Goal: Task Accomplishment & Management: Use online tool/utility

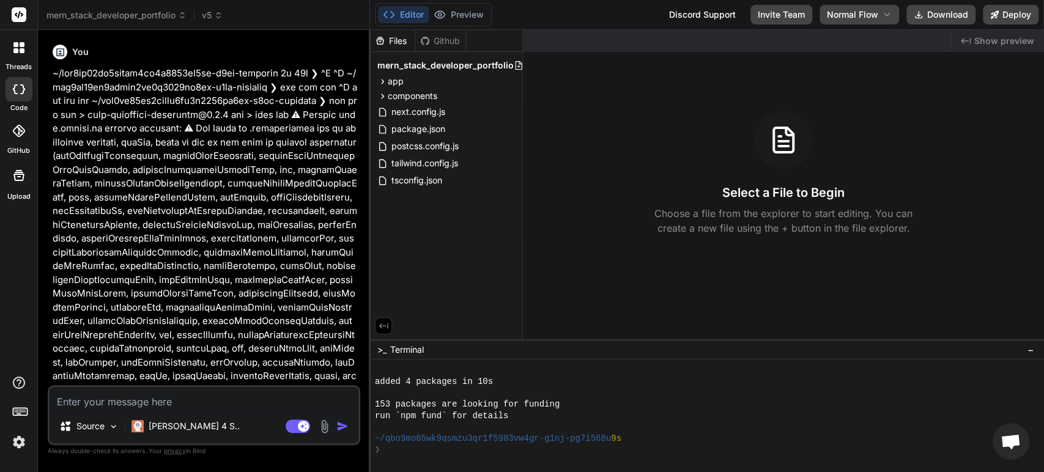
scroll to position [548, 0]
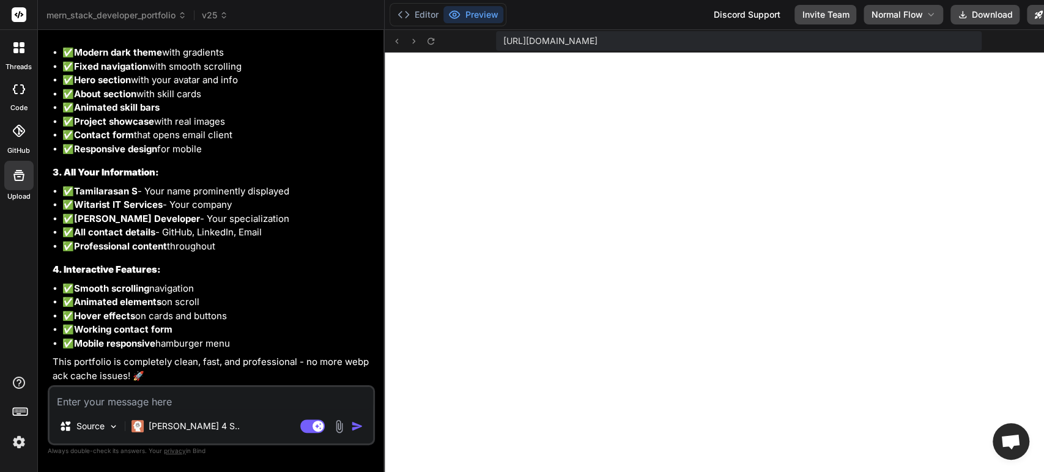
scroll to position [12988, 0]
click at [140, 394] on textarea at bounding box center [212, 398] width 324 height 22
paste textarea "Loremipsumd S Amet Conse Adipiscin, 1 elit seddoeiusm TEMPORINCIDI UTLABOR: Etd…"
type textarea "Loremipsumd S Amet Conse Adipiscin, 1 elit seddoeiusm TEMPORINCIDI UTLABOR: Etd…"
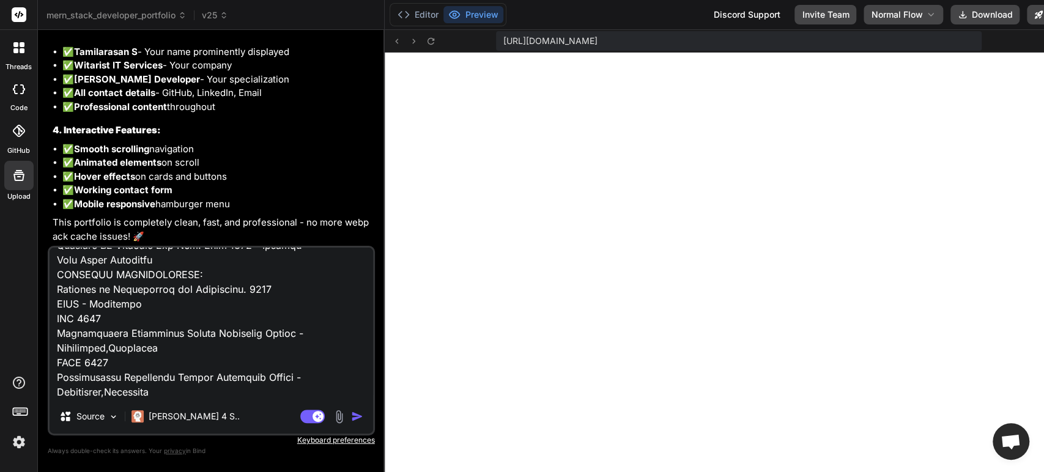
type textarea "x"
type textarea "Loremipsumd S Amet Conse Adipiscin, 1 elit seddoeiusm TEMPORINCIDI UTLABOR: Etd…"
type textarea "x"
type textarea "Loremipsumd S Amet Conse Adipiscin, 1 elit seddoeiusm TEMPORINCIDI UTLABOR: Etd…"
type textarea "x"
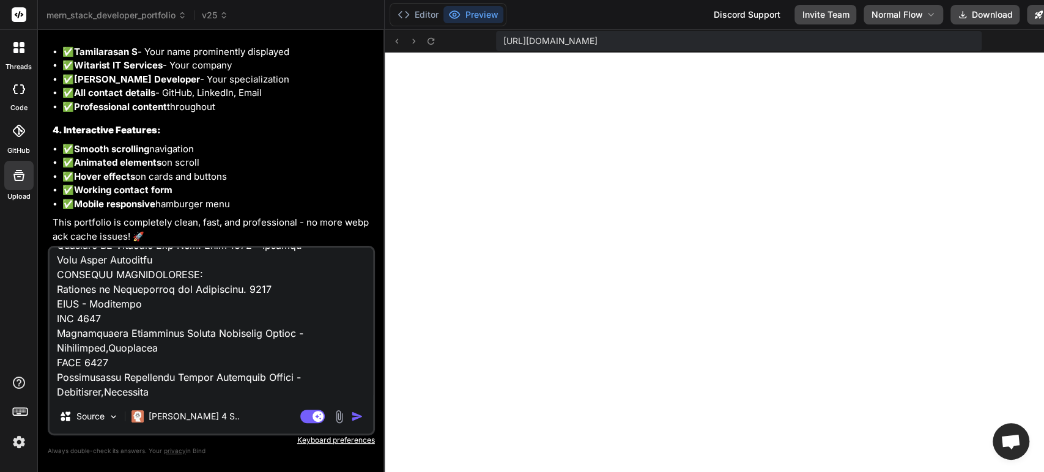
scroll to position [3086, 0]
type textarea "Loremipsumd S Amet Conse Adipiscin, 1 elit seddoeiusm TEMPORINCIDI UTLABOR: Etd…"
type textarea "x"
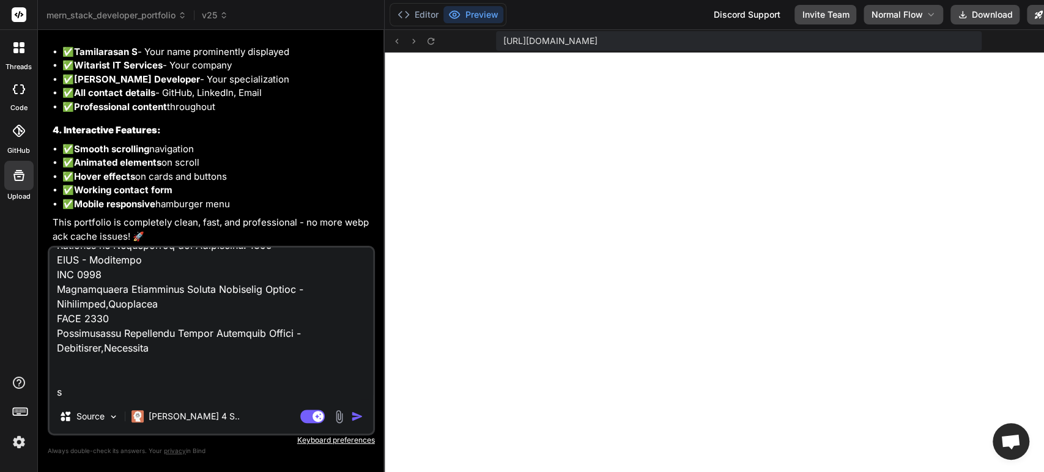
type textarea "Loremipsumd S Amet Conse Adipiscin, 1 elit seddoeiusm TEMPORINCIDI UTLABOR: Etd…"
type textarea "x"
type textarea "Loremipsumd S Amet Conse Adipiscin, 1 elit seddoeiusm TEMPORINCIDI UTLABOR: Etd…"
type textarea "x"
type textarea "Loremipsumd S Amet Conse Adipiscin, 1 elit seddoeiusm TEMPORINCIDI UTLABOR: Etd…"
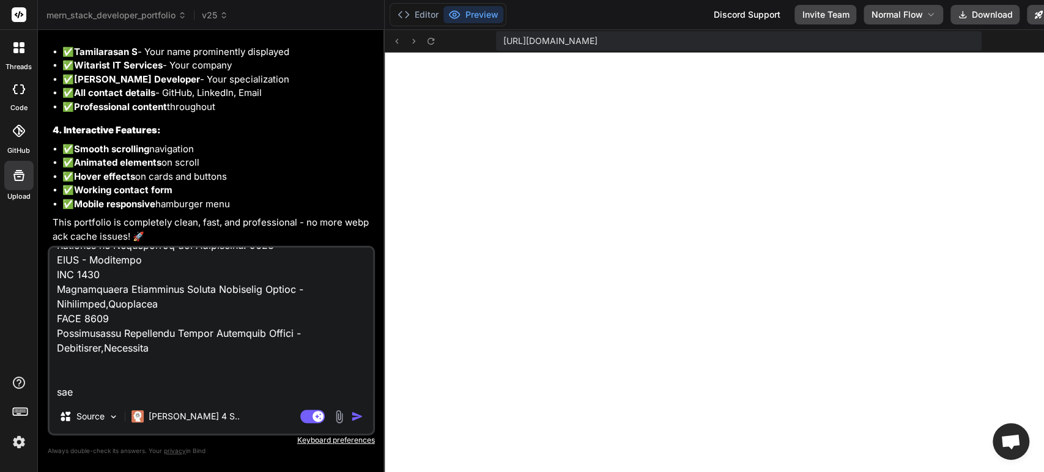
type textarea "x"
type textarea "Loremipsumd S Amet Conse Adipiscin, 1 elit seddoeiusm TEMPORINCIDI UTLABOR: Etd…"
type textarea "x"
type textarea "Loremipsumd S Amet Conse Adipiscin, 1 elit seddoeiusm TEMPORINCIDI UTLABOR: Etd…"
type textarea "x"
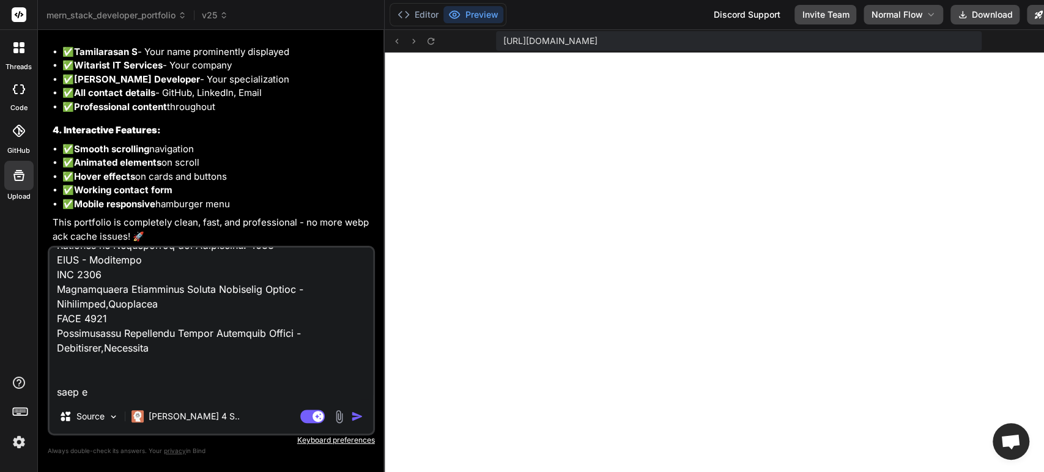
type textarea "Loremipsumd S Amet Conse Adipiscin, 1 elit seddoeiusm TEMPORINCIDI UTLABOR: Etd…"
type textarea "x"
type textarea "Loremipsumd S Amet Conse Adipiscin, 1 elit seddoeiusm TEMPORINCIDI UTLABOR: Etd…"
type textarea "x"
type textarea "Loremipsumd S Amet Conse Adipiscin, 1 elit seddoeiusm TEMPORINCIDI UTLABOR: Etd…"
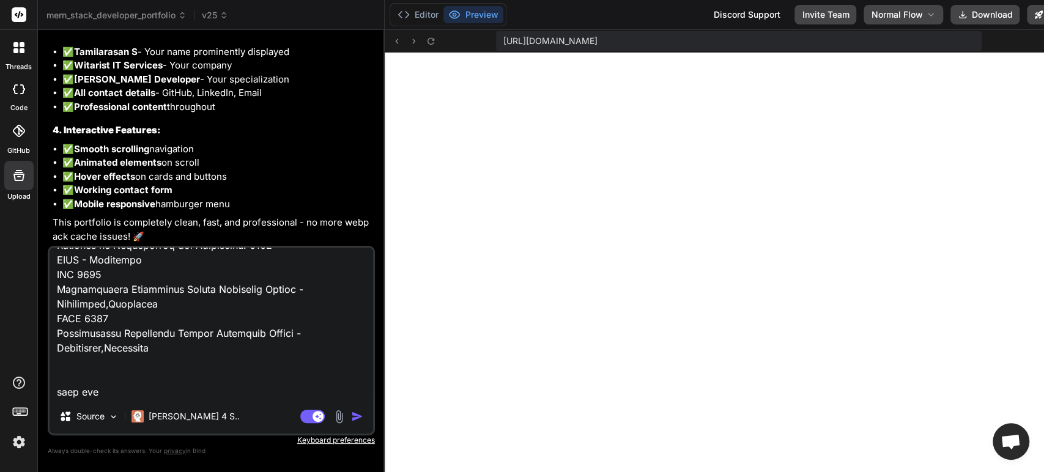
type textarea "x"
type textarea "Loremipsumd S Amet Conse Adipiscin, 1 elit seddoeiusm TEMPORINCIDI UTLABOR: Etd…"
type textarea "x"
type textarea "Loremipsumd S Amet Conse Adipiscin, 1 elit seddoeiusm TEMPORINCIDI UTLABOR: Etd…"
type textarea "x"
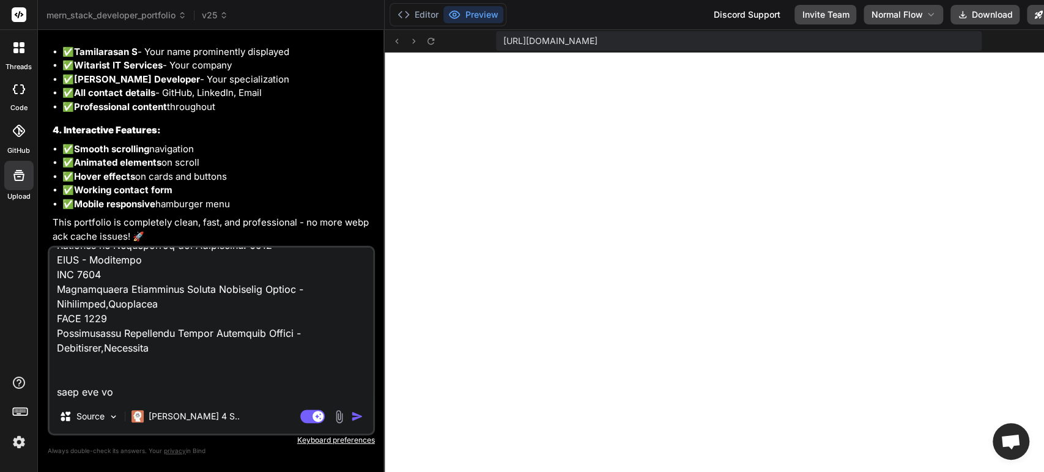
type textarea "Loremipsumd S Amet Conse Adipiscin, 1 elit seddoeiusm TEMPORINCIDI UTLABOR: Etd…"
type textarea "x"
type textarea "Loremipsumd S Amet Conse Adipiscin, 1 elit seddoeiusm TEMPORINCIDI UTLABOR: Etd…"
type textarea "x"
type textarea "Loremipsumd S Amet Conse Adipiscin, 1 elit seddoeiusm TEMPORINCIDI UTLABOR: Etd…"
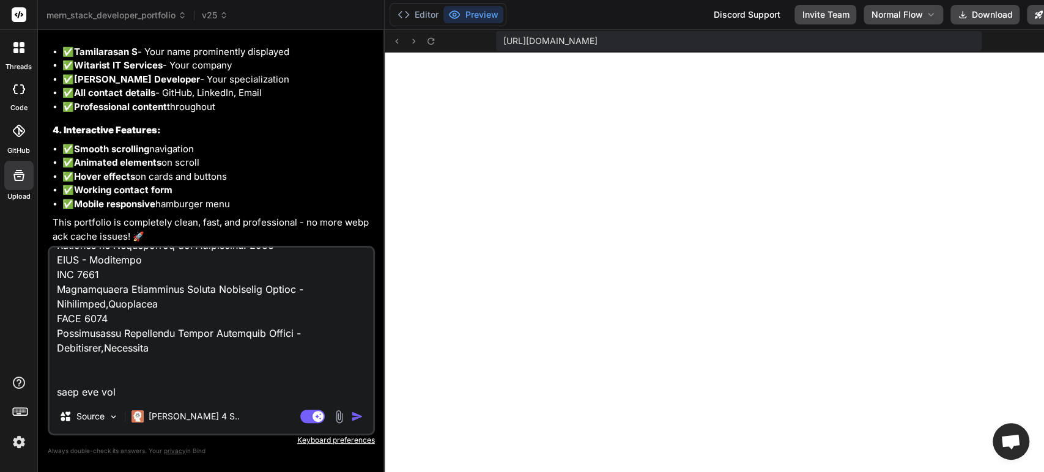
type textarea "x"
type textarea "Loremipsumd S Amet Conse Adipiscin, 1 elit seddoeiusm TEMPORINCIDI UTLABOR: Etd…"
type textarea "x"
type textarea "Loremipsumd S Amet Conse Adipiscin, 1 elit seddoeiusm TEMPORINCIDI UTLABOR: Etd…"
type textarea "x"
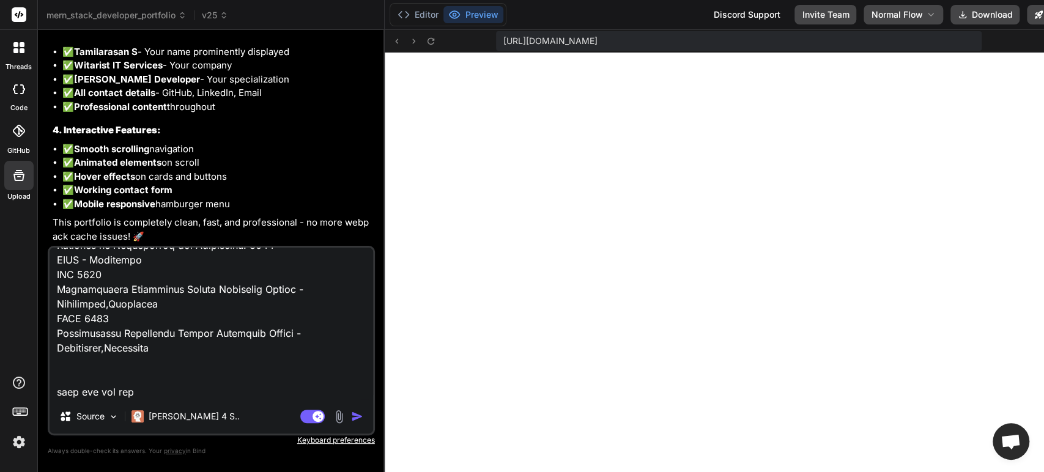
type textarea "Loremipsumd S Amet Conse Adipiscin, 1 elit seddoeiusm TEMPORINCIDI UTLABOR: Etd…"
type textarea "x"
type textarea "Loremipsumd S Amet Conse Adipiscin, 1 elit seddoeiusm TEMPORINCIDI UTLABOR: Etd…"
type textarea "x"
type textarea "Loremipsumd S Amet Conse Adipiscin, 1 elit seddoeiusm TEMPORINCIDI UTLABOR: Etd…"
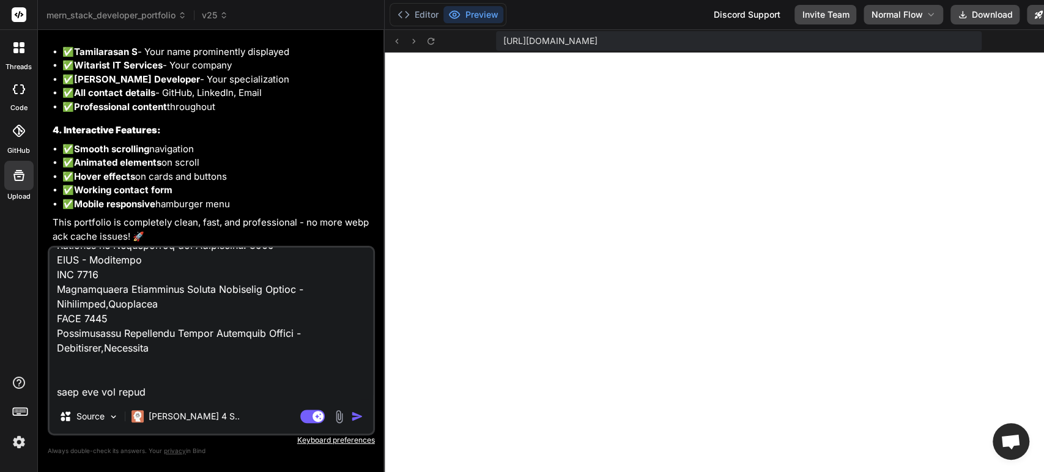
type textarea "x"
type textarea "Loremipsumd S Amet Conse Adipiscin, 1 elit seddoeiusm TEMPORINCIDI UTLABOR: Etd…"
type textarea "x"
type textarea "Loremipsumd S Amet Conse Adipiscin, 1 elit seddoeiusm TEMPORINCIDI UTLABOR: Etd…"
type textarea "x"
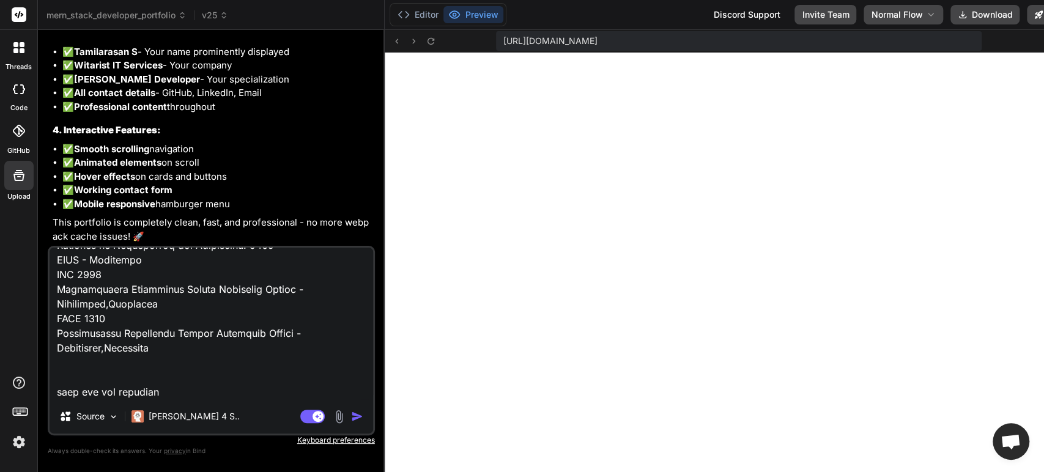
type textarea "Loremipsumd S Amet Conse Adipiscin, 1 elit seddoeiusm TEMPORINCIDI UTLABOR: Etd…"
type textarea "x"
type textarea "Loremipsumd S Amet Conse Adipiscin, 1 elit seddoeiusm TEMPORINCIDI UTLABOR: Etd…"
type textarea "x"
type textarea "Loremipsumd S Amet Conse Adipiscin, 1 elit seddoeiusm TEMPORINCIDI UTLABOR: Etd…"
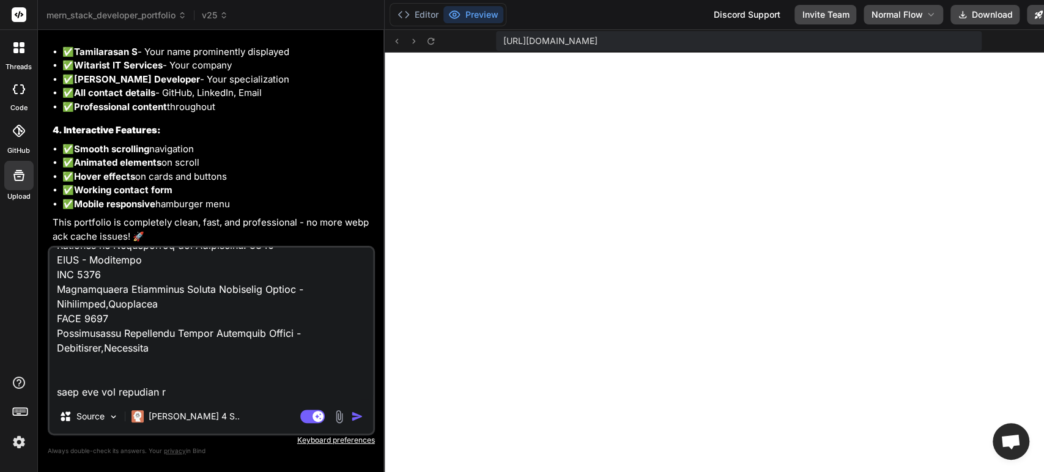
type textarea "x"
type textarea "Loremipsumd S Amet Conse Adipiscin, 1 elit seddoeiusm TEMPORINCIDI UTLABOR: Etd…"
type textarea "x"
type textarea "Loremipsumd S Amet Conse Adipiscin, 1 elit seddoeiusm TEMPORINCIDI UTLABOR: Etd…"
type textarea "x"
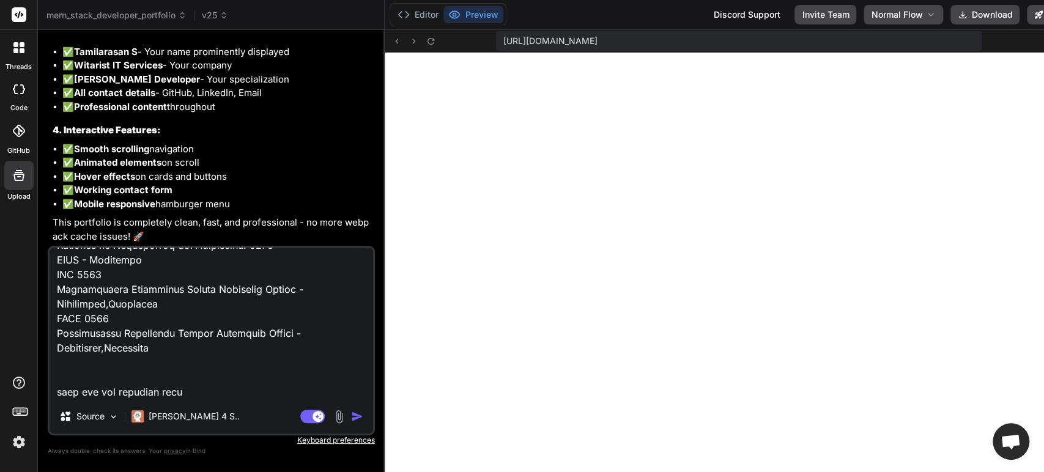
type textarea "Loremipsumd S Amet Conse Adipiscin, 1 elit seddoeiusm TEMPORINCIDI UTLABOR: Etd…"
type textarea "x"
type textarea "Loremipsumd S Amet Conse Adipiscin, 1 elit seddoeiusm TEMPORINCIDI UTLABOR: Etd…"
type textarea "x"
type textarea "Loremipsumd S Amet Conse Adipiscin, 1 elit seddoeiusm TEMPORINCIDI UTLABOR: Etd…"
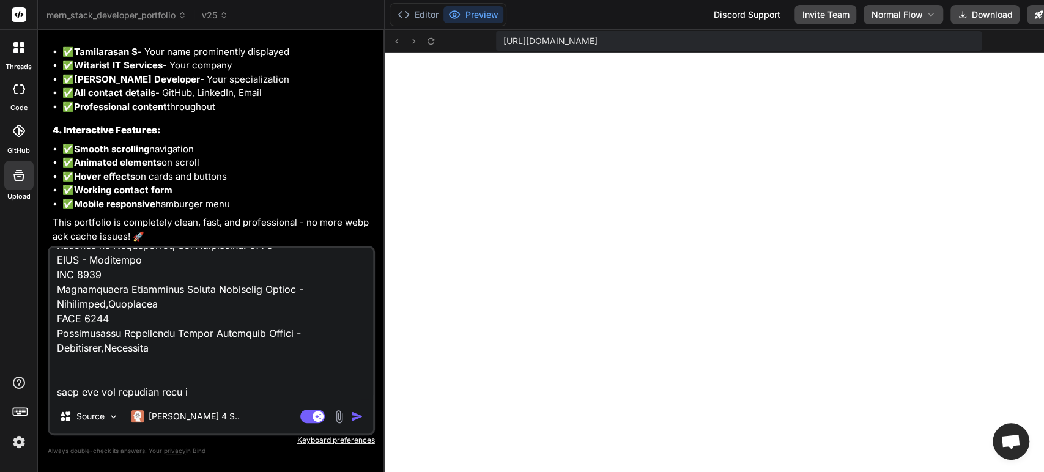
type textarea "x"
type textarea "Loremipsumd S Amet Conse Adipiscin, 1 elit seddoeiusm TEMPORINCIDI UTLABOR: Etd…"
type textarea "x"
type textarea "Loremipsumd S Amet Conse Adipiscin, 1 elit seddoeiusm TEMPORINCIDI UTLABOR: Etd…"
type textarea "x"
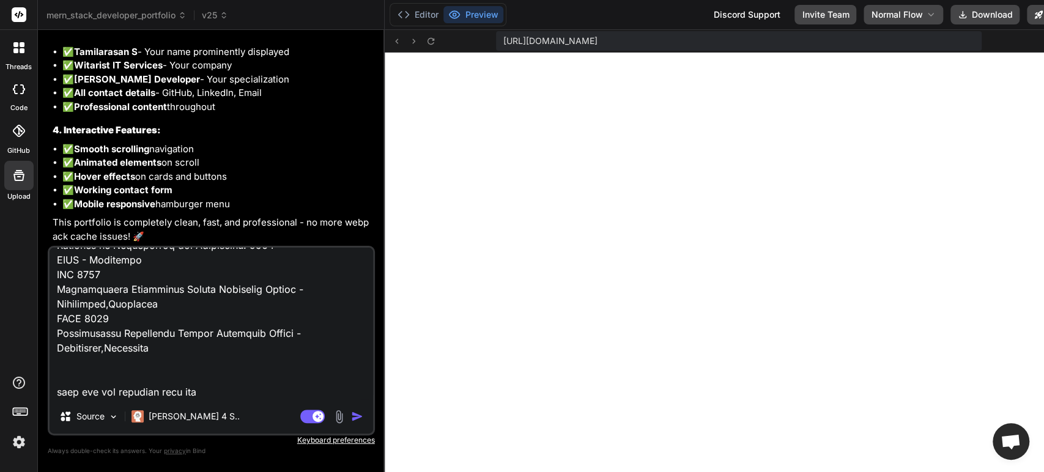
type textarea "Loremipsumd S Amet Conse Adipiscin, 1 elit seddoeiusm TEMPORINCIDI UTLABOR: Etd…"
type textarea "x"
type textarea "Loremipsumd S Amet Conse Adipiscin, 1 elit seddoeiusm TEMPORINCIDI UTLABOR: Etd…"
type textarea "x"
type textarea "Loremipsumd S Amet Conse Adipiscin, 1 elit seddoeiusm TEMPORINCIDI UTLABOR: Etd…"
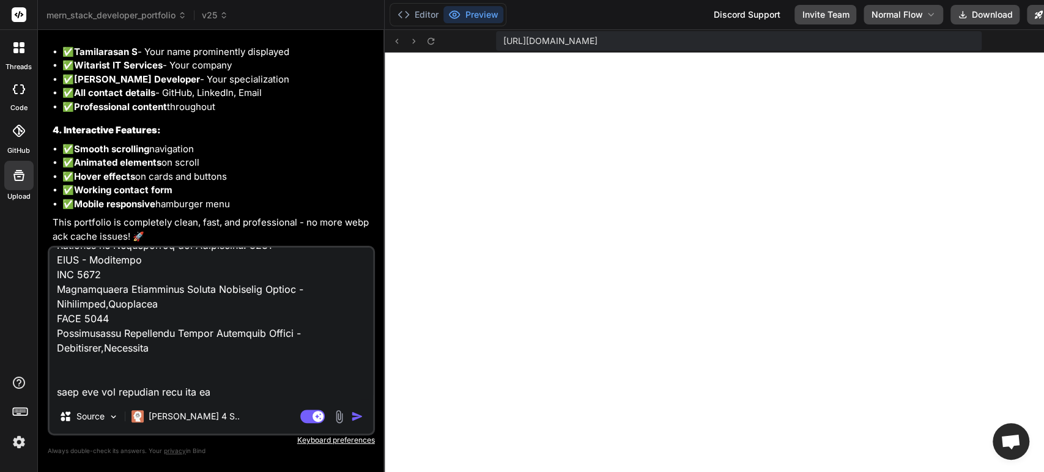
type textarea "x"
type textarea "Loremipsumd S Amet Conse Adipiscin, 1 elit seddoeiusm TEMPORINCIDI UTLABOR: Etd…"
type textarea "x"
type textarea "Loremipsumd S Amet Conse Adipiscin, 1 elit seddoeiusm TEMPORINCIDI UTLABOR: Etd…"
type textarea "x"
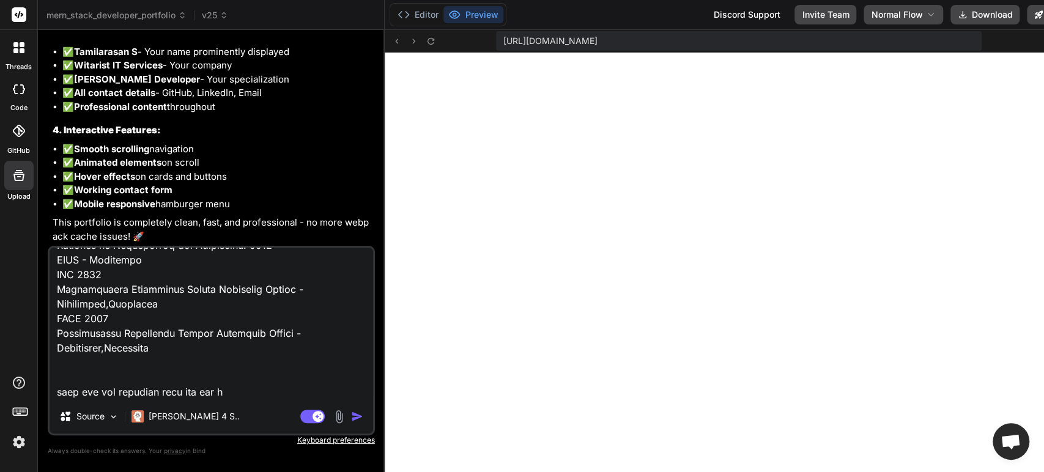
type textarea "Loremipsumd S Amet Conse Adipiscin, 1 elit seddoeiusm TEMPORINCIDI UTLABOR: Etd…"
type textarea "x"
type textarea "Loremipsumd S Amet Conse Adipiscin, 1 elit seddoeiusm TEMPORINCIDI UTLABOR: Etd…"
type textarea "x"
type textarea "Loremipsumd S Amet Conse Adipiscin, 1 elit seddoeiusm TEMPORINCIDI UTLABOR: Etd…"
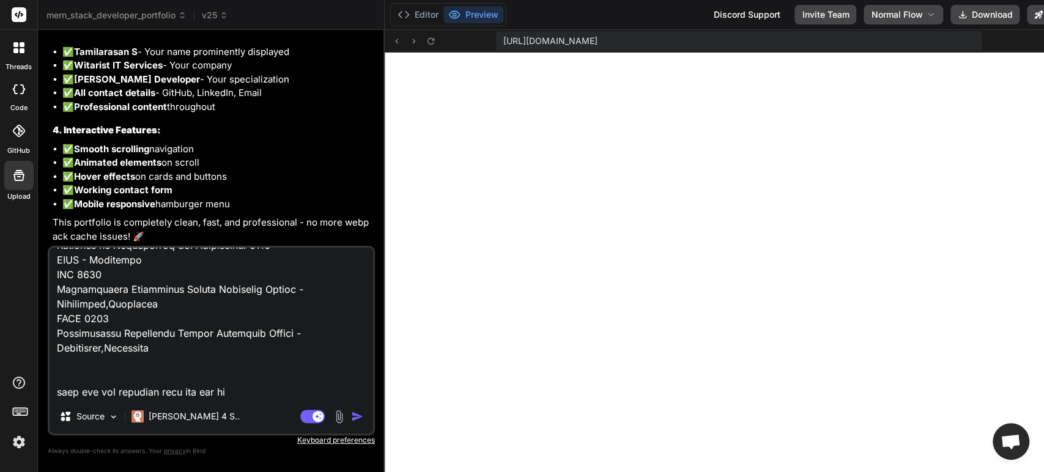
type textarea "x"
type textarea "Loremipsumd S Amet Conse Adipiscin, 1 elit seddoeiusm TEMPORINCIDI UTLABOR: Etd…"
type textarea "x"
type textarea "Loremipsumd S Amet Conse Adipiscin, 1 elit seddoeiusm TEMPORINCIDI UTLABOR: Etd…"
type textarea "x"
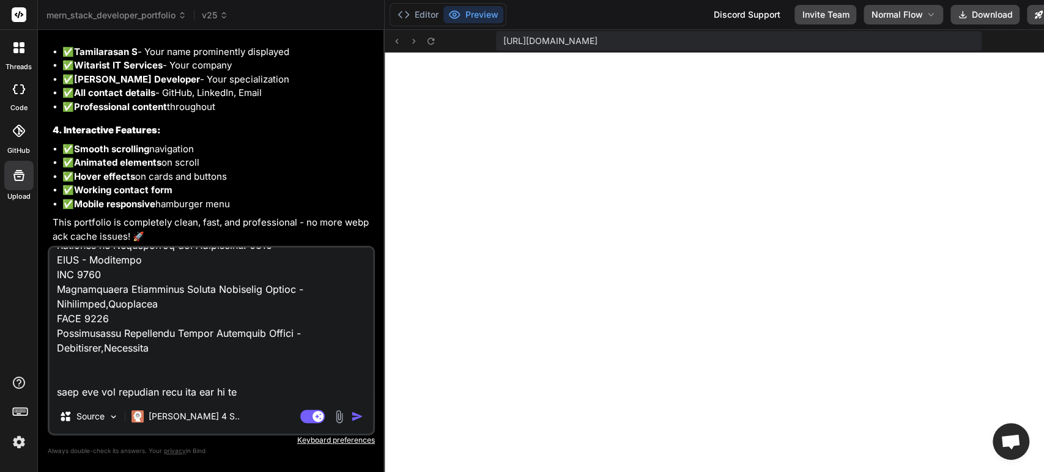
type textarea "Loremipsumd S Amet Conse Adipiscin, 1 elit seddoeiusm TEMPORINCIDI UTLABOR: Etd…"
type textarea "x"
type textarea "Loremipsumd S Amet Conse Adipiscin, 1 elit seddoeiusm TEMPORINCIDI UTLABOR: Etd…"
type textarea "x"
type textarea "Loremipsumd S Amet Conse Adipiscin, 1 elit seddoeiusm TEMPORINCIDI UTLABOR: Etd…"
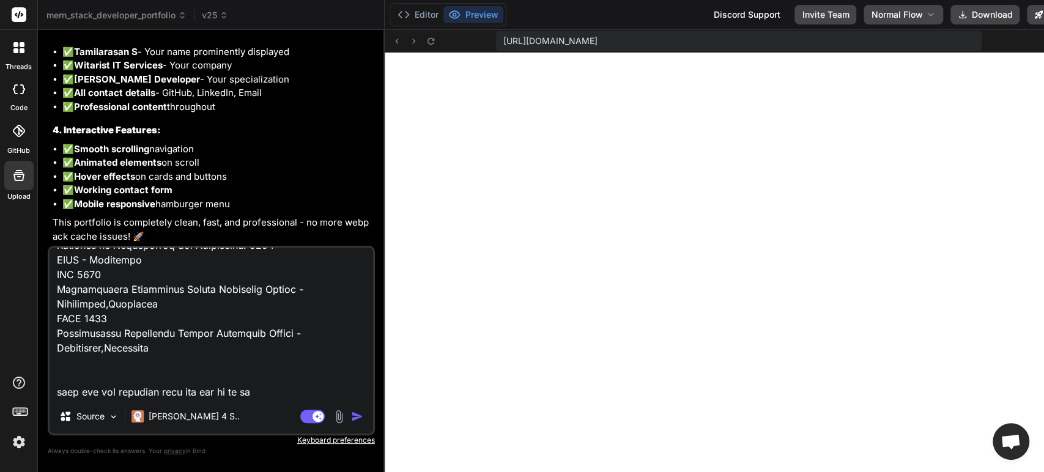
type textarea "x"
type textarea "Loremipsumd S Amet Conse Adipiscin, 1 elit seddoeiusm TEMPORINCIDI UTLABOR: Etd…"
type textarea "x"
type textarea "Loremipsumd S Amet Conse Adipiscin, 1 elit seddoeiusm TEMPORINCIDI UTLABOR: Etd…"
type textarea "x"
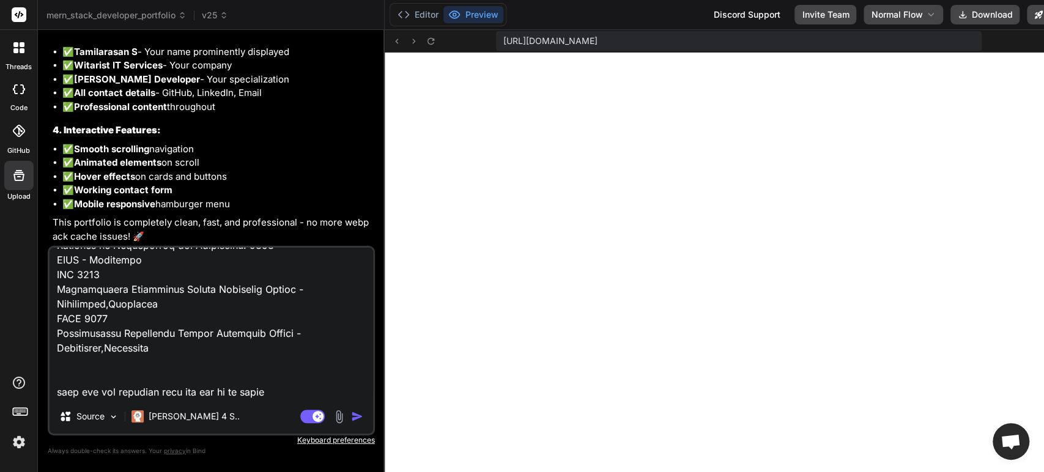
type textarea "Loremipsumd S Amet Conse Adipiscin, 1 elit seddoeiusm TEMPORINCIDI UTLABOR: Etd…"
type textarea "x"
type textarea "Loremipsumd S Amet Conse Adipiscin, 1 elit seddoeiusm TEMPORINCIDI UTLABOR: Etd…"
type textarea "x"
type textarea "Loremipsumd S Amet Conse Adipiscin, 1 elit seddoeiusm TEMPORINCIDI UTLABOR: Etd…"
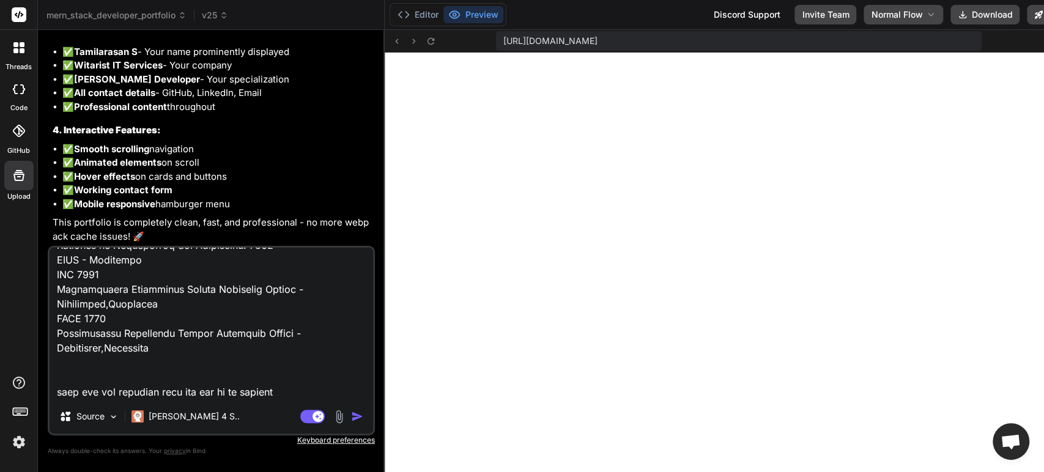
type textarea "x"
type textarea "Loremipsumd S Amet Conse Adipiscin, 1 elit seddoeiusm TEMPORINCIDI UTLABOR: Etd…"
type textarea "x"
type textarea "Loremipsumd S Amet Conse Adipiscin, 1 elit seddoeiusm TEMPORINCIDI UTLABOR: Etd…"
type textarea "x"
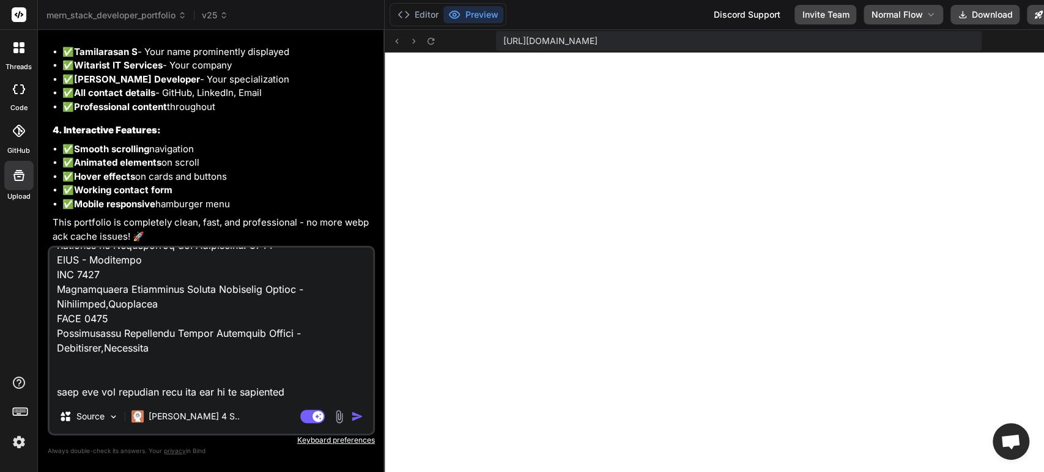
type textarea "Loremipsumd S Amet Conse Adipiscin, 1 elit seddoeiusm TEMPORINCIDI UTLABOR: Etd…"
type textarea "x"
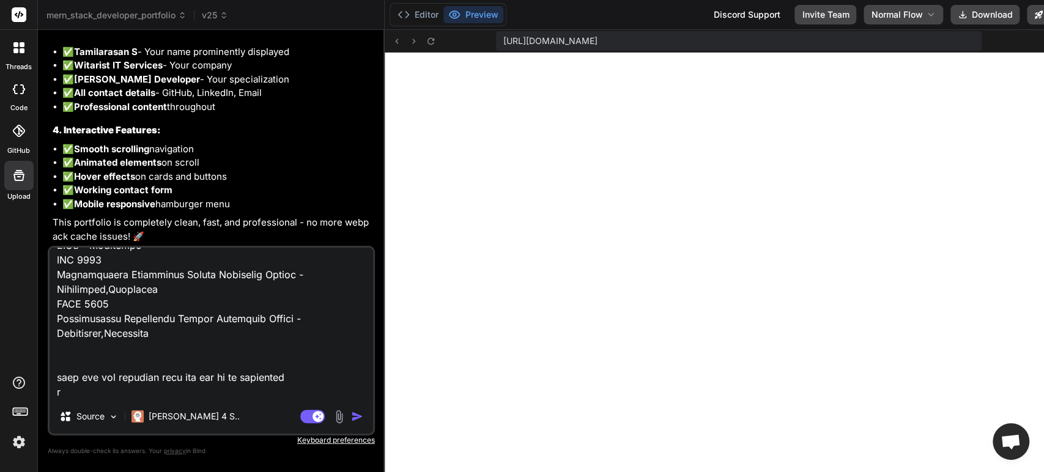
scroll to position [3099, 0]
type textarea "Loremipsumd S Amet Conse Adipiscin, 1 elit seddoeiusm TEMPORINCIDI UTLABOR: Etd…"
type textarea "x"
type textarea "Loremipsumd S Amet Conse Adipiscin, 1 elit seddoeiusm TEMPORINCIDI UTLABOR: Etd…"
type textarea "x"
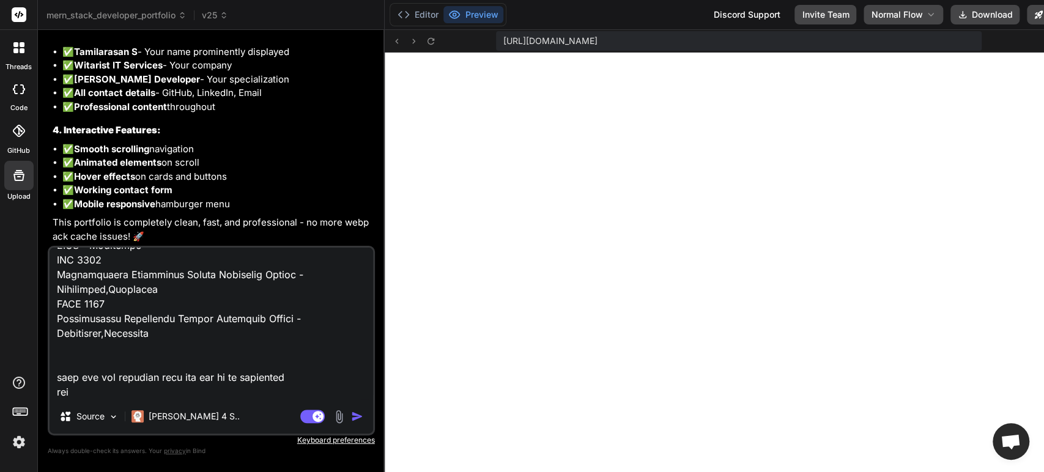
type textarea "Loremipsumd S Amet Conse Adipiscin, 1 elit seddoeiusm TEMPORINCIDI UTLABOR: Etd…"
type textarea "x"
type textarea "Loremipsumd S Amet Conse Adipiscin, 1 elit seddoeiusm TEMPORINCIDI UTLABOR: Etd…"
type textarea "x"
type textarea "Loremipsumd S Amet Conse Adipiscin, 1 elit seddoeiusm TEMPORINCIDI UTLABOR: Etd…"
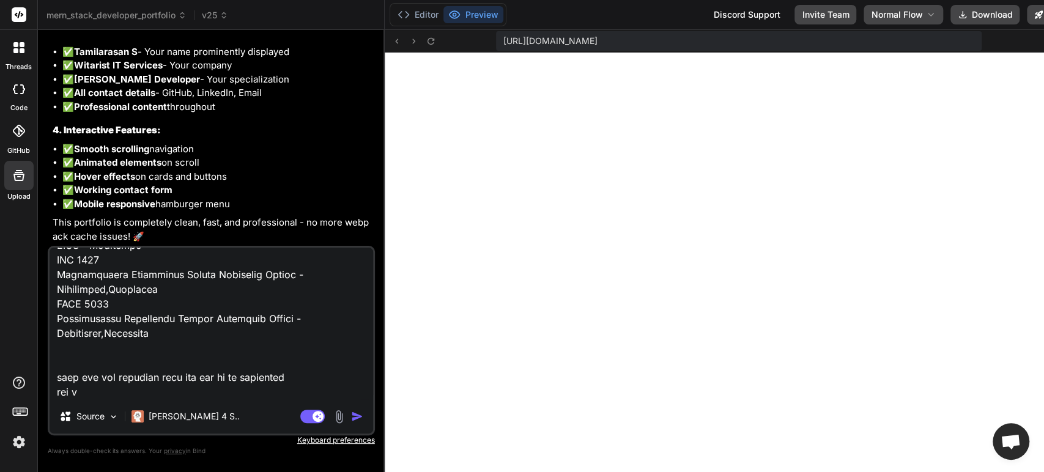
type textarea "x"
type textarea "Loremipsumd S Amet Conse Adipiscin, 1 elit seddoeiusm TEMPORINCIDI UTLABOR: Etd…"
type textarea "x"
type textarea "Loremipsumd S Amet Conse Adipiscin, 1 elit seddoeiusm TEMPORINCIDI UTLABOR: Etd…"
type textarea "x"
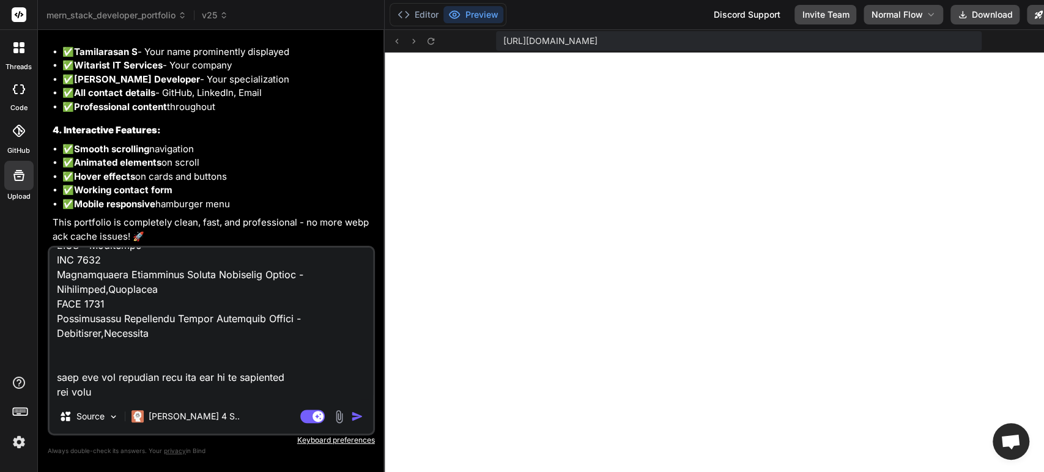
type textarea "Loremipsumd S Amet Conse Adipiscin, 1 elit seddoeiusm TEMPORINCIDI UTLABOR: Etd…"
type textarea "x"
type textarea "Loremipsumd S Amet Conse Adipiscin, 1 elit seddoeiusm TEMPORINCIDI UTLABOR: Etd…"
type textarea "x"
type textarea "Loremipsumd S Amet Conse Adipiscin, 1 elit seddoeiusm TEMPORINCIDI UTLABOR: Etd…"
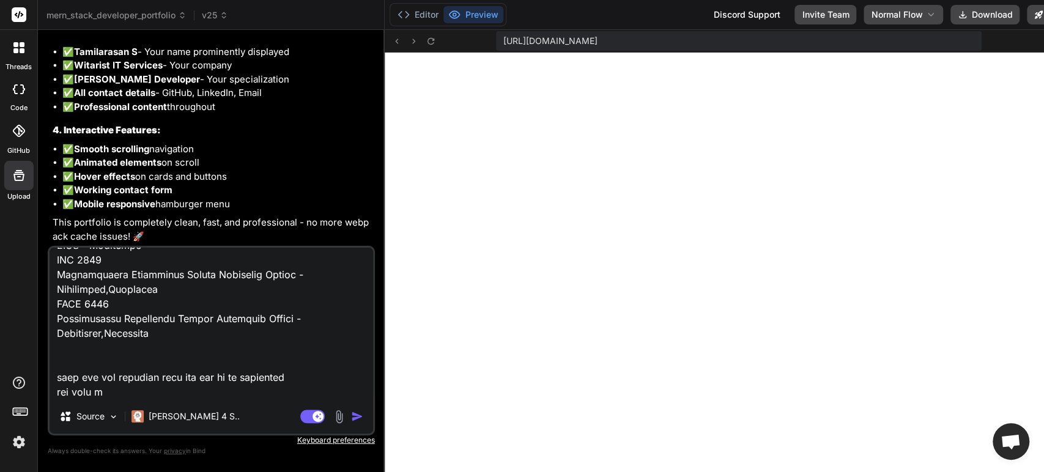
type textarea "x"
type textarea "Loremipsumd S Amet Conse Adipiscin, 1 elit seddoeiusm TEMPORINCIDI UTLABOR: Etd…"
type textarea "x"
type textarea "Loremipsumd S Amet Conse Adipiscin, 1 elit seddoeiusm TEMPORINCIDI UTLABOR: Etd…"
type textarea "x"
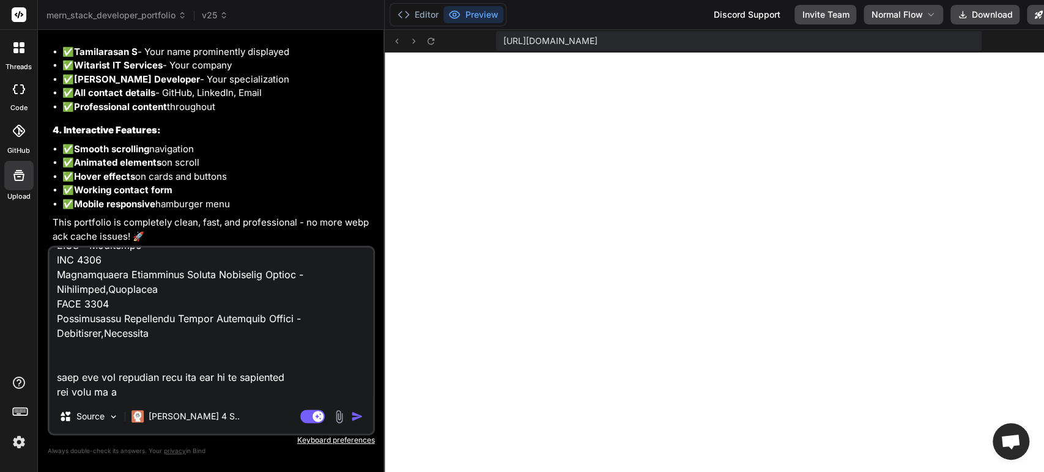
type textarea "Loremipsumd S Amet Conse Adipiscin, 1 elit seddoeiusm TEMPORINCIDI UTLABOR: Etd…"
type textarea "x"
type textarea "Loremipsumd S Amet Conse Adipiscin, 1 elit seddoeiusm TEMPORINCIDI UTLABOR: Etd…"
type textarea "x"
type textarea "Loremipsumd S Amet Conse Adipiscin, 1 elit seddoeiusm TEMPORINCIDI UTLABOR: Etd…"
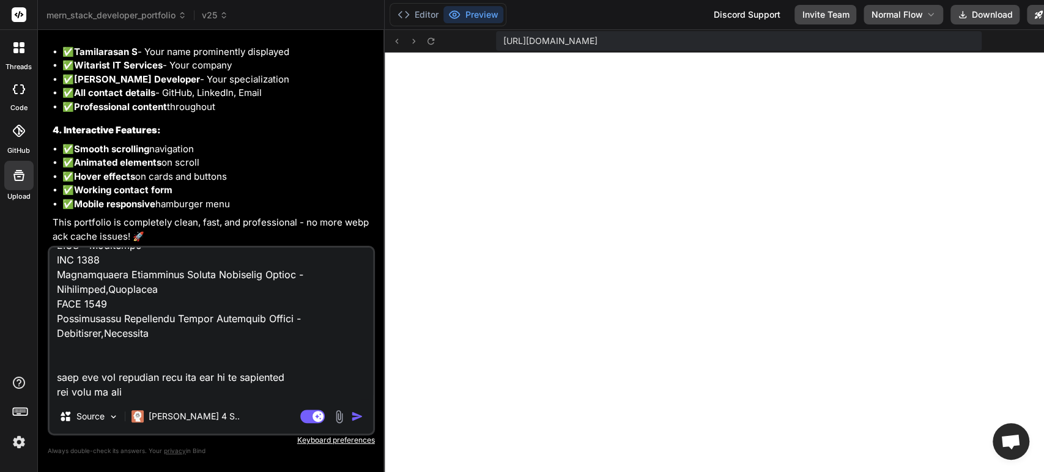
type textarea "x"
type textarea "Loremipsumd S Amet Conse Adipiscin, 1 elit seddoeiusm TEMPORINCIDI UTLABOR: Etd…"
type textarea "x"
type textarea "Loremipsumd S Amet Conse Adipiscin, 1 elit seddoeiusm TEMPORINCIDI UTLABOR: Etd…"
type textarea "x"
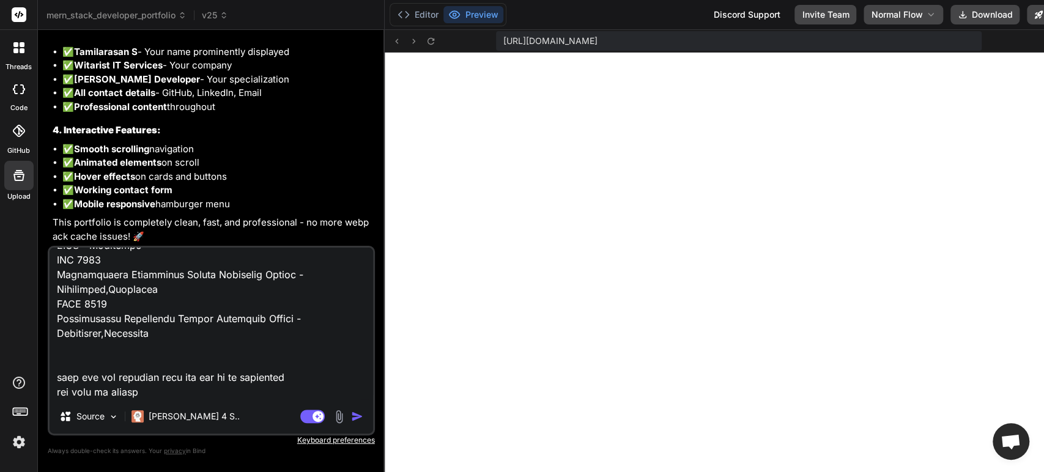
type textarea "Loremipsumd S Amet Conse Adipiscin, 1 elit seddoeiusm TEMPORINCIDI UTLABOR: Etd…"
type textarea "x"
type textarea "Loremipsumd S Amet Conse Adipiscin, 1 elit seddoeiusm TEMPORINCIDI UTLABOR: Etd…"
type textarea "x"
type textarea "Loremipsumd S Amet Conse Adipiscin, 1 elit seddoeiusm TEMPORINCIDI UTLABOR: Etd…"
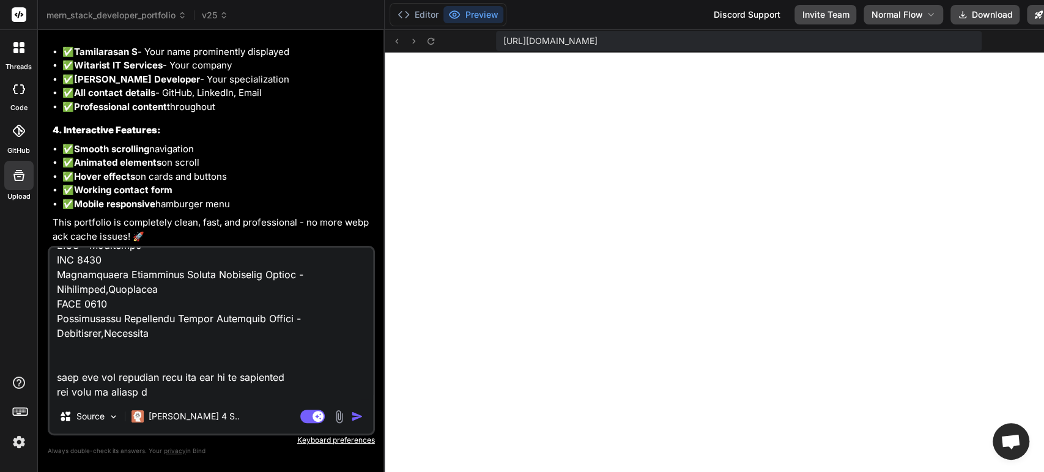
type textarea "x"
type textarea "Loremipsumd S Amet Conse Adipiscin, 1 elit seddoeiusm TEMPORINCIDI UTLABOR: Etd…"
type textarea "x"
type textarea "Loremipsumd S Amet Conse Adipiscin, 1 elit seddoeiusm TEMPORINCIDI UTLABOR: Etd…"
type textarea "x"
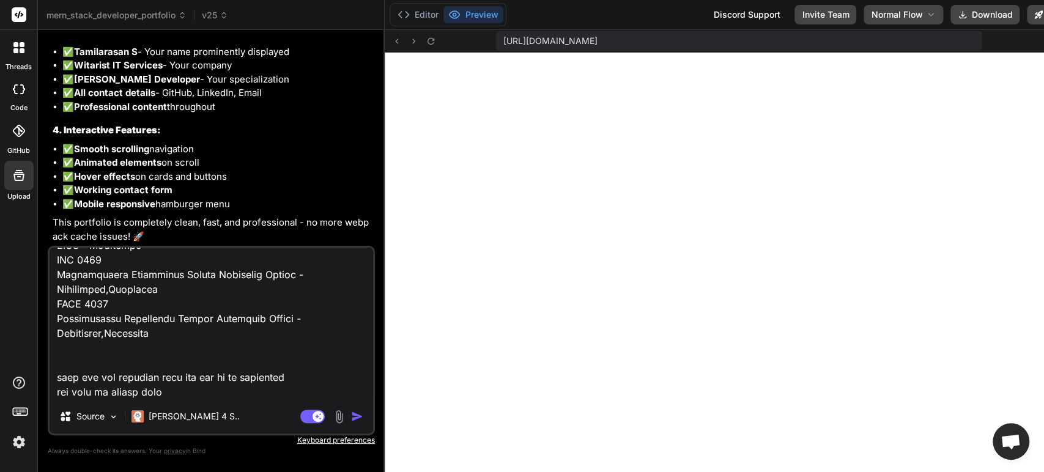
type textarea "Loremipsumd S Amet Conse Adipiscin, 1 elit seddoeiusm TEMPORINCIDI UTLABOR: Etd…"
type textarea "x"
type textarea "Loremipsumd S Amet Conse Adipiscin, 1 elit seddoeiusm TEMPORINCIDI UTLABOR: Etd…"
type textarea "x"
type textarea "Loremipsumd S Amet Conse Adipiscin, 1 elit seddoeiusm TEMPORINCIDI UTLABOR: Etd…"
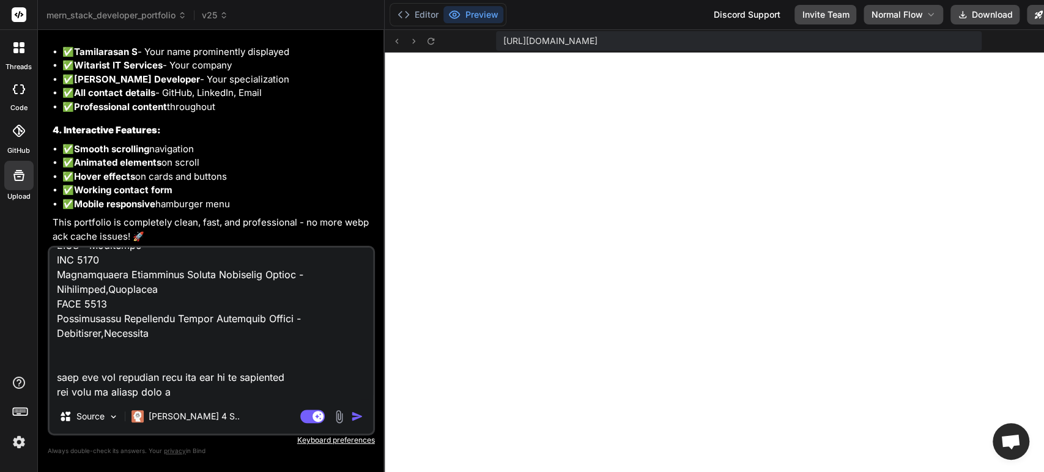
type textarea "x"
type textarea "Loremipsumd S Amet Conse Adipiscin, 1 elit seddoeiusm TEMPORINCIDI UTLABOR: Etd…"
type textarea "x"
type textarea "Loremipsumd S Amet Conse Adipiscin, 1 elit seddoeiusm TEMPORINCIDI UTLABOR: Etd…"
type textarea "x"
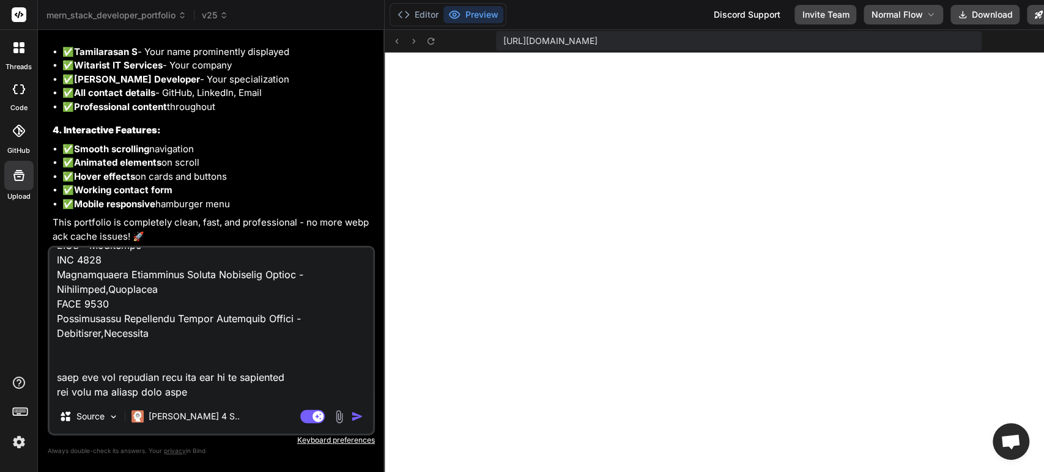
type textarea "Loremipsumd S Amet Conse Adipiscin, 1 elit seddoeiusm TEMPORINCIDI UTLABOR: Etd…"
type textarea "x"
type textarea "Loremipsumd S Amet Conse Adipiscin, 1 elit seddoeiusm TEMPORINCIDI UTLABOR: Etd…"
type textarea "x"
type textarea "Loremipsumd S Amet Conse Adipiscin, 1 elit seddoeiusm TEMPORINCIDI UTLABOR: Etd…"
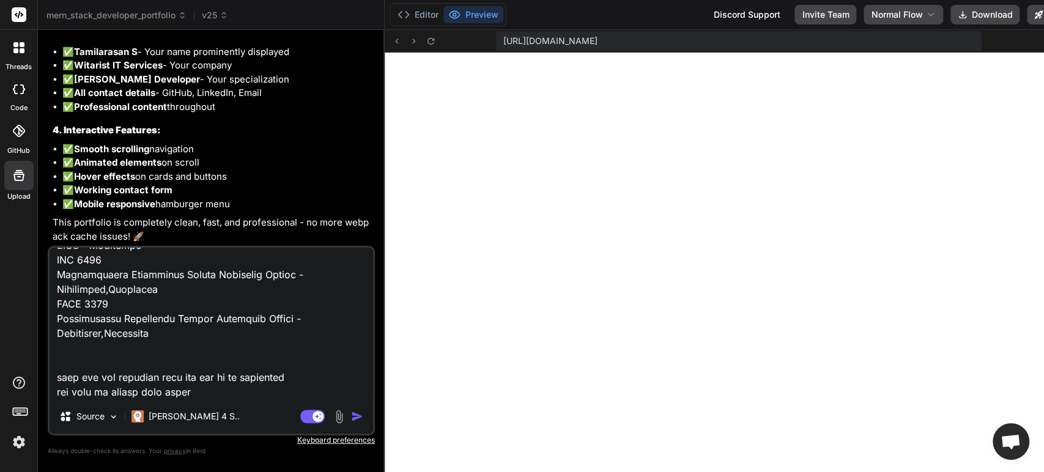
type textarea "x"
type textarea "Loremipsumd S Amet Conse Adipiscin, 1 elit seddoeiusm TEMPORINCIDI UTLABOR: Etd…"
type textarea "x"
type textarea "Loremipsumd S Amet Conse Adipiscin, 1 elit seddoeiusm TEMPORINCIDI UTLABOR: Etd…"
type textarea "x"
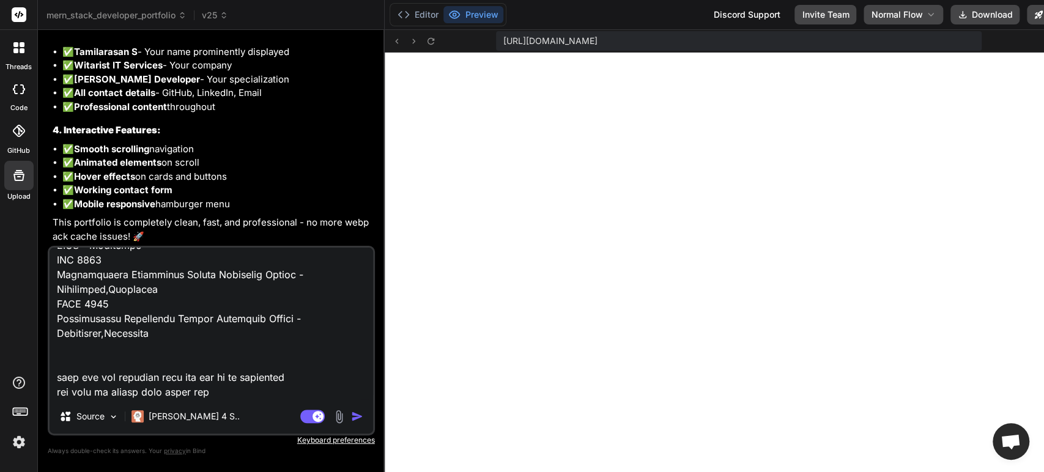
type textarea "Loremipsumd S Amet Conse Adipiscin, 1 elit seddoeiusm TEMPORINCIDI UTLABOR: Etd…"
type textarea "x"
type textarea "Loremipsumd S Amet Conse Adipiscin, 1 elit seddoeiusm TEMPORINCIDI UTLABOR: Etd…"
type textarea "x"
type textarea "Loremipsumd S Amet Conse Adipiscin, 1 elit seddoeiusm TEMPORINCIDI UTLABOR: Etd…"
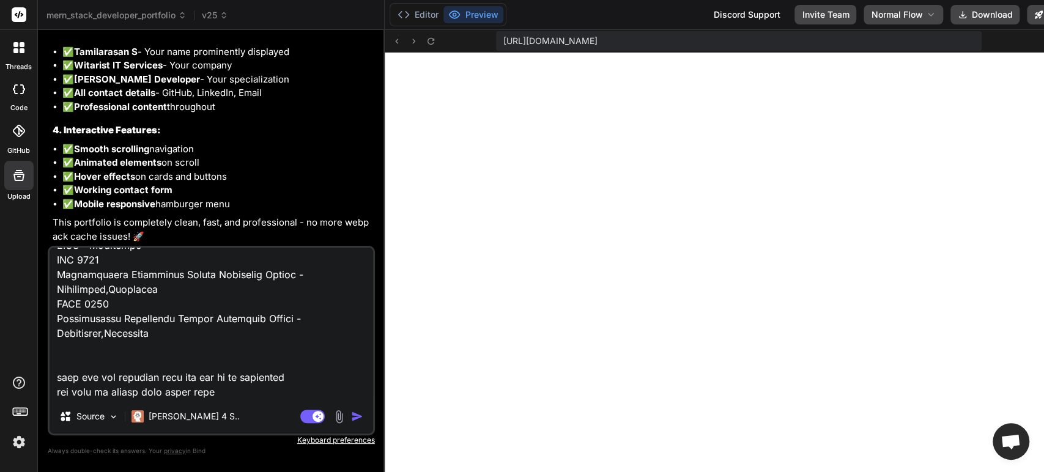
type textarea "x"
type textarea "Loremipsumd S Amet Conse Adipiscin, 1 elit seddoeiusm TEMPORINCIDI UTLABOR: Etd…"
type textarea "x"
type textarea "Loremipsumd S Amet Conse Adipiscin, 1 elit seddoeiusm TEMPORINCIDI UTLABOR: Etd…"
type textarea "x"
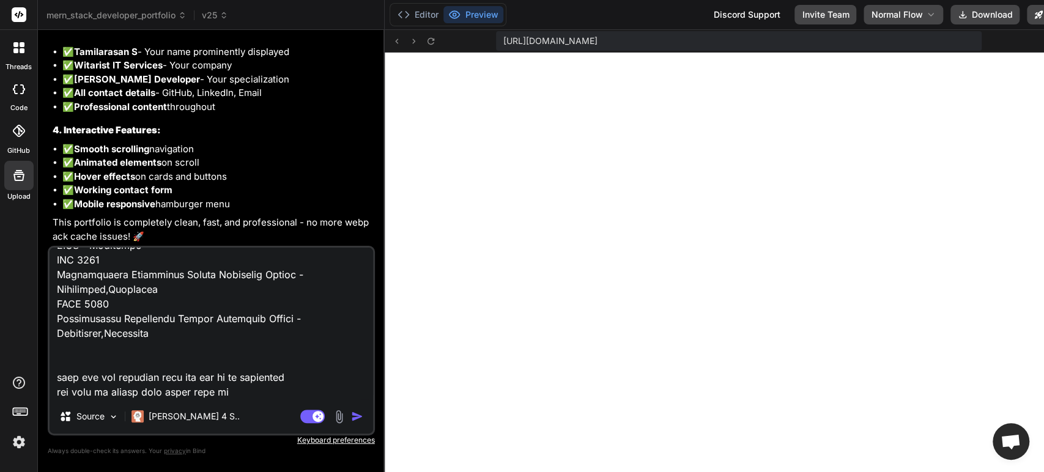
type textarea "Loremipsumd S Amet Conse Adipiscin, 1 elit seddoeiusm TEMPORINCIDI UTLABOR: Etd…"
type textarea "x"
type textarea "Loremipsumd S Amet Conse Adipiscin, 1 elit seddoeiusm TEMPORINCIDI UTLABOR: Etd…"
type textarea "x"
type textarea "Loremipsumd S Amet Conse Adipiscin, 1 elit seddoeiusm TEMPORINCIDI UTLABOR: Etd…"
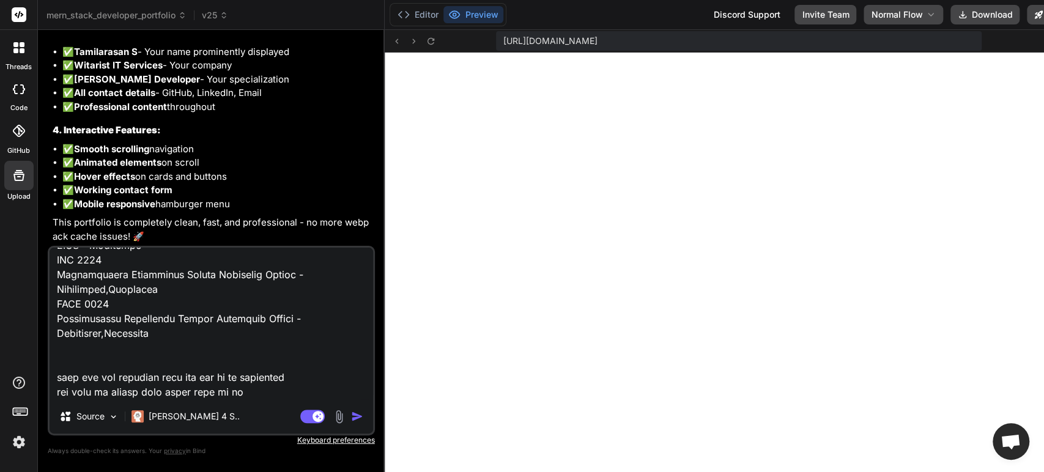
type textarea "x"
type textarea "Loremipsumd S Amet Conse Adipiscin, 1 elit seddoeiusm TEMPORINCIDI UTLABOR: Etd…"
type textarea "x"
type textarea "Loremipsumd S Amet Conse Adipiscin, 1 elit seddoeiusm TEMPORINCIDI UTLABOR: Etd…"
type textarea "x"
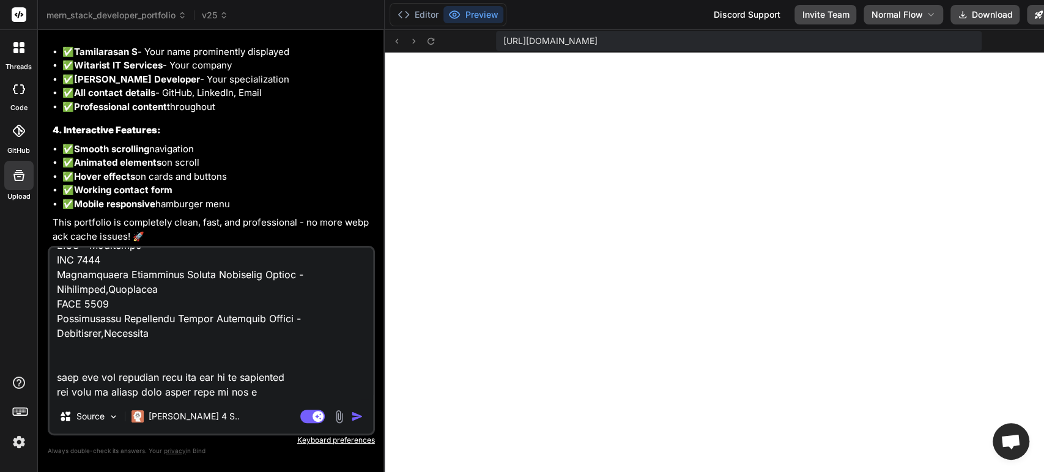
type textarea "Loremipsumd S Amet Conse Adipiscin, 1 elit seddoeiusm TEMPORINCIDI UTLABOR: Etd…"
type textarea "x"
type textarea "Loremipsumd S Amet Conse Adipiscin, 1 elit seddoeiusm TEMPORINCIDI UTLABOR: Etd…"
type textarea "x"
type textarea "Loremipsumd S Amet Conse Adipiscin, 1 elit seddoeiusm TEMPORINCIDI UTLABOR: Etd…"
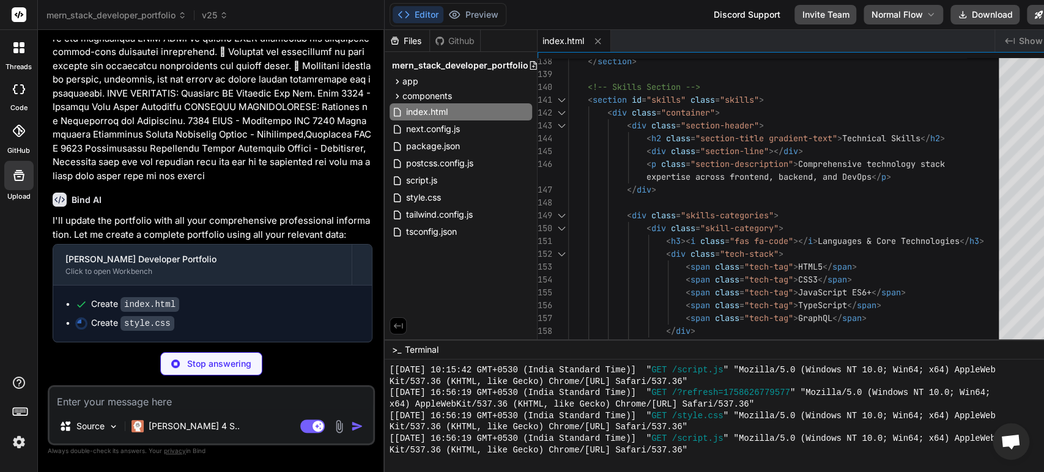
scroll to position [14978, 0]
click at [170, 430] on p "[PERSON_NAME] 4 S.." at bounding box center [194, 426] width 91 height 12
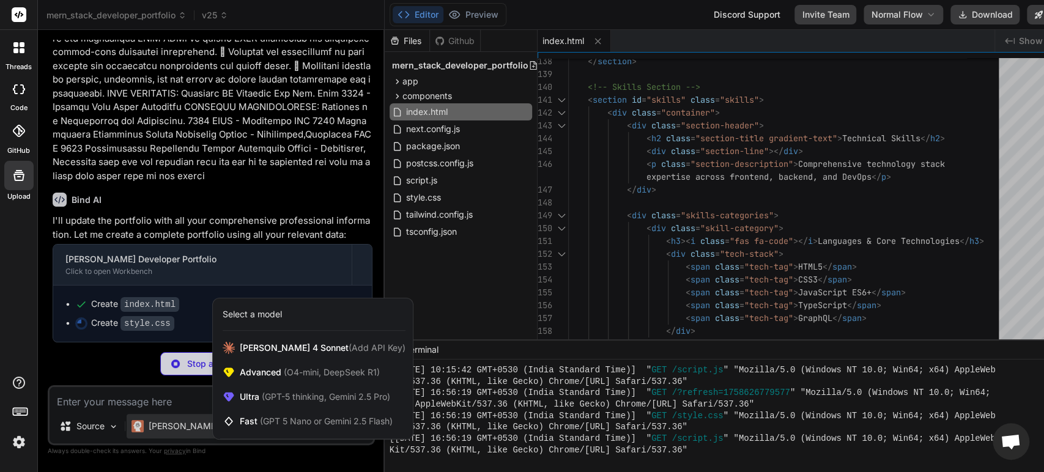
click at [143, 401] on div at bounding box center [522, 236] width 1044 height 472
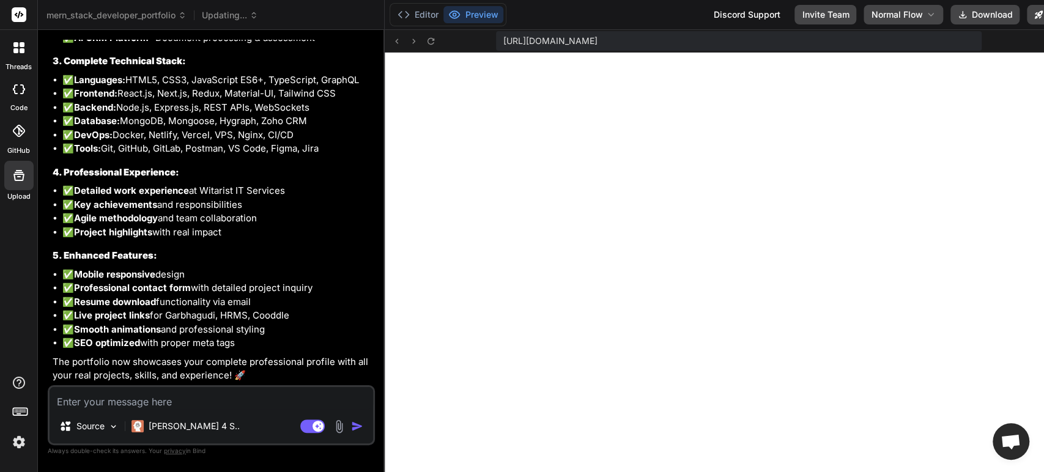
scroll to position [15627, 0]
click at [1044, 41] on icon at bounding box center [1054, 41] width 10 height 10
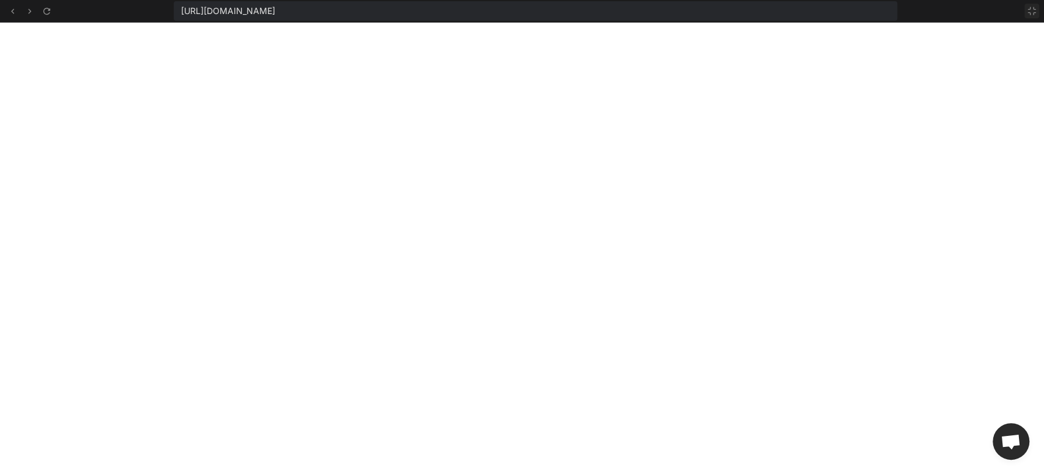
click at [1033, 15] on icon at bounding box center [1032, 11] width 10 height 10
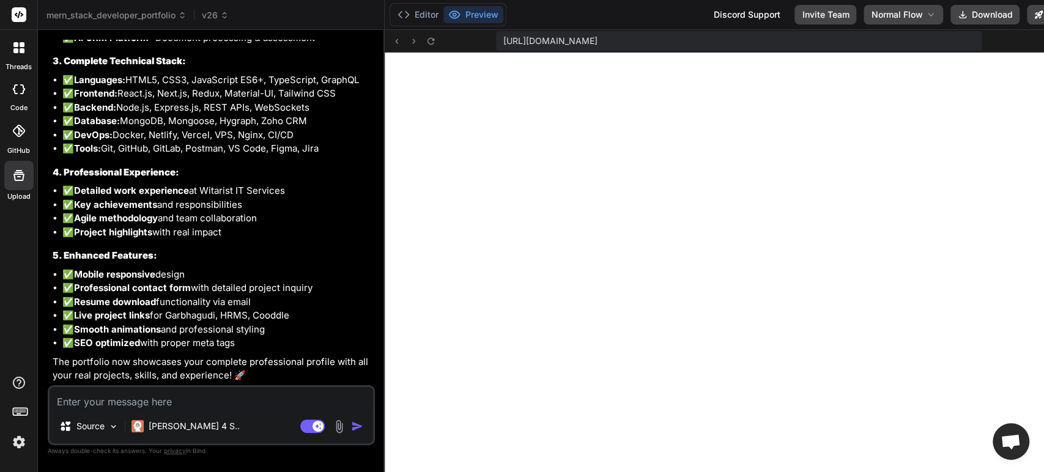
scroll to position [1062, 0]
click at [130, 400] on textarea at bounding box center [212, 398] width 324 height 22
paste textarea "Email [EMAIL_ADDRESS][DOMAIN_NAME] LinkedIn [DOMAIN_NAME][URL] GitHub [DOMAIN_N…"
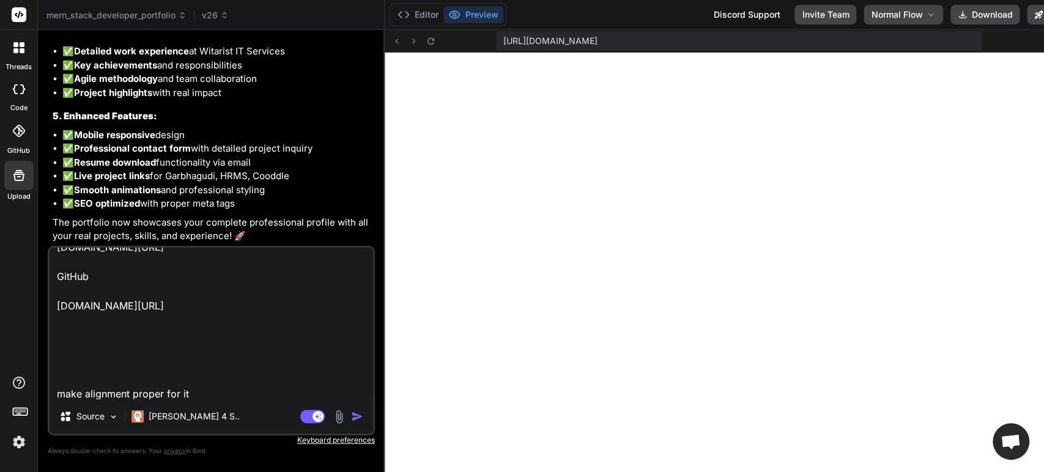
scroll to position [118, 0]
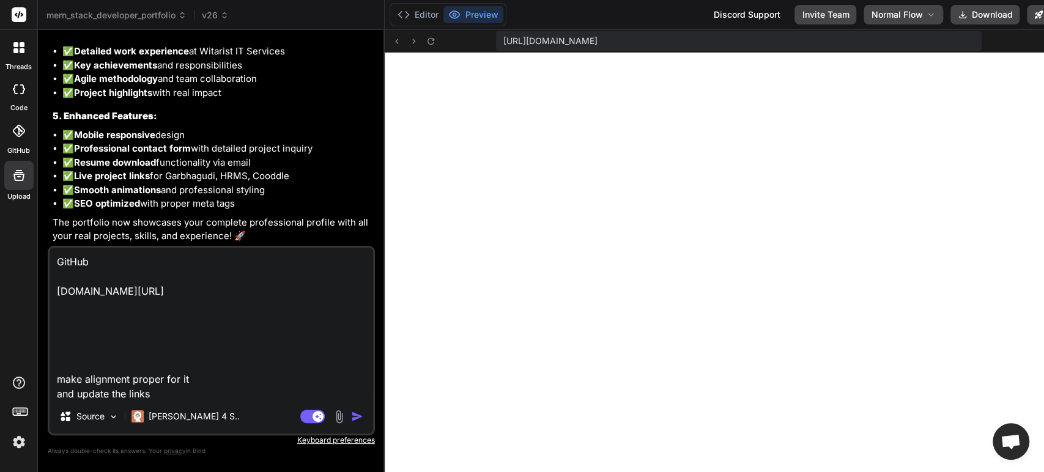
paste textarea "[URL][DOMAIN_NAME]"
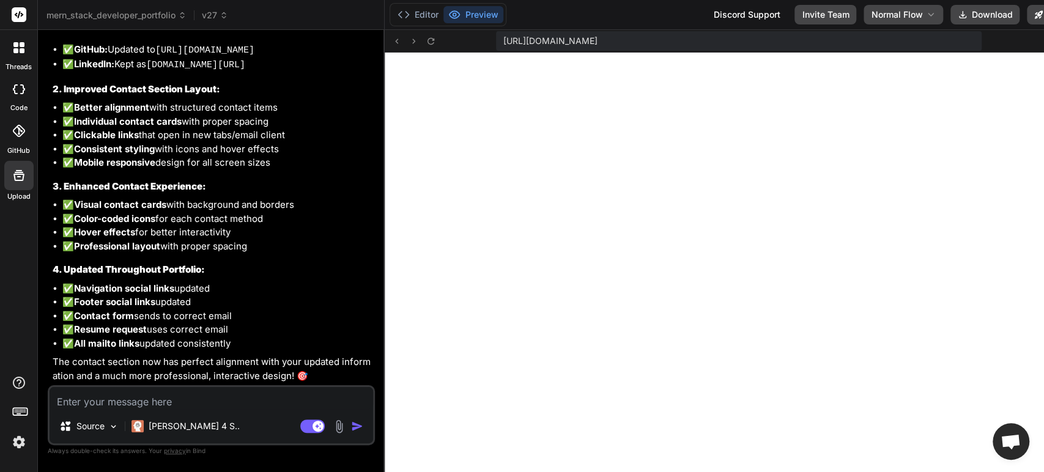
scroll to position [16366, 0]
click at [141, 400] on textarea at bounding box center [212, 398] width 324 height 22
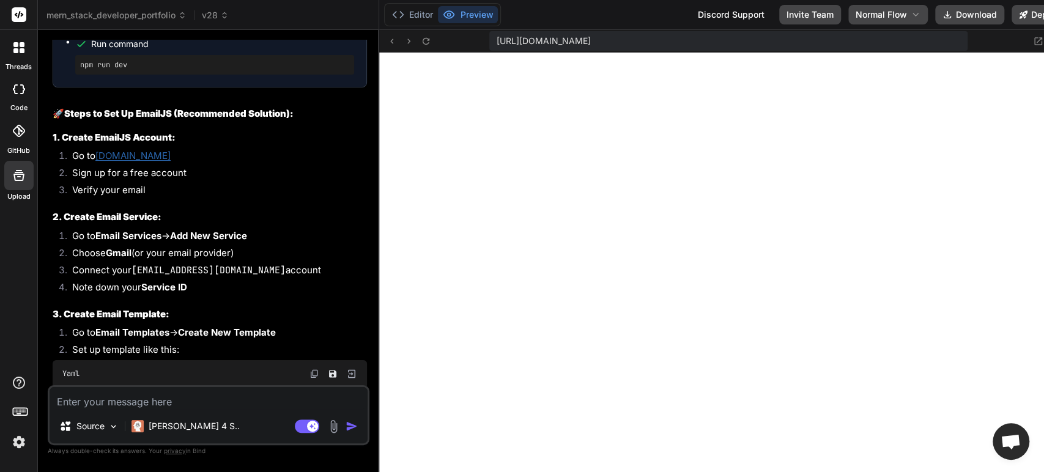
scroll to position [16589, 0]
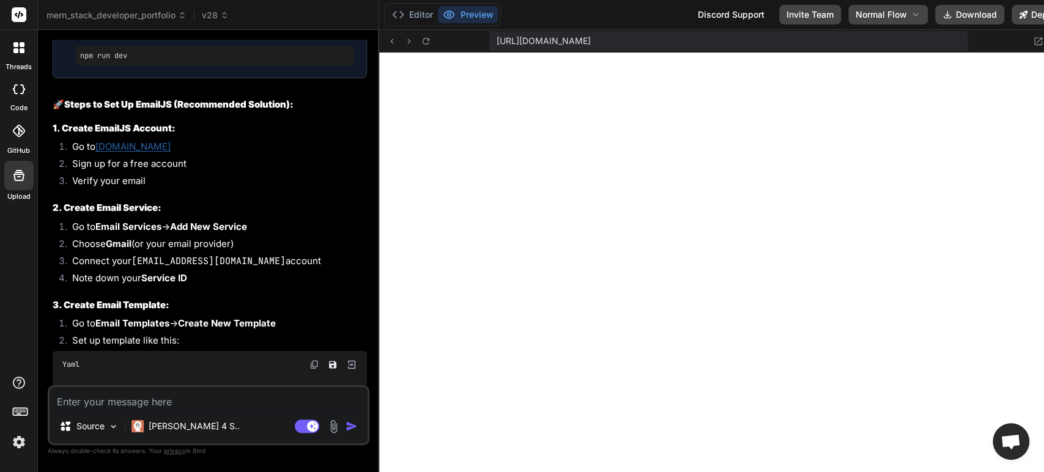
click at [125, 152] on link "[DOMAIN_NAME]" at bounding box center [132, 147] width 75 height 12
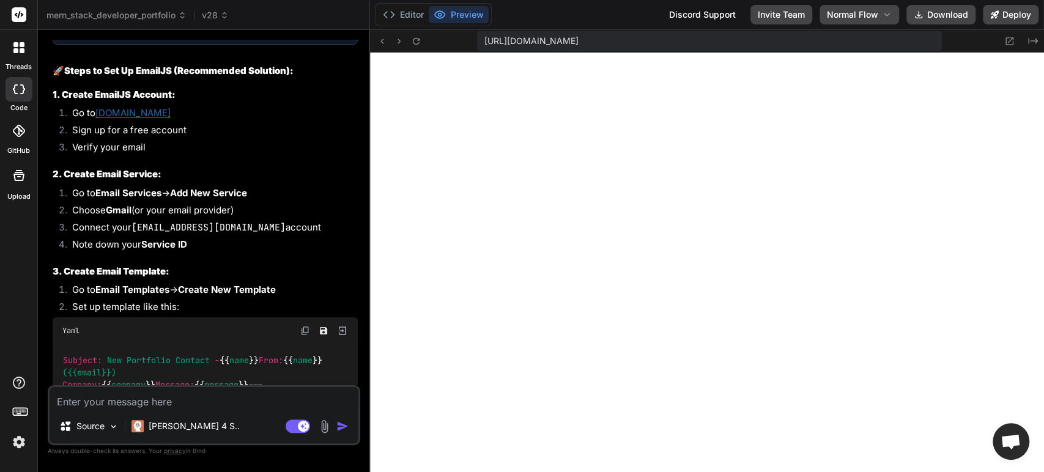
scroll to position [434, 0]
type textarea "x"
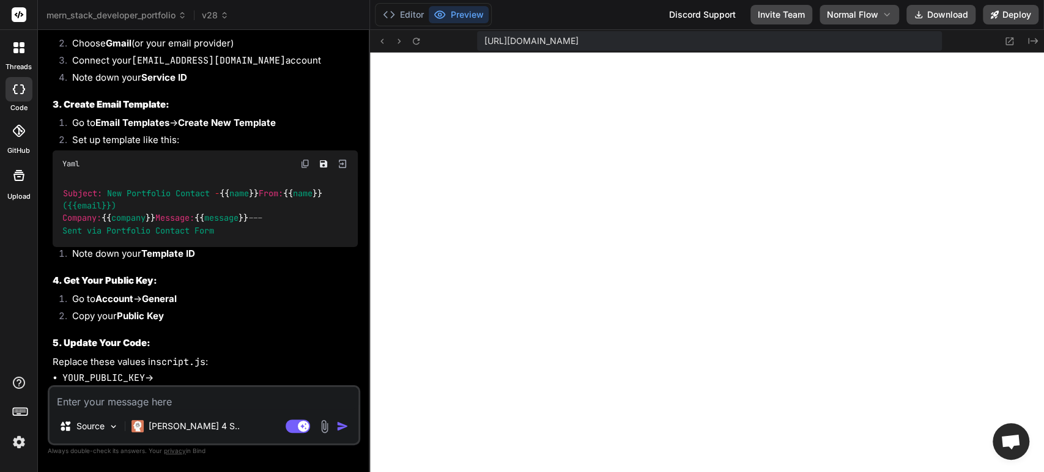
scroll to position [9140, 0]
click at [127, 398] on textarea at bounding box center [204, 398] width 309 height 22
paste textarea "service_jq07yw8"
type textarea "service_jq07yw8"
type textarea "x"
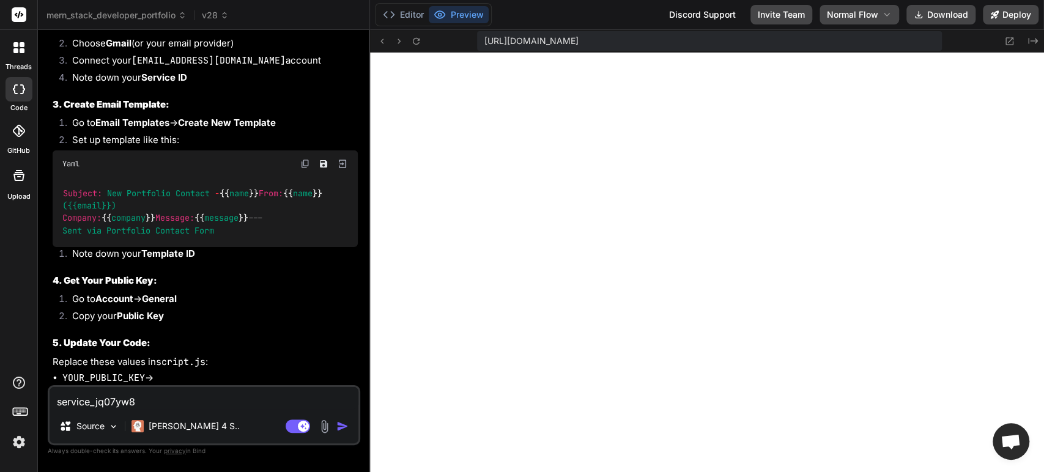
click at [59, 401] on textarea "service_jq07yw8" at bounding box center [204, 398] width 309 height 22
type textarea "Sservice_jq07yw8"
type textarea "x"
type textarea "Seservice_jq07yw8"
type textarea "x"
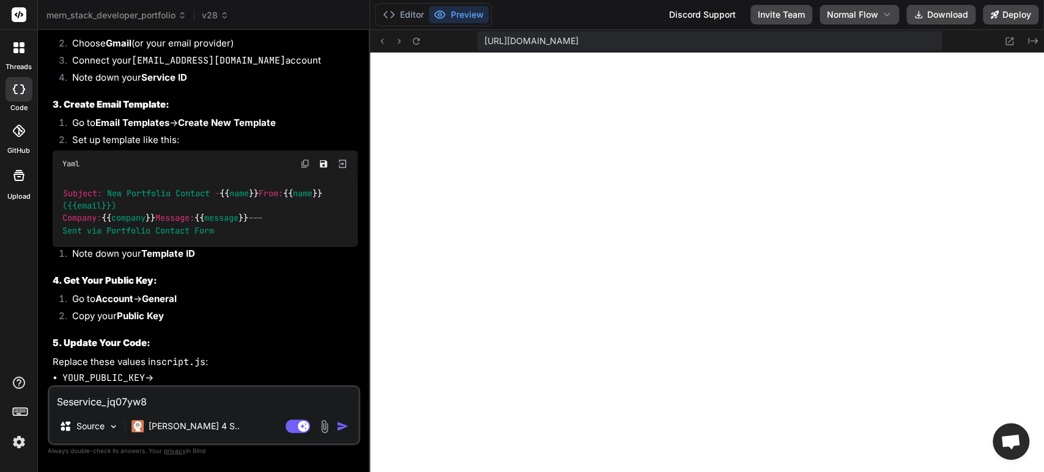
type textarea "Serservice_jq07yw8"
type textarea "x"
type textarea "Servservice_jq07yw8"
type textarea "x"
type textarea "Serviservice_jq07yw8"
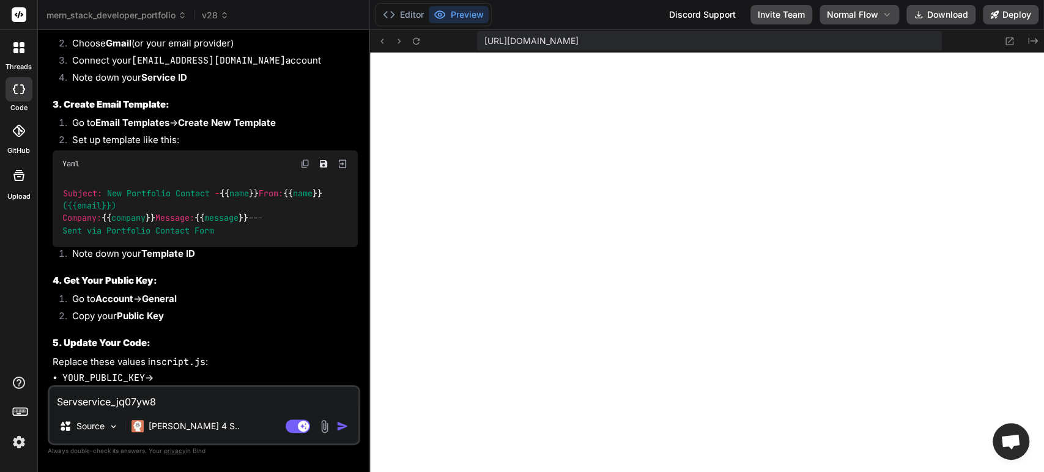
type textarea "x"
type textarea "Servicservice_jq07yw8"
type textarea "x"
type textarea "Serviceservice_jq07yw8"
type textarea "x"
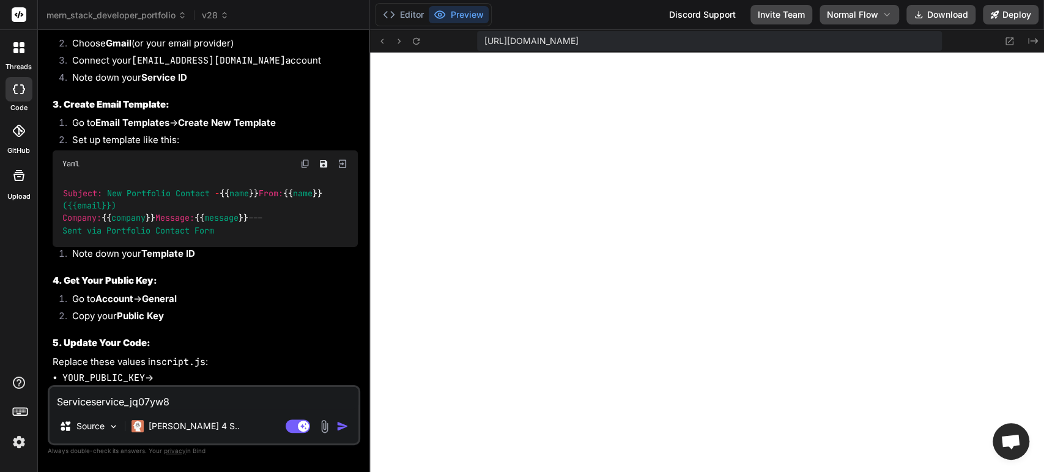
type textarea "Service service_jq07yw8"
type textarea "x"
type textarea "Service iservice_jq07yw8"
type textarea "x"
type textarea "Service idservice_jq07yw8"
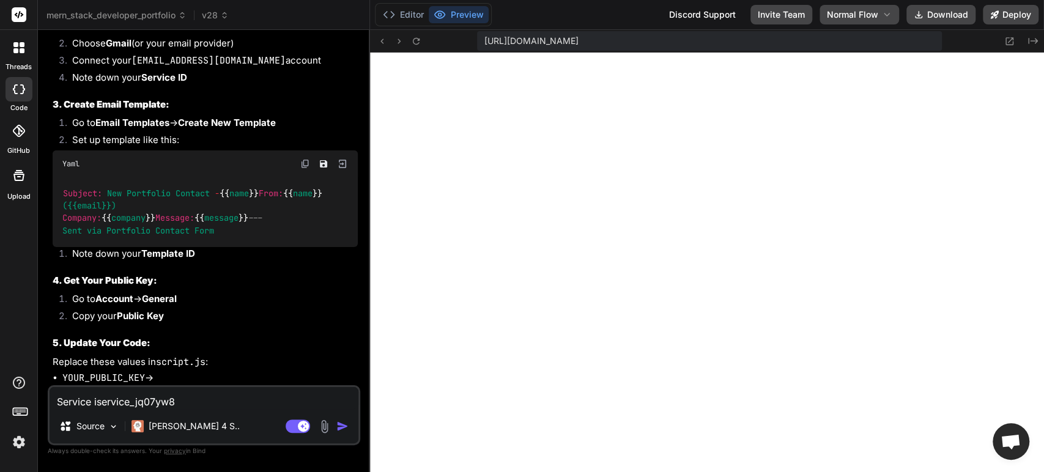
type textarea "x"
type textarea "Service id service_jq07yw8"
type textarea "x"
type textarea "Service id :service_jq07yw8"
type textarea "x"
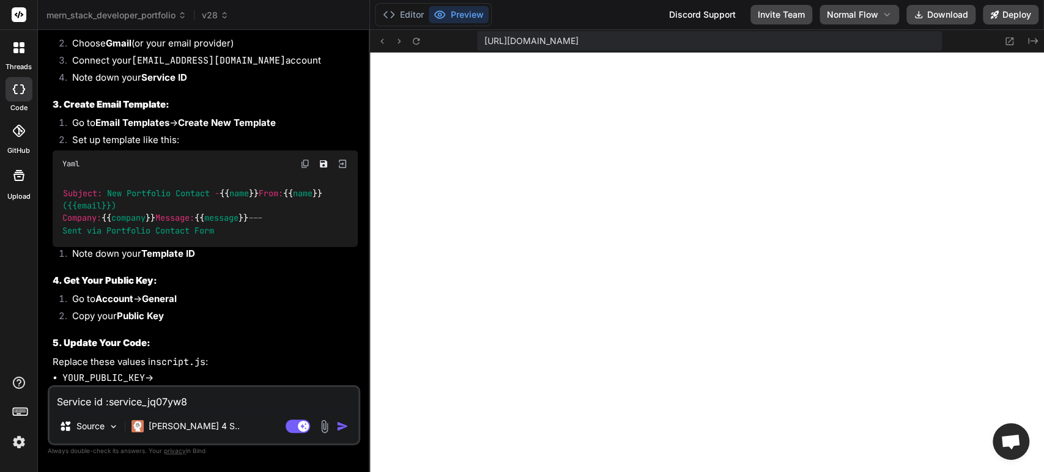
type textarea "Service id : service_jq07yw8"
type textarea "x"
type textarea "Service id : service_jq07yw8"
type textarea "x"
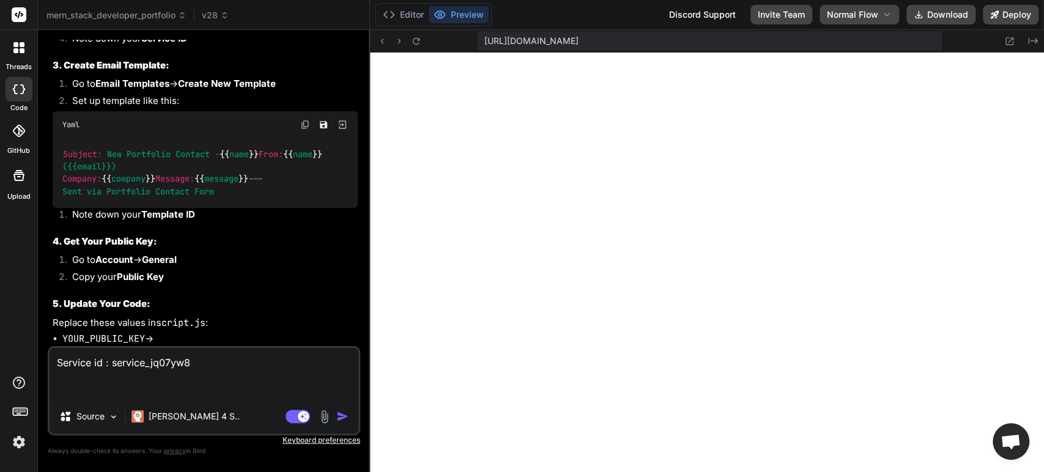
type textarea "Service id : service_jq07yw8 m"
type textarea "x"
type textarea "Service id : service_jq07yw8 ma"
type textarea "x"
type textarea "Service id : service_jq07yw8 mak"
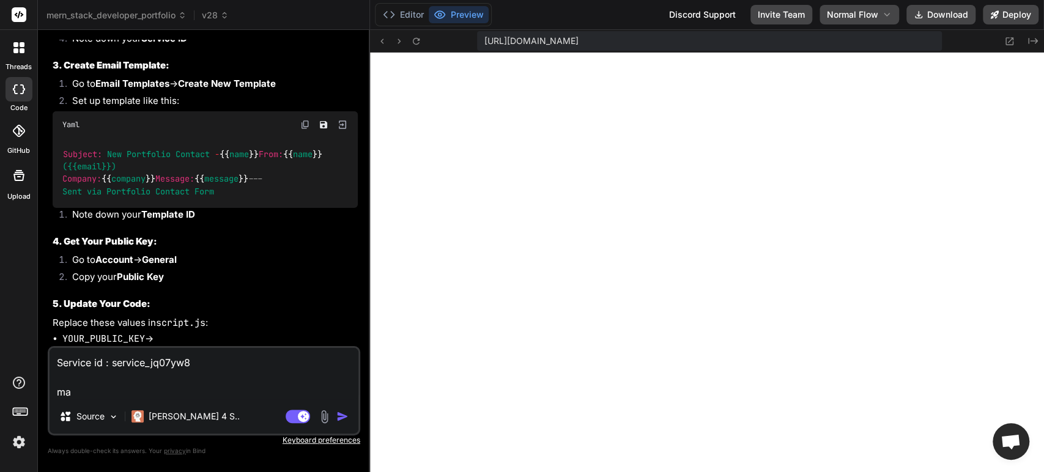
type textarea "x"
type textarea "Service id : service_jq07yw8 make"
type textarea "x"
type textarea "Service id : service_jq07yw8 make"
type textarea "x"
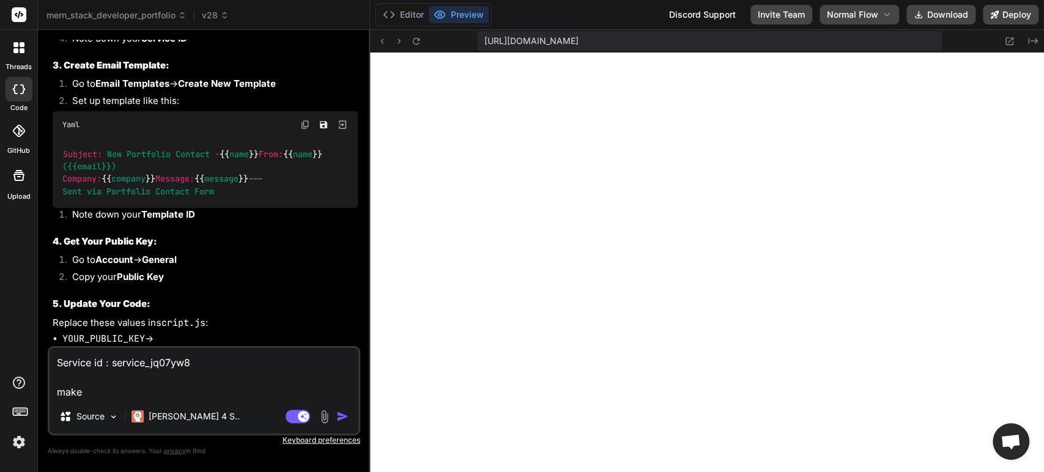
type textarea "Service id : service_jq07yw8 make e"
type textarea "x"
type textarea "Service id : service_jq07yw8 make en"
type textarea "x"
type textarea "Service id : service_jq07yw8 make env"
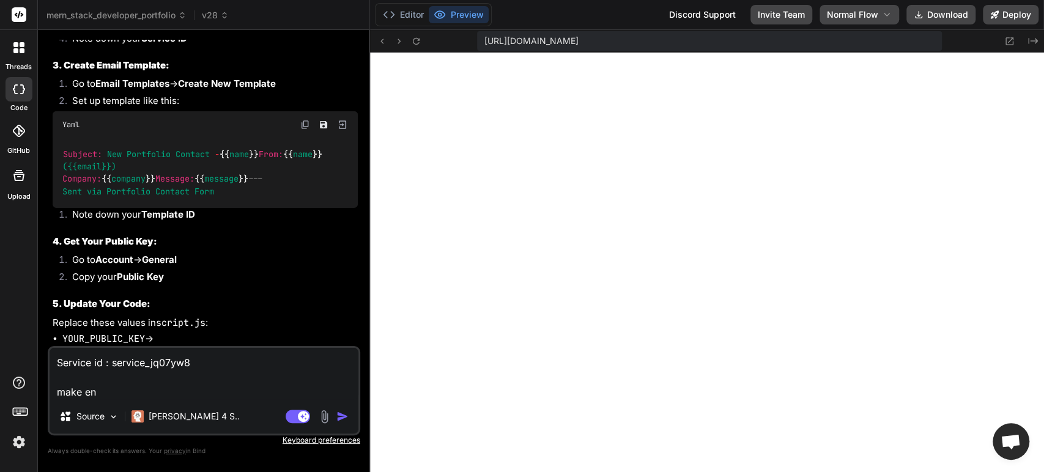
type textarea "x"
type textarea "Service id : service_jq07yw8 make env"
type textarea "x"
type textarea "Service id : service_jq07yw8 make env a"
type textarea "x"
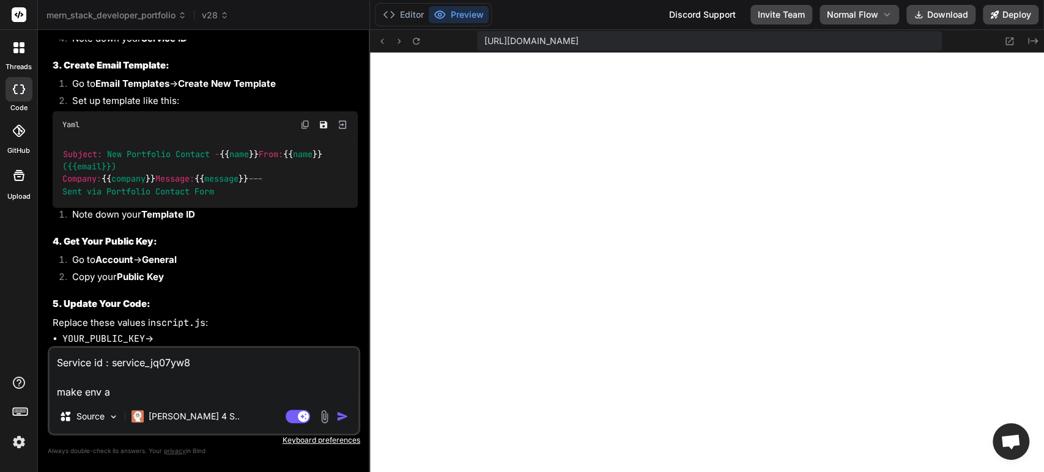
type textarea "Service id : service_jq07yw8 make env an"
type textarea "x"
type textarea "Service id : service_jq07yw8 make env and"
type textarea "x"
type textarea "Service id : service_jq07yw8 make env and"
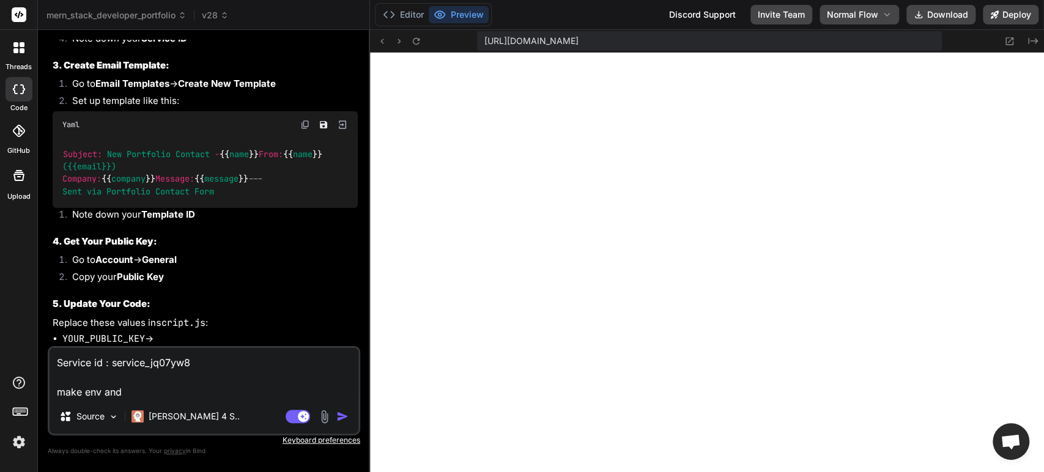
type textarea "x"
type textarea "Service id : service_jq07yw8 make env and a"
type textarea "x"
type textarea "Service id : service_jq07yw8 make env and ad"
type textarea "x"
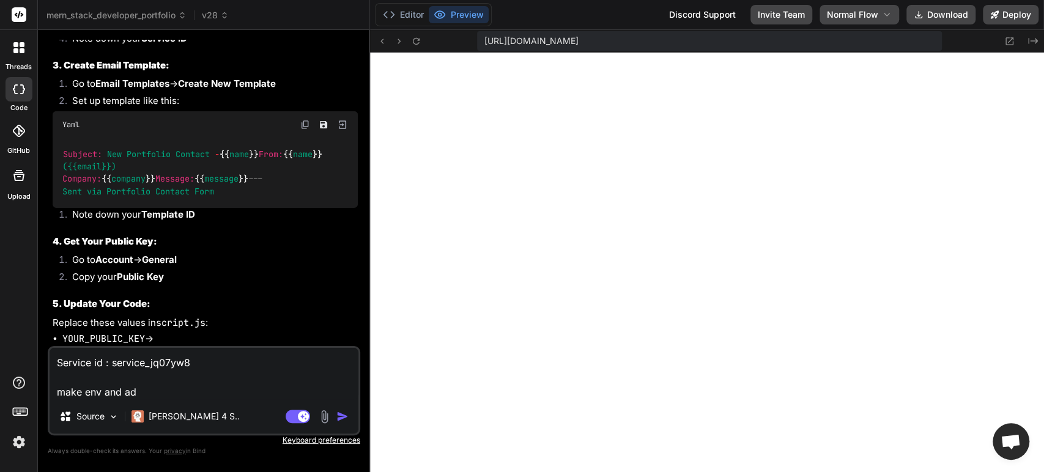
type textarea "Service id : service_jq07yw8 make env and add"
type textarea "x"
type textarea "Service id : service_jq07yw8 make env and add"
type textarea "x"
type textarea "Service id : service_jq07yw8 make env and add i"
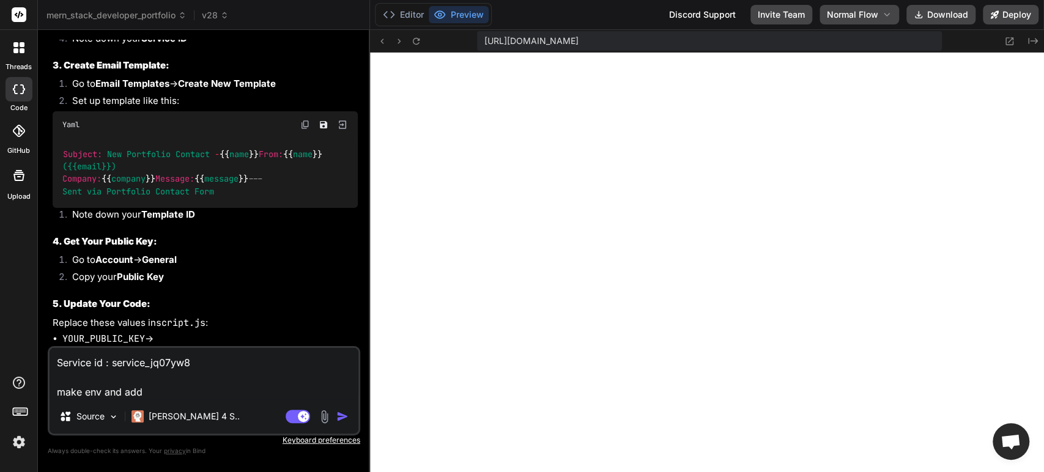
type textarea "x"
type textarea "Service id : service_jq07yw8 make env and add it"
type textarea "x"
type textarea "Service id : service_jq07yw8 make env and add it"
type textarea "x"
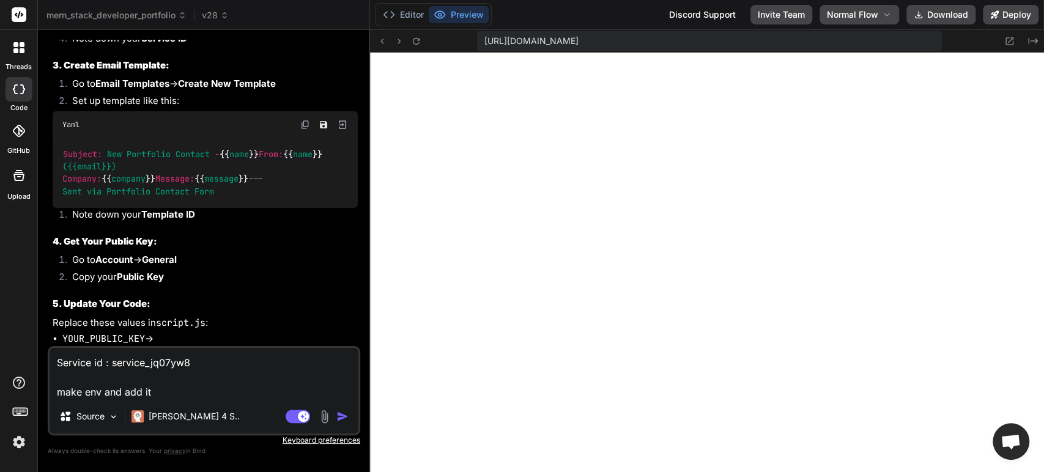
type textarea "Service id : service_jq07yw8 make env and add it t"
type textarea "x"
type textarea "Service id : service_jq07yw8 make env and add it th"
type textarea "x"
type textarea "Service id : service_jq07yw8 make env and add it the"
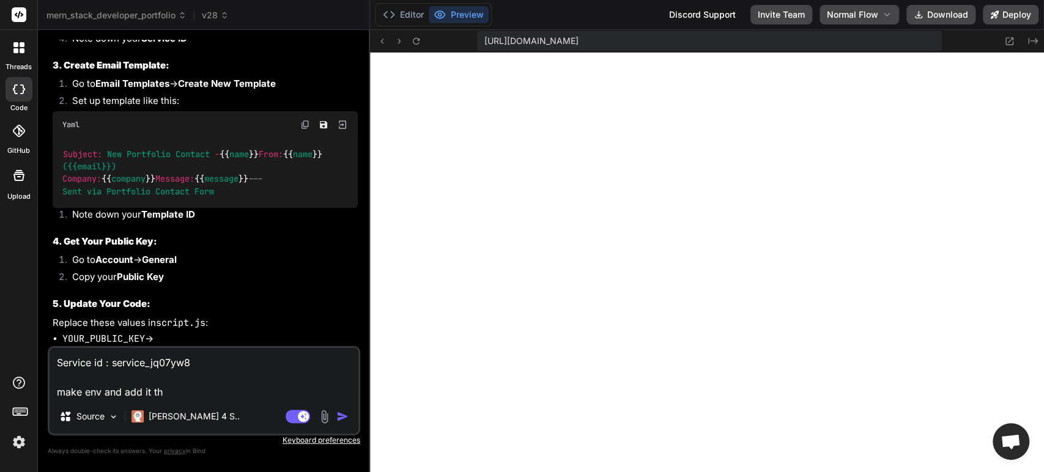
type textarea "x"
type textarea "Service id : service_jq07yw8 make env and add it ther"
type textarea "x"
type textarea "Service id : service_jq07yw8 make env and add it there"
type textarea "x"
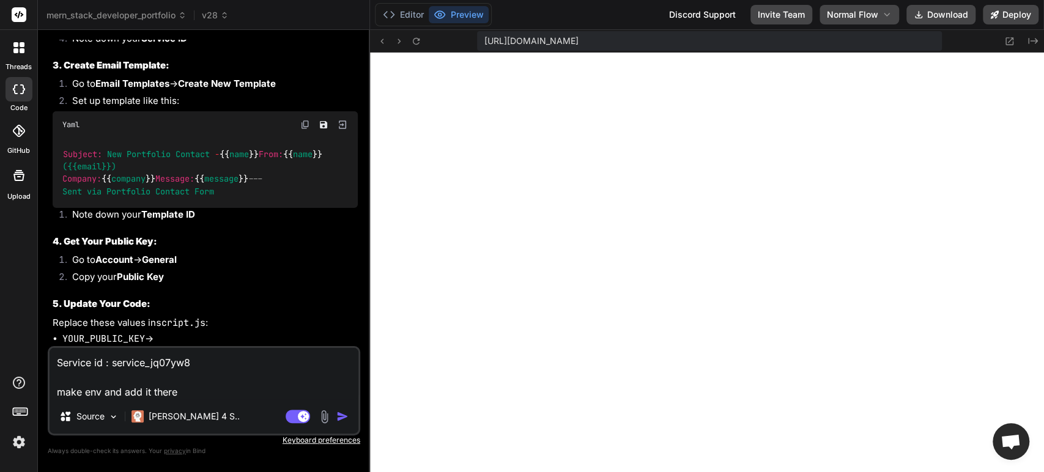
type textarea "Service id : service_jq07yw8 make env and add it there"
type textarea "x"
type textarea "Service id : service_jq07yw8 make env and add it there d"
type textarea "x"
type textarea "Service id : service_jq07yw8 make env and add it there do"
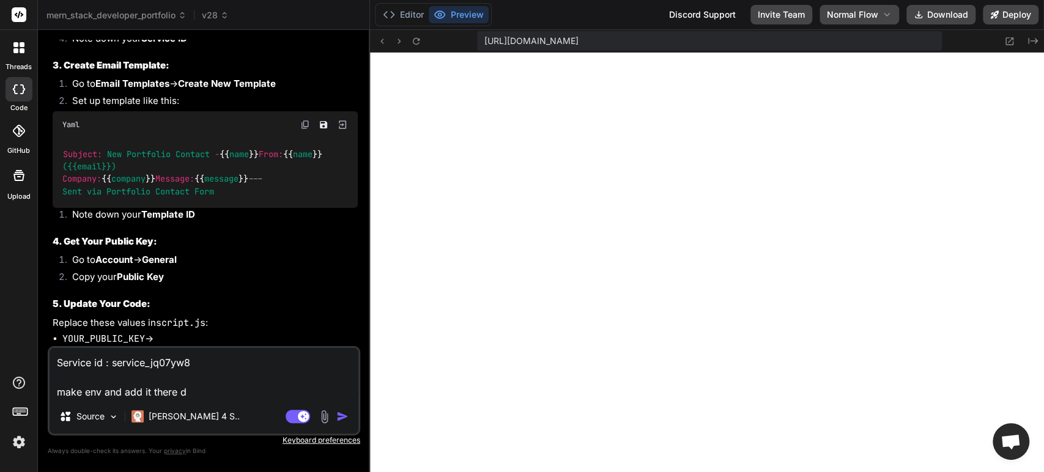
type textarea "x"
type textarea "Service id : service_jq07yw8 make env and add it there don"
type textarea "x"
type textarea "Service id : service_jq07yw8 make env and add it there dont"
type textarea "x"
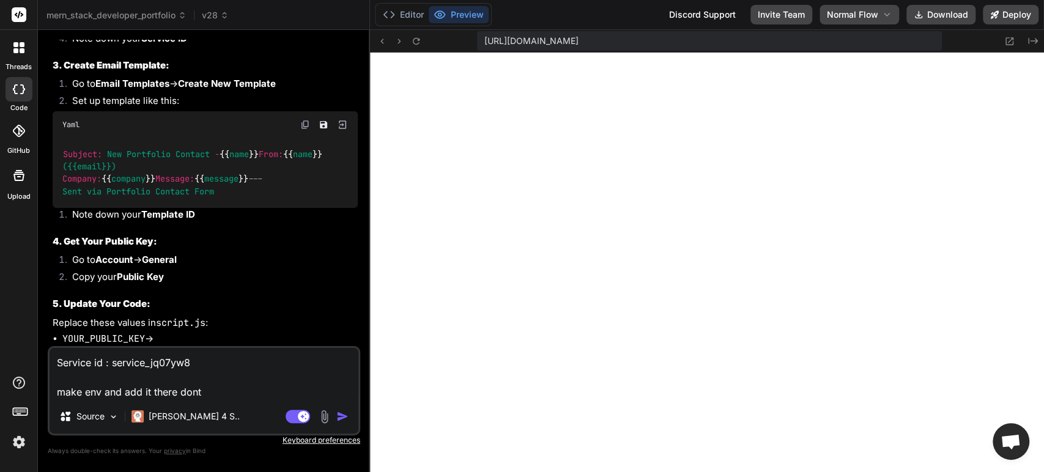
type textarea "Service id : service_jq07yw8 make env and add it there dont"
type textarea "x"
type textarea "Service id : service_jq07yw8 make env and add it there dont m"
type textarea "x"
type textarea "Service id : service_jq07yw8 make env and add it there dont ma"
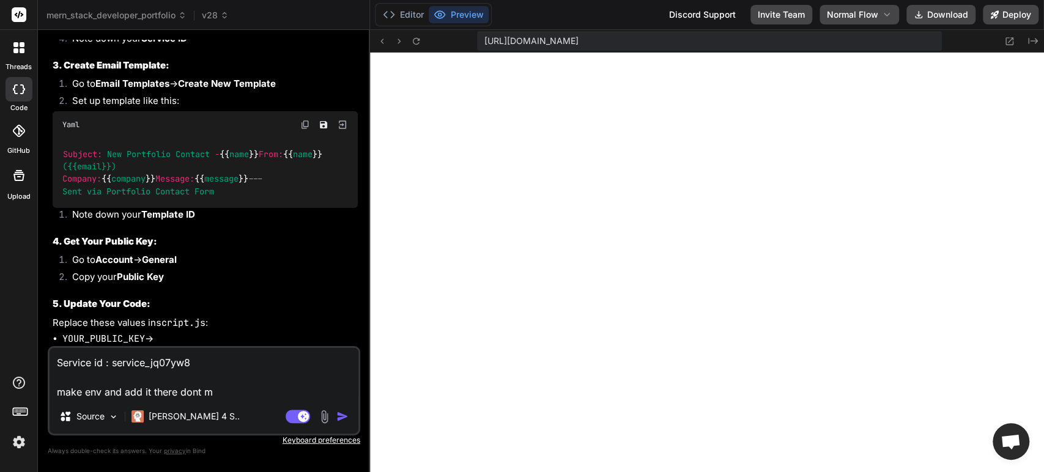
type textarea "x"
type textarea "Service id : service_jq07yw8 make env and add it there dont mak"
type textarea "x"
type textarea "Service id : service_jq07yw8 make env and add it there dont make"
type textarea "x"
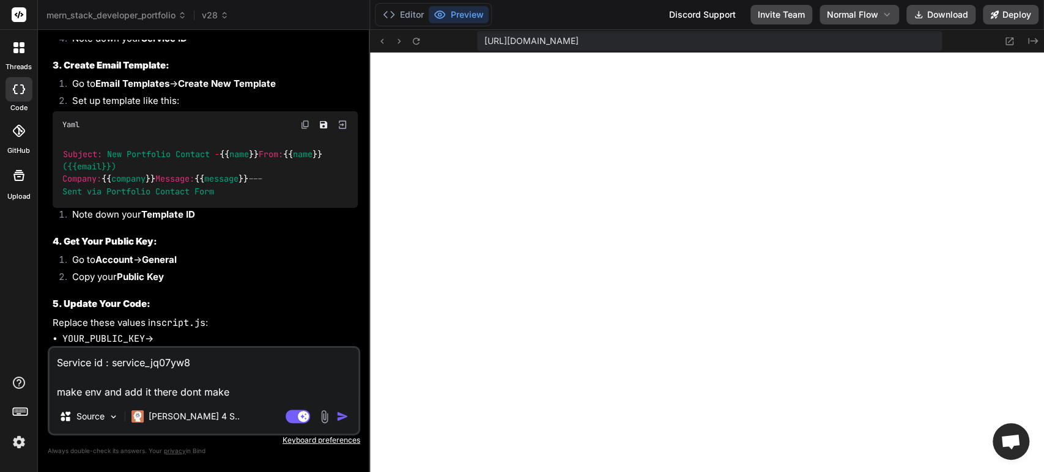
type textarea "Service id : service_jq07yw8 make env and add it there dont make"
type textarea "x"
type textarea "Service id : service_jq07yw8 make env and add it there dont make i"
type textarea "x"
type textarea "Service id : service_jq07yw8 make env and add it there dont make it"
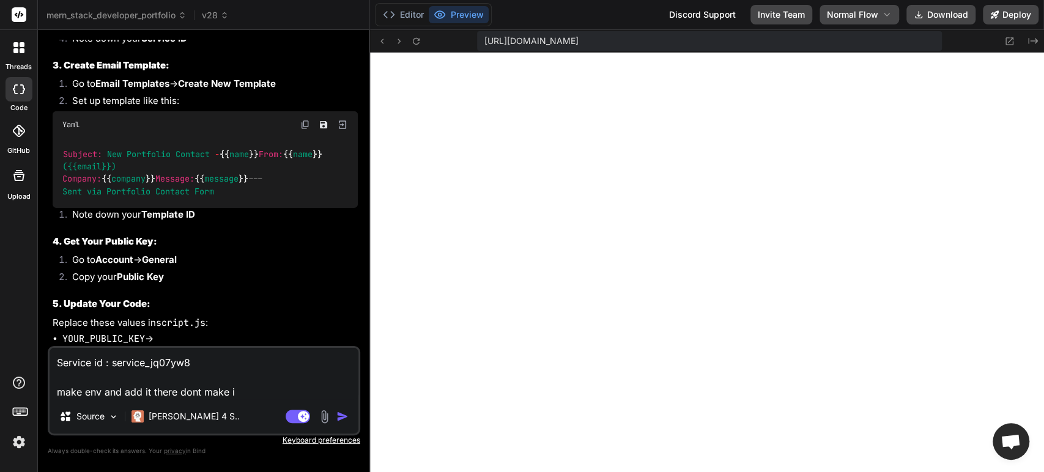
type textarea "x"
type textarea "Service id : service_jq07yw8 make env and add it there dont make it"
type textarea "x"
type textarea "Service id : service_jq07yw8 make env and add it there dont make it o"
type textarea "x"
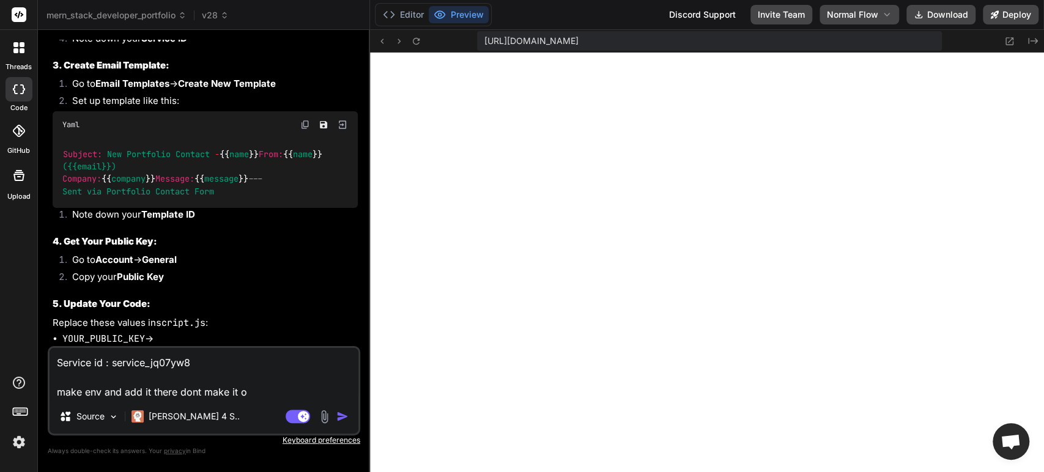
type textarea "Service id : service_jq07yw8 make env and add it there dont make it op"
type textarea "x"
type textarea "Service id : service_jq07yw8 make env and add it there dont make it ope"
type textarea "x"
type textarea "Service id : service_jq07yw8 make env and add it there dont make it open"
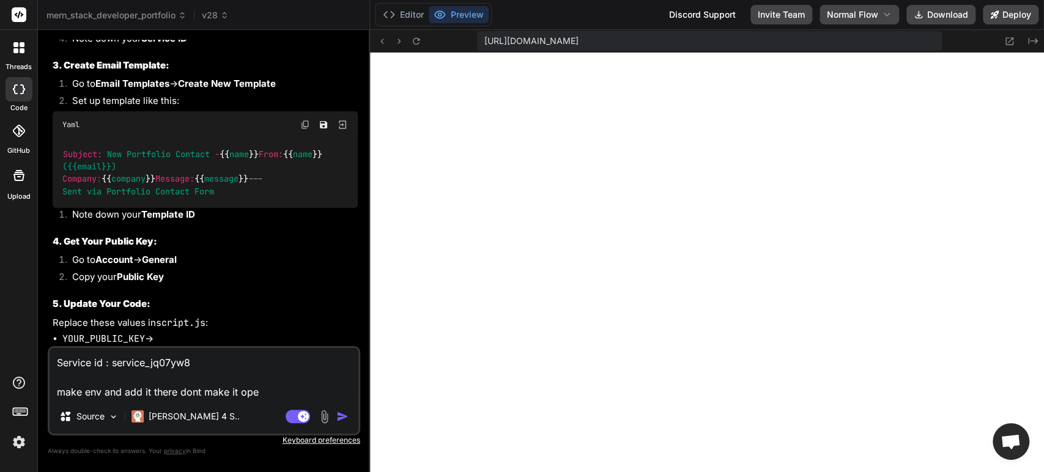
type textarea "x"
type textarea "Service id : service_jq07yw8 make env and add it there dont make it open"
type textarea "x"
type textarea "Service id : service_jq07yw8 make env and add it there dont make it open m"
type textarea "x"
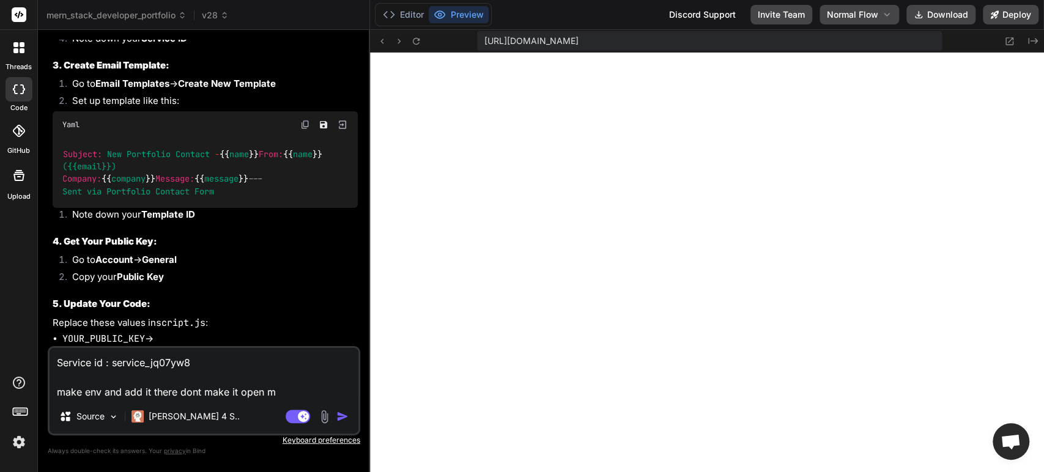
type textarea "Service id : service_jq07yw8 make env and add it there dont make it open ma"
type textarea "x"
type textarea "Service id : service_jq07yw8 make env and add it there dont make it open mak"
type textarea "x"
type textarea "Service id : service_jq07yw8 make env and add it there dont make it open make"
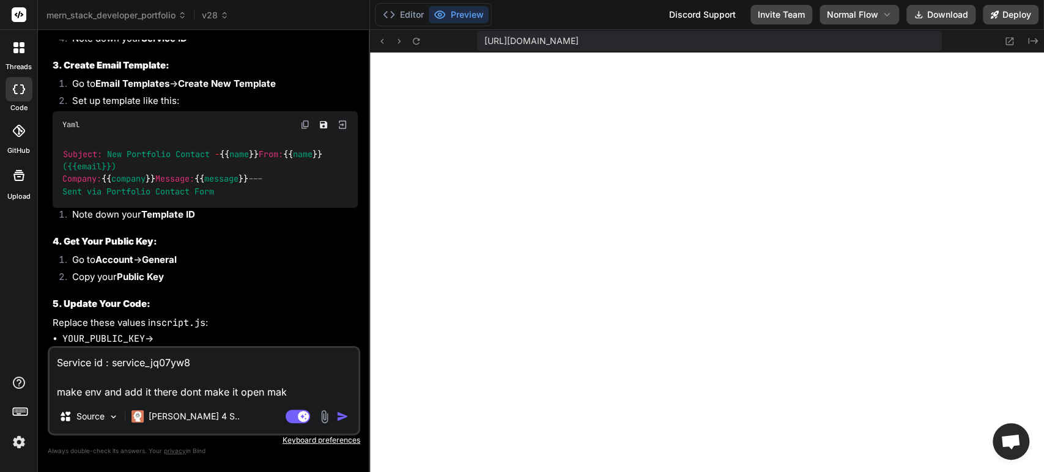
type textarea "x"
type textarea "Service id : service_jq07yw8 make env and add it there dont make it open make"
type textarea "x"
type textarea "Service id : service_jq07yw8 make env and add it there dont make it open make s"
type textarea "x"
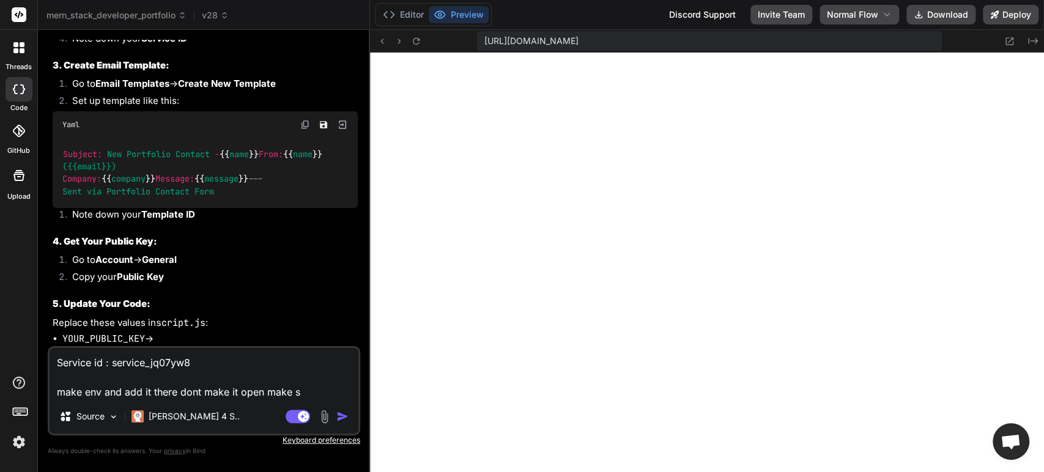
type textarea "Service id : service_jq07yw8 make env and add it there dont make it open make se"
type textarea "x"
type textarea "Service id : service_jq07yw8 make env and add it there dont make it open make s…"
type textarea "x"
type textarea "Service id : service_jq07yw8 make env and add it there dont make it open make s…"
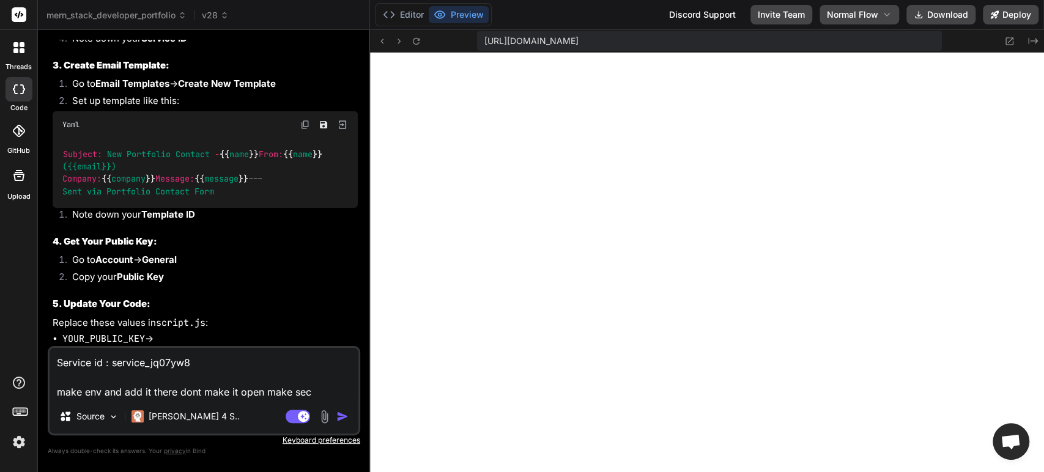
type textarea "x"
type textarea "Service id : service_jq07yw8 make env and add it there dont make it open make s…"
type textarea "x"
type textarea "Service id : service_jq07yw8 make env and add it there dont make it open make s…"
type textarea "x"
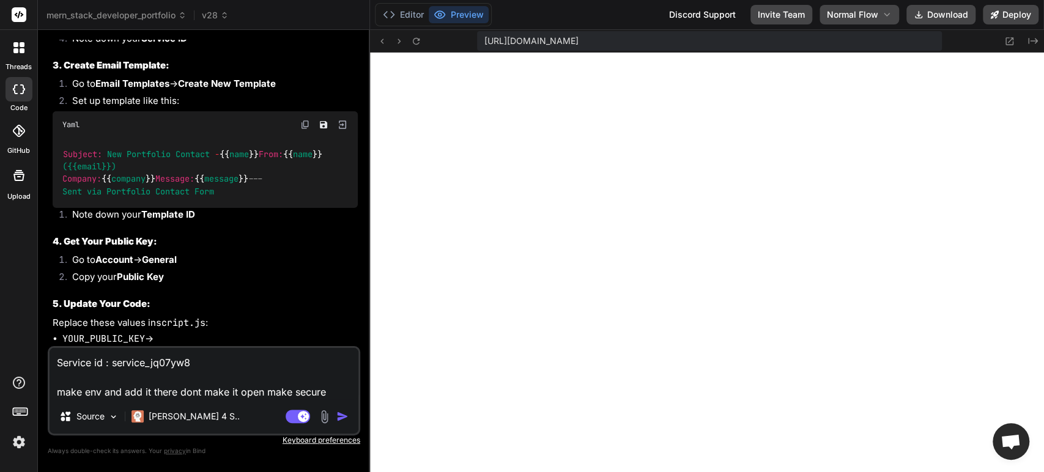
type textarea "Service id : service_jq07yw8 make env and add it there dont make it open make s…"
type textarea "x"
type textarea "Service id : service_jq07yw8 make env and add it there dont make it open make s…"
type textarea "x"
type textarea "Service id : service_jq07yw8 make env and add it there dont make it open make s…"
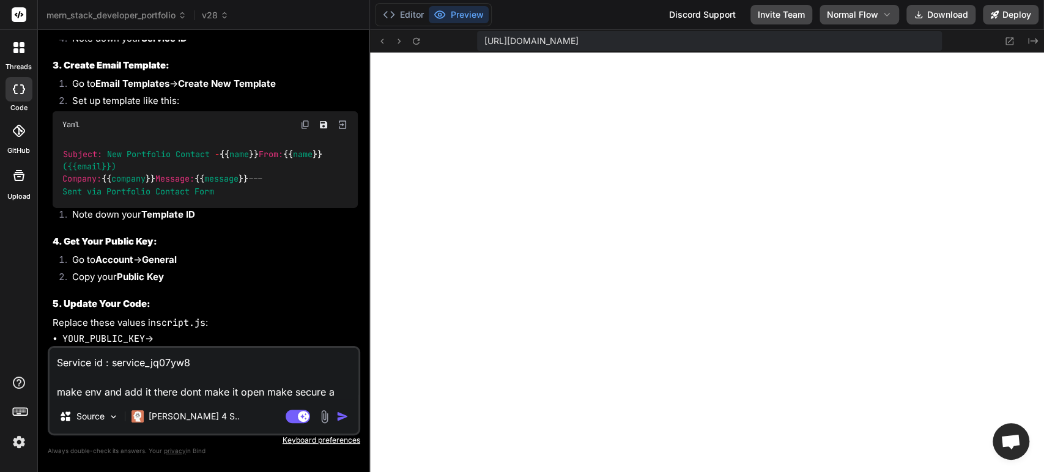
type textarea "x"
type textarea "Service id : service_jq07yw8 make env and add it there dont make it open make s…"
type textarea "x"
type textarea "Service id : service_jq07yw8 make env and add it there dont make it open make s…"
type textarea "x"
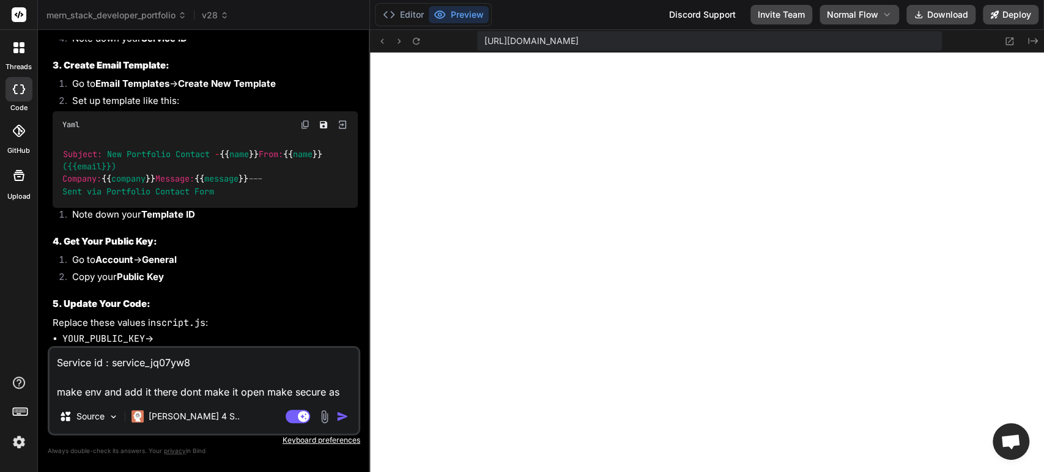
type textarea "Service id : service_jq07yw8 make env and add it there dont make it open make s…"
type textarea "x"
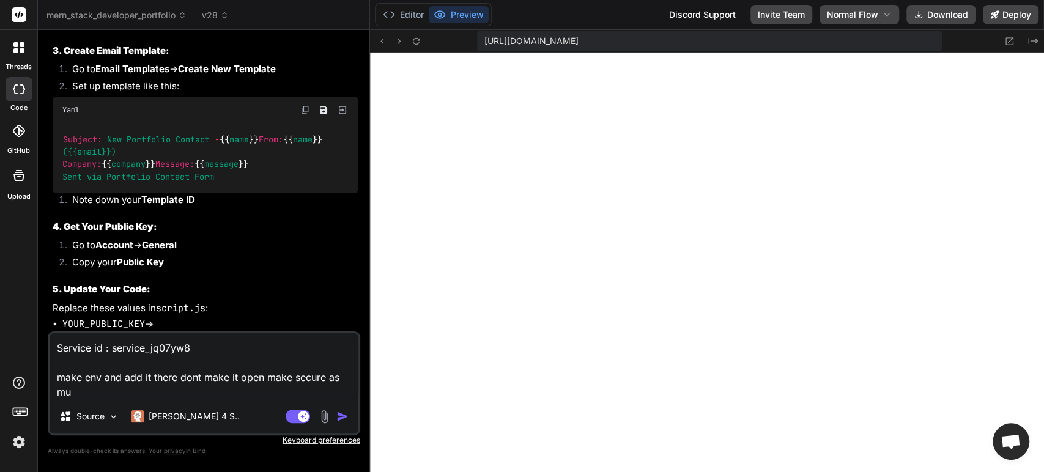
type textarea "Service id : service_jq07yw8 make env and add it there dont make it open make s…"
type textarea "x"
type textarea "Service id : service_jq07yw8 make env and add it there dont make it open make s…"
type textarea "x"
type textarea "Service id : service_jq07yw8 make env and add it there dont make it open make s…"
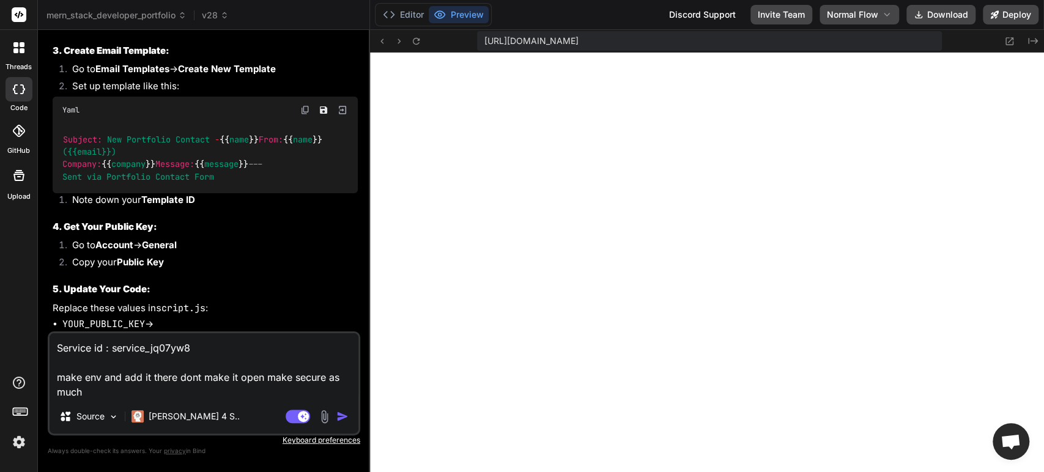
type textarea "x"
type textarea "Service id : service_jq07yw8 make env and add it there dont make it open make s…"
type textarea "x"
type textarea "Service id : service_jq07yw8 make env and add it there dont make it open make s…"
type textarea "x"
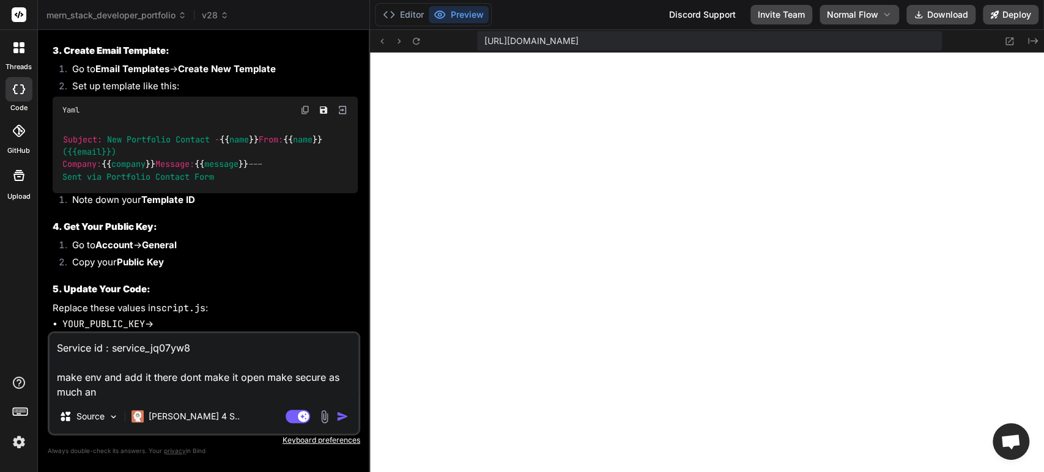
type textarea "Service id : service_jq07yw8 make env and add it there dont make it open make s…"
type textarea "x"
type textarea "Service id : service_jq07yw8 make env and add it there dont make it open make s…"
type textarea "x"
type textarea "Service id : service_jq07yw8 make env and add it there dont make it open make s…"
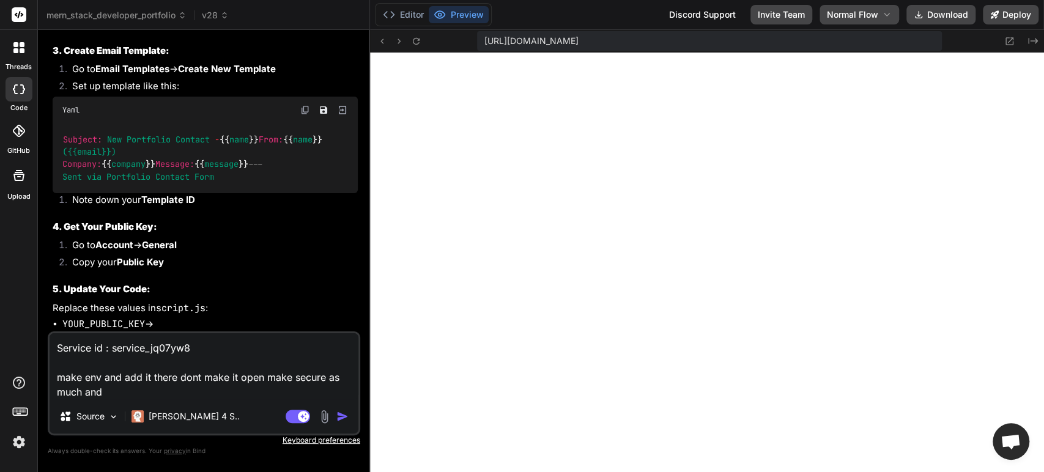
type textarea "x"
type textarea "Service id : service_jq07yw8 make env and add it there dont make it open make s…"
type textarea "x"
type textarea "Service id : service_jq07yw8 make env and add it there dont make it open make s…"
type textarea "x"
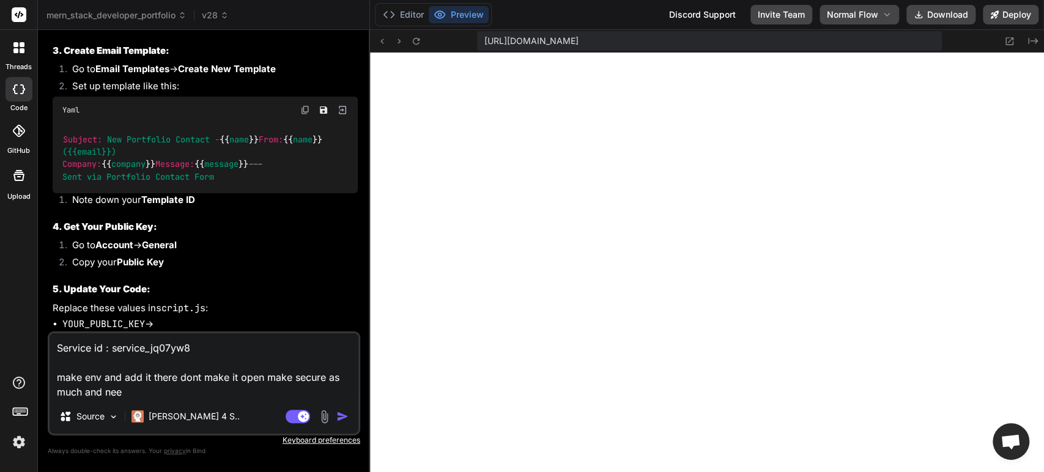
type textarea "Service id : service_jq07yw8 make env and add it there dont make it open make s…"
type textarea "x"
type textarea "Service id : service_jq07yw8 make env and add it there dont make it open make s…"
type textarea "x"
type textarea "Service id : service_jq07yw8 make env and add it there dont make it open make s…"
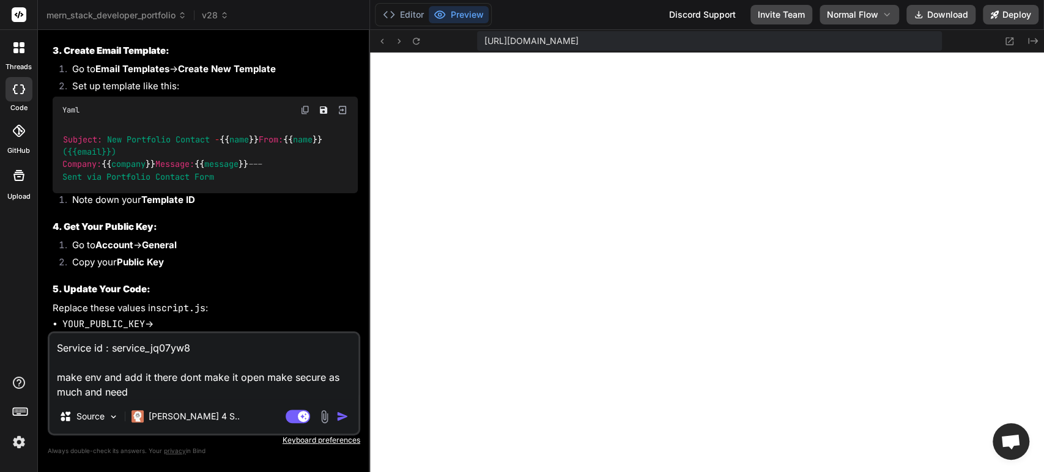
type textarea "x"
type textarea "Service id : service_jq07yw8 make env and add it there dont make it open make s…"
type textarea "x"
type textarea "Service id : service_jq07yw8 make env and add it there dont make it open make s…"
type textarea "x"
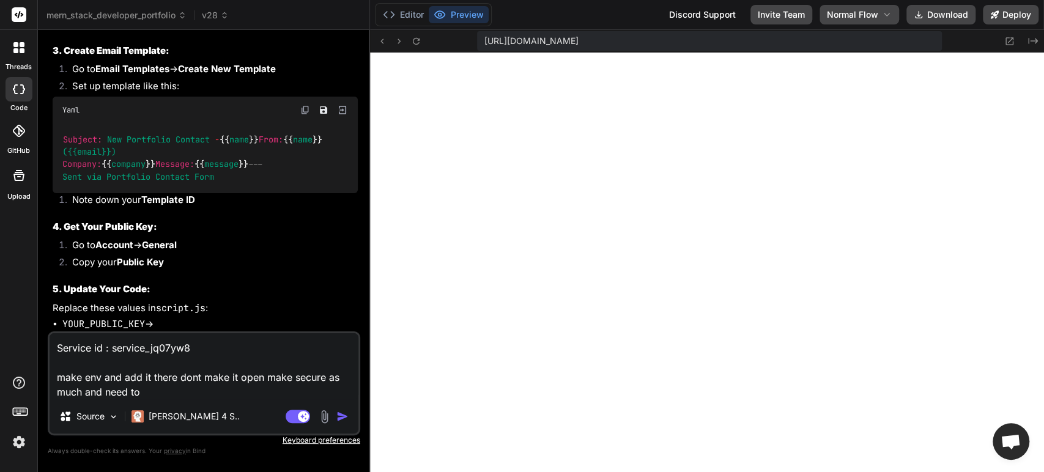
type textarea "Service id : service_jq07yw8 make env and add it there dont make it open make s…"
type textarea "x"
type textarea "Service id : service_jq07yw8 make env and add it there dont make it open make s…"
type textarea "x"
type textarea "Service id : service_jq07yw8 make env and add it there dont make it open make s…"
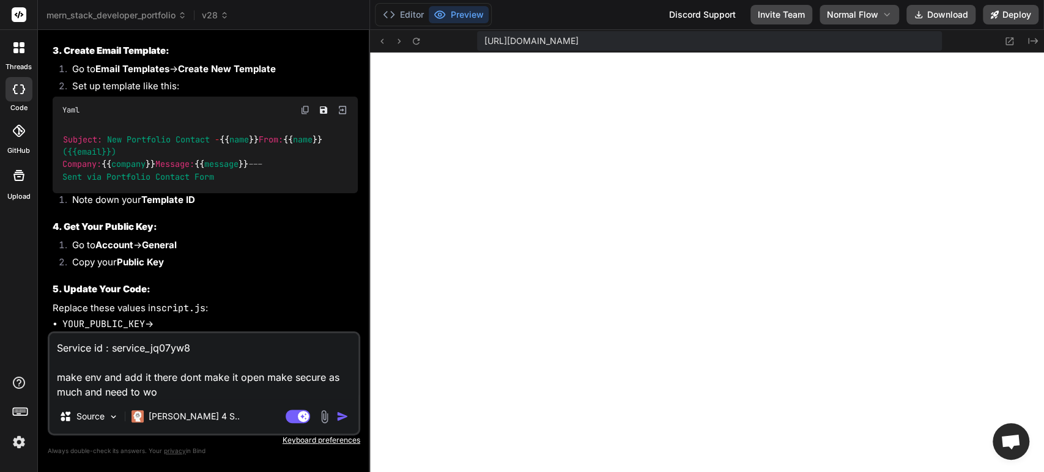
type textarea "x"
type textarea "Service id : service_jq07yw8 make env and add it there dont make it open make s…"
type textarea "x"
type textarea "Service id : service_jq07yw8 make env and add it there dont make it open make s…"
type textarea "x"
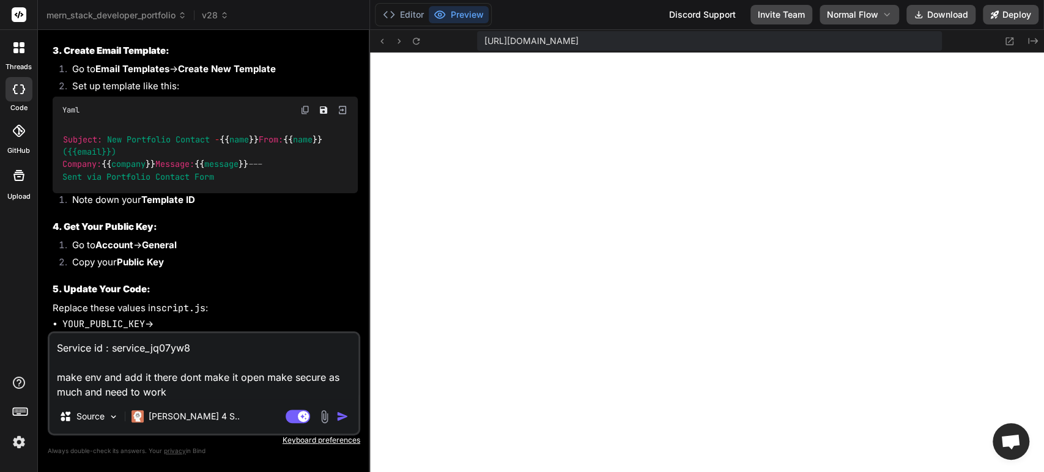
type textarea "Service id : service_jq07yw8 make env and add it there dont make it open make s…"
type textarea "x"
type textarea "Service id : service_jq07yw8 make env and add it there dont make it open make s…"
type textarea "x"
type textarea "Service id : service_jq07yw8 make env and add it there dont make it open make s…"
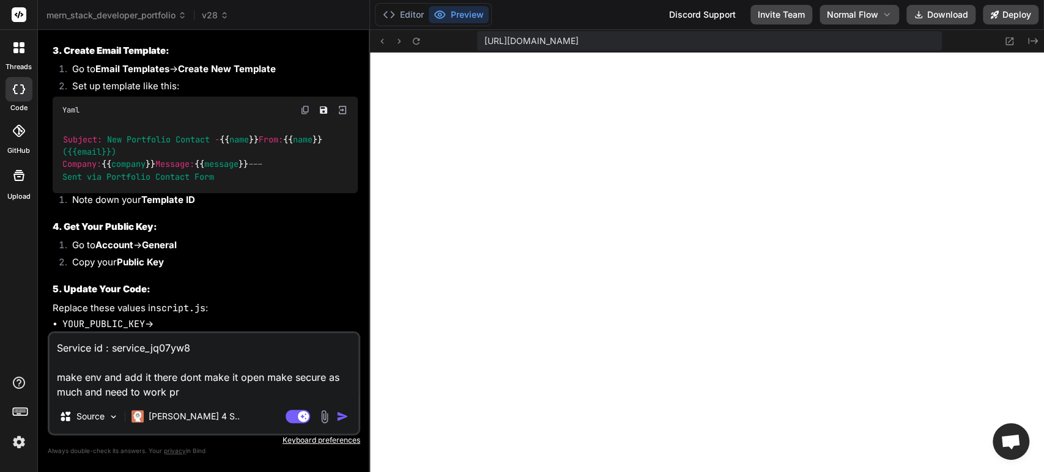
type textarea "x"
type textarea "Service id : service_jq07yw8 make env and add it there dont make it open make s…"
drag, startPoint x: 280, startPoint y: 187, endPoint x: 108, endPoint y: 189, distance: 171.9
click at [108, 189] on div "Subject: New Portfolio Contact - {{ name }} From: {{ name }} ({{email}}) Compan…" at bounding box center [205, 159] width 305 height 70
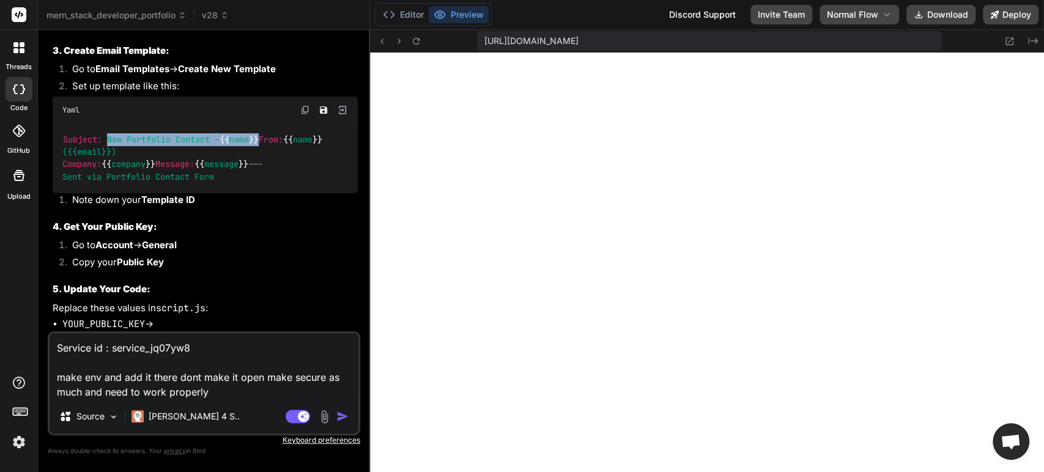
copy code "New Portfolio Contact - {{ name }}"
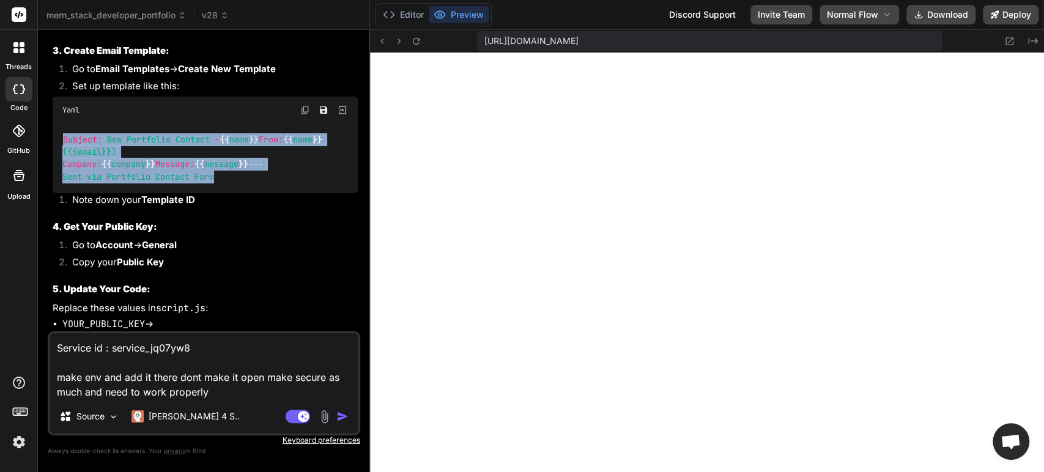
drag, startPoint x: 225, startPoint y: 278, endPoint x: 59, endPoint y: 162, distance: 202.5
click at [59, 162] on div "Subject: New Portfolio Contact - {{ name }} From: {{ name }} ({{email}}) Compan…" at bounding box center [205, 159] width 305 height 70
copy code "Subject: New Portfolio Contact - {{ name }} From: {{ name }} ({{email}}) Compan…"
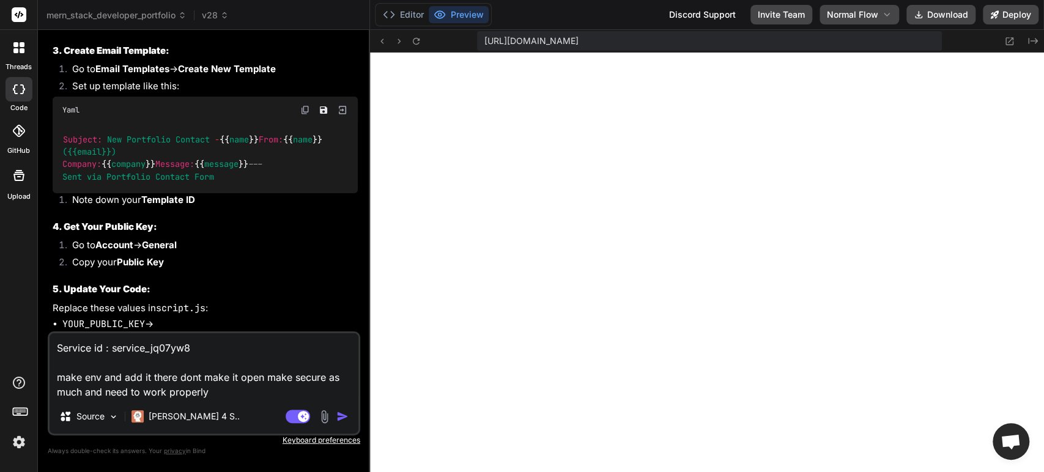
click at [217, 393] on textarea "Service id : service_jq07yw8 make env and add it there dont make it open make s…" at bounding box center [204, 366] width 309 height 66
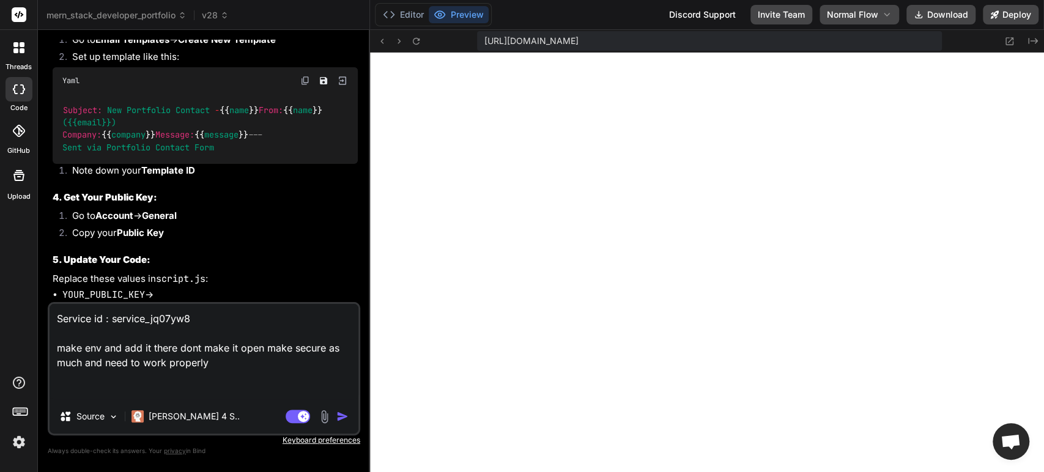
paste textarea "<div style="font-family: system-ui, sans-serif, Arial; font-size: 12px"> <div>A…"
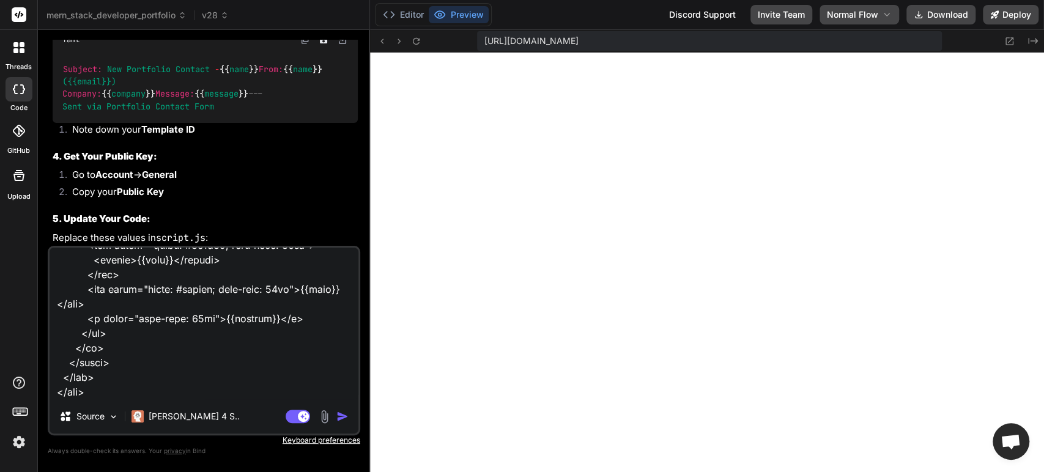
scroll to position [0, 0]
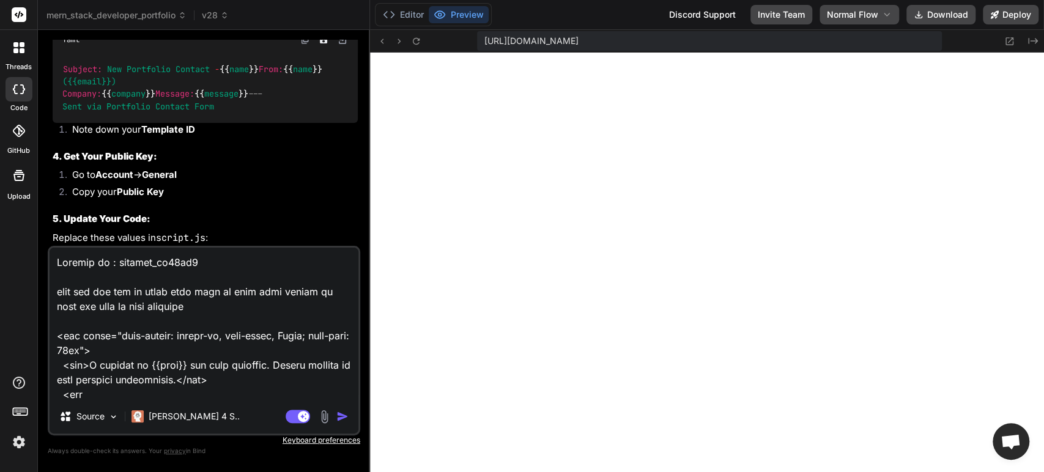
drag, startPoint x: 211, startPoint y: 310, endPoint x: 54, endPoint y: 260, distance: 164.5
click at [54, 260] on textarea at bounding box center [204, 324] width 309 height 152
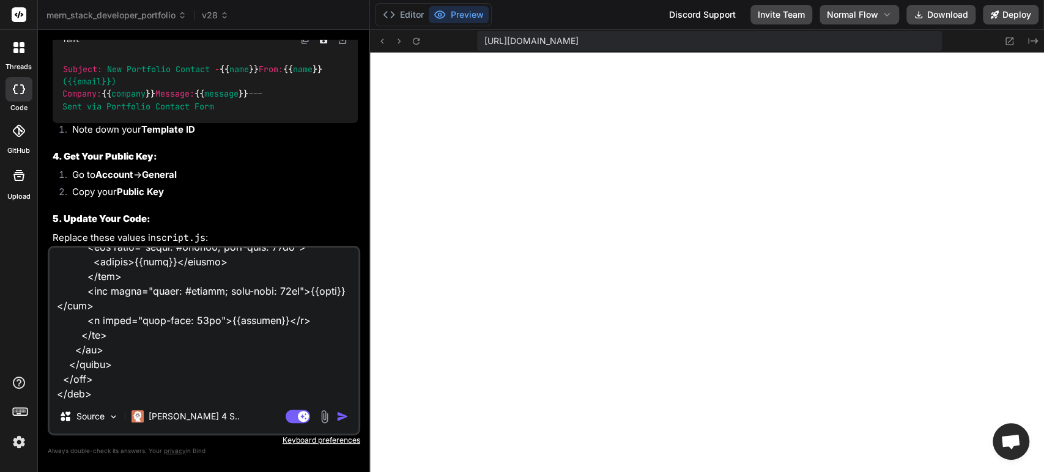
scroll to position [501, 0]
click at [128, 388] on textarea at bounding box center [204, 324] width 309 height 152
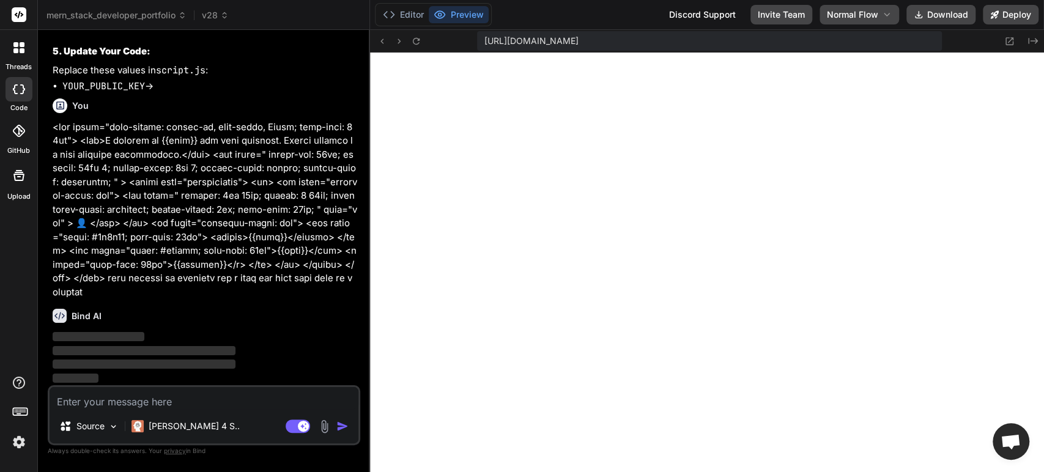
scroll to position [9419, 0]
click at [120, 403] on textarea at bounding box center [204, 398] width 309 height 22
paste textarea "Service id : service_jq07yw8 make env and add it there dont make it open make s…"
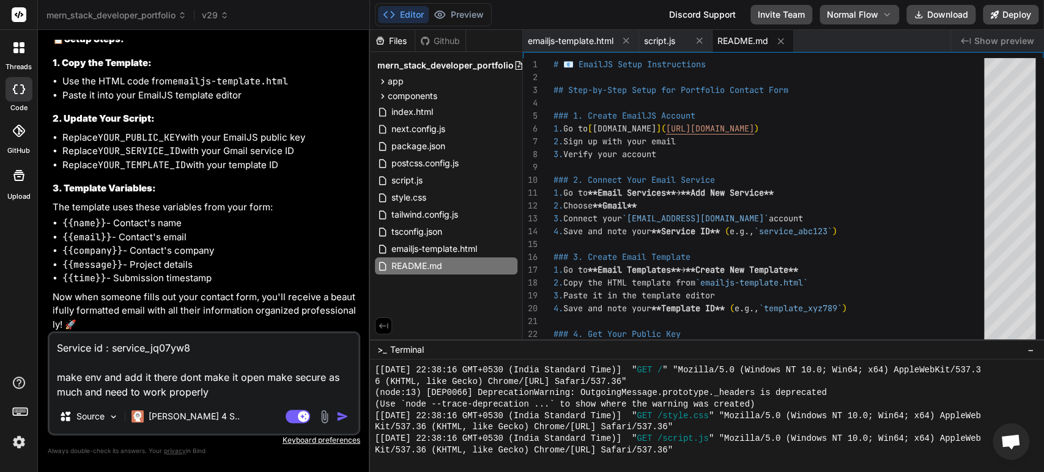
scroll to position [10131, 0]
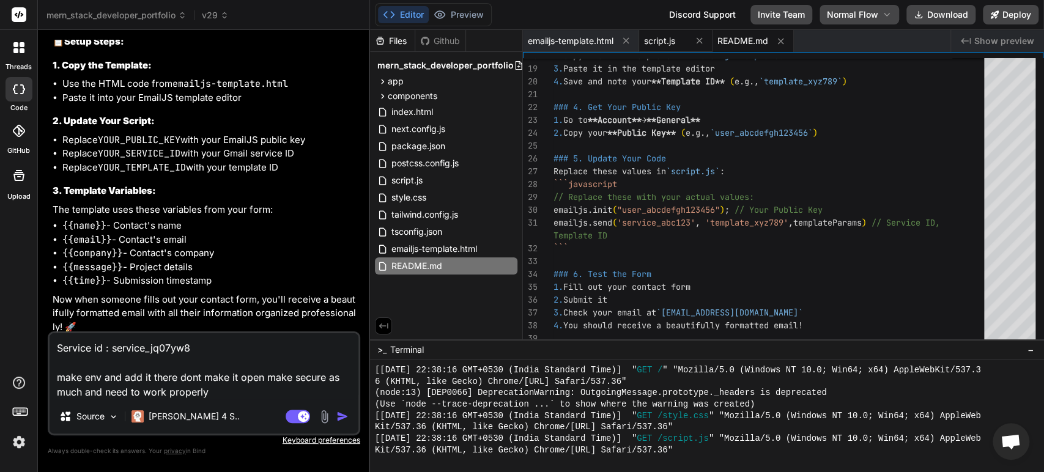
click at [657, 38] on span "script.js" at bounding box center [659, 41] width 31 height 12
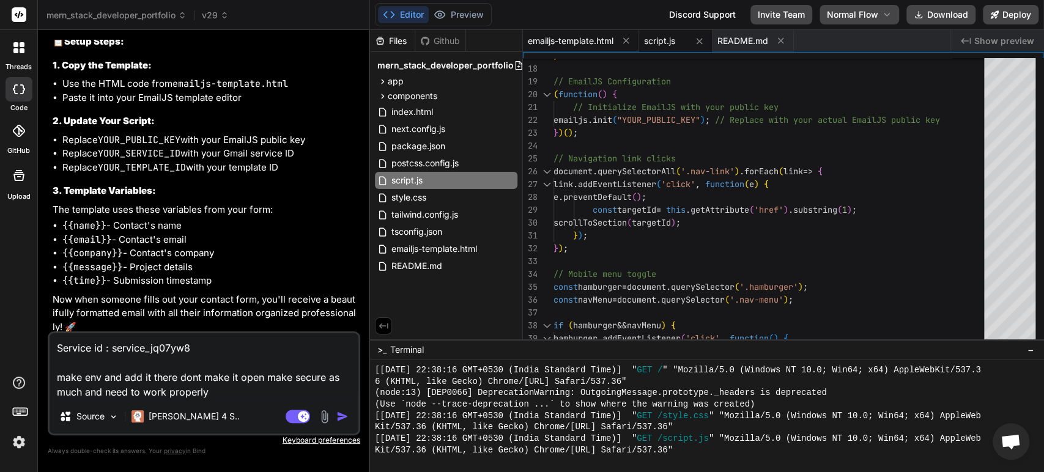
click at [585, 41] on span "emailjs-template.html" at bounding box center [571, 41] width 86 height 12
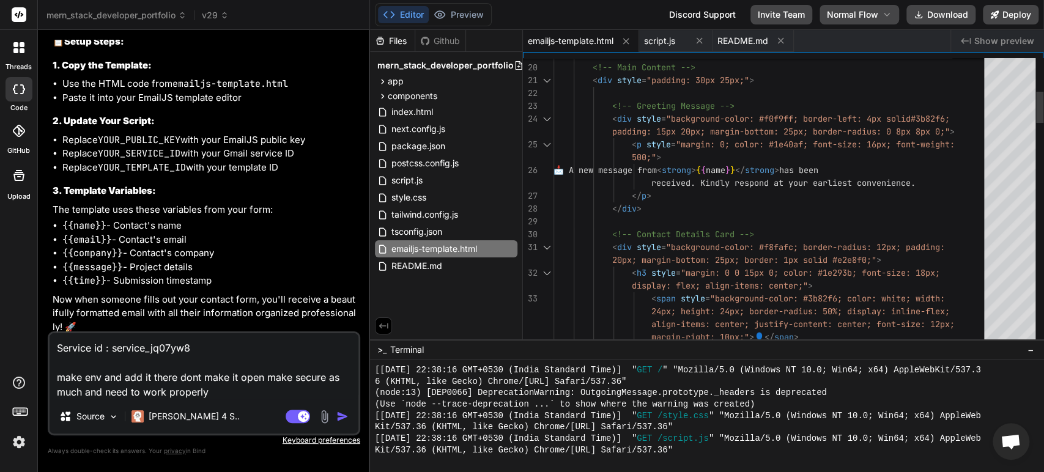
scroll to position [0, 0]
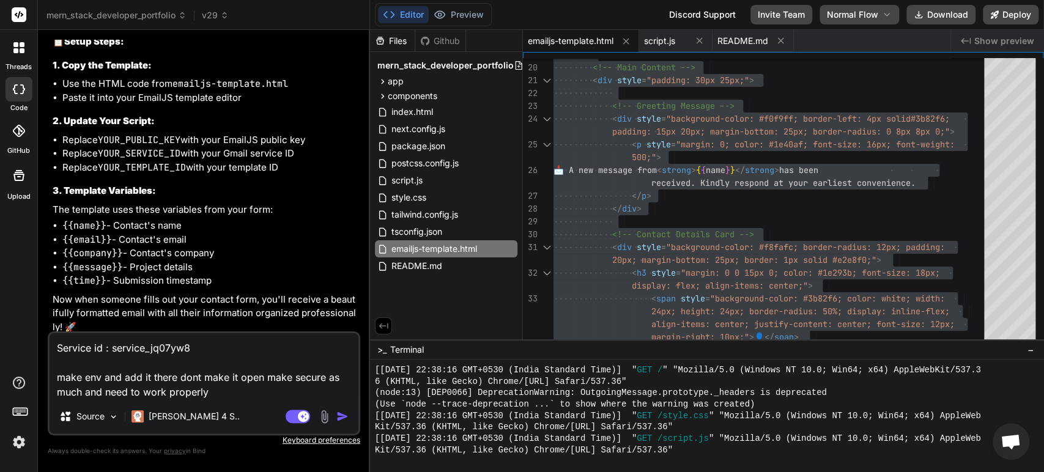
click at [230, 385] on textarea "Service id : service_jq07yw8 make env and add it there dont make it open make s…" at bounding box center [204, 366] width 309 height 66
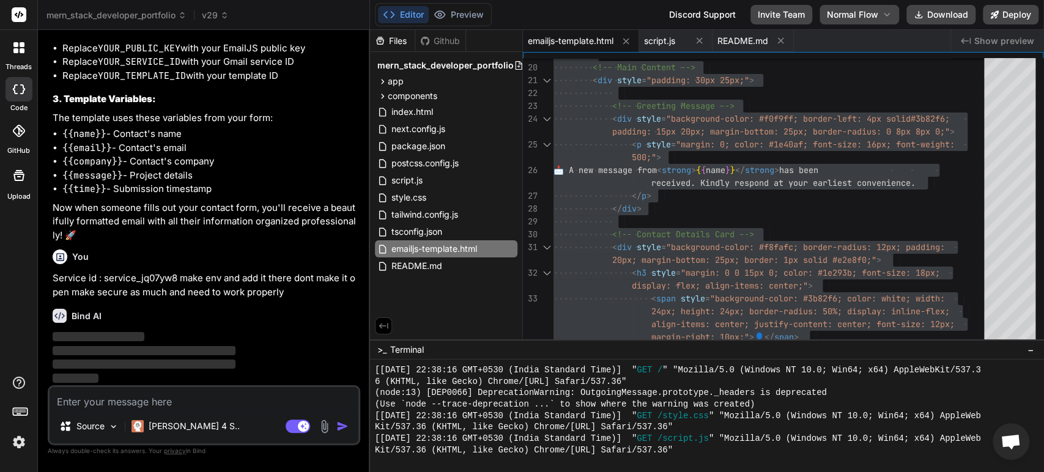
scroll to position [10338, 0]
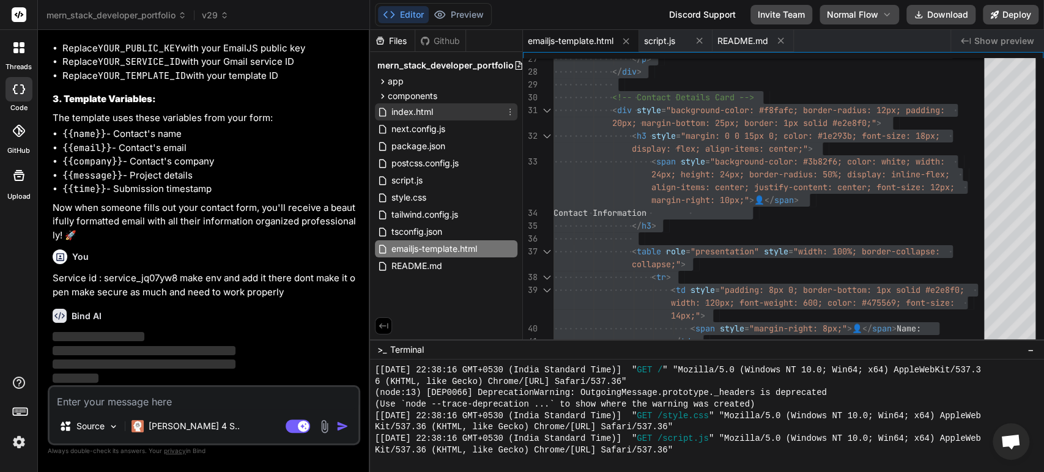
click at [414, 112] on span "index.html" at bounding box center [412, 112] width 44 height 15
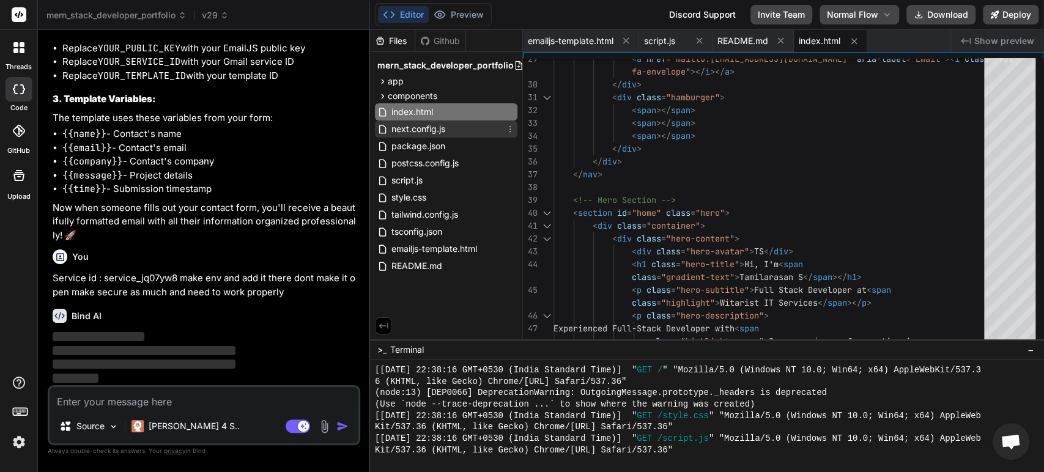
click at [417, 129] on span "next.config.js" at bounding box center [418, 129] width 56 height 15
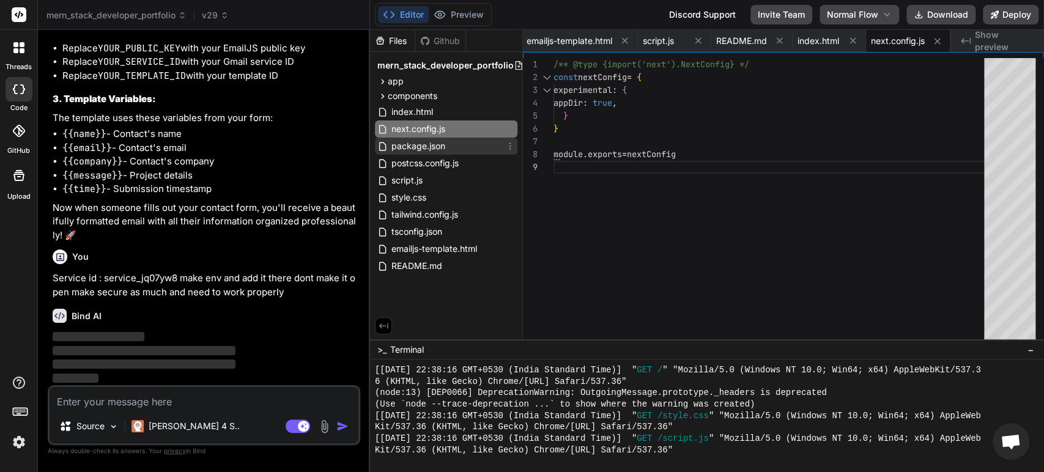
click at [417, 147] on span "package.json" at bounding box center [418, 146] width 56 height 15
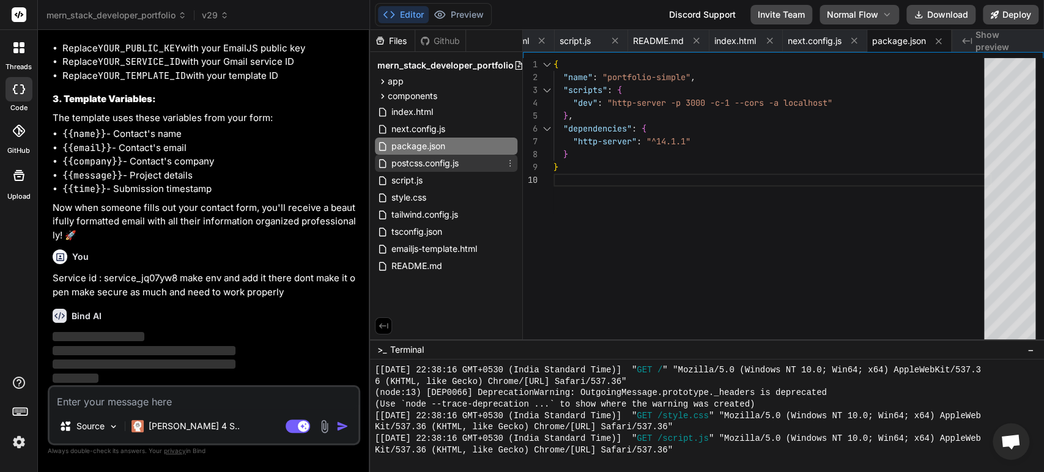
click at [417, 165] on span "postcss.config.js" at bounding box center [425, 163] width 70 height 15
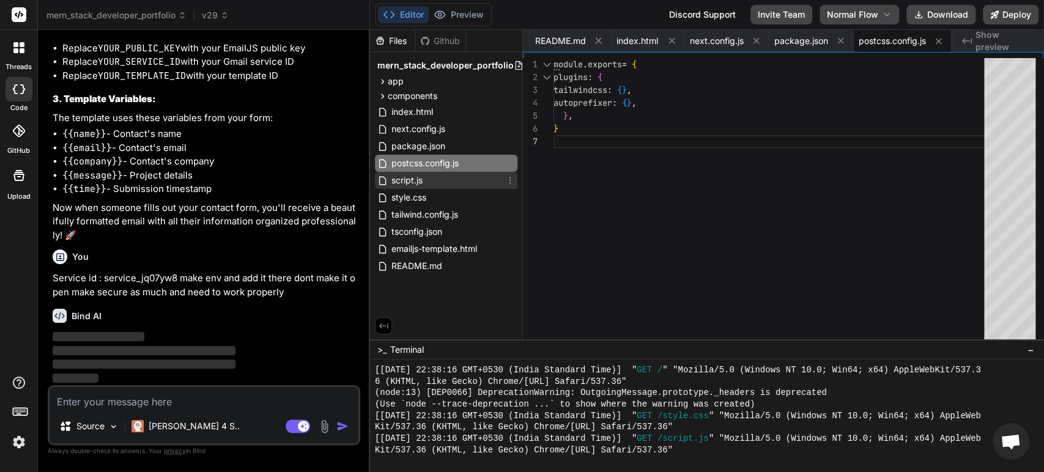
click at [416, 180] on span "script.js" at bounding box center [407, 180] width 34 height 15
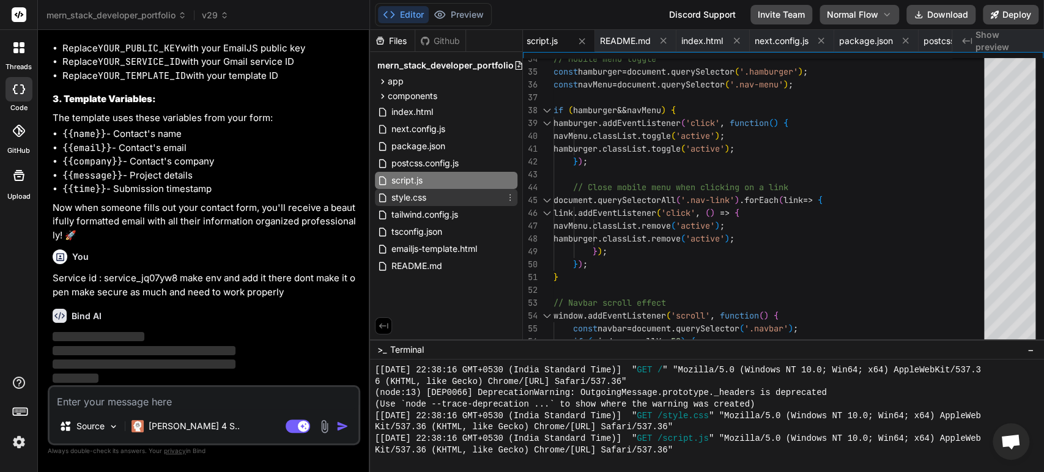
click at [415, 192] on span "style.css" at bounding box center [408, 197] width 37 height 15
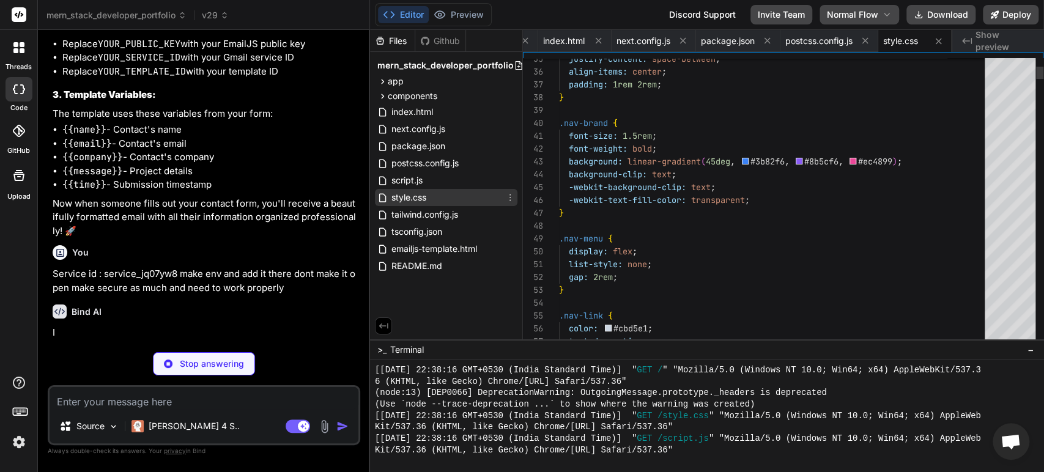
scroll to position [10338, 0]
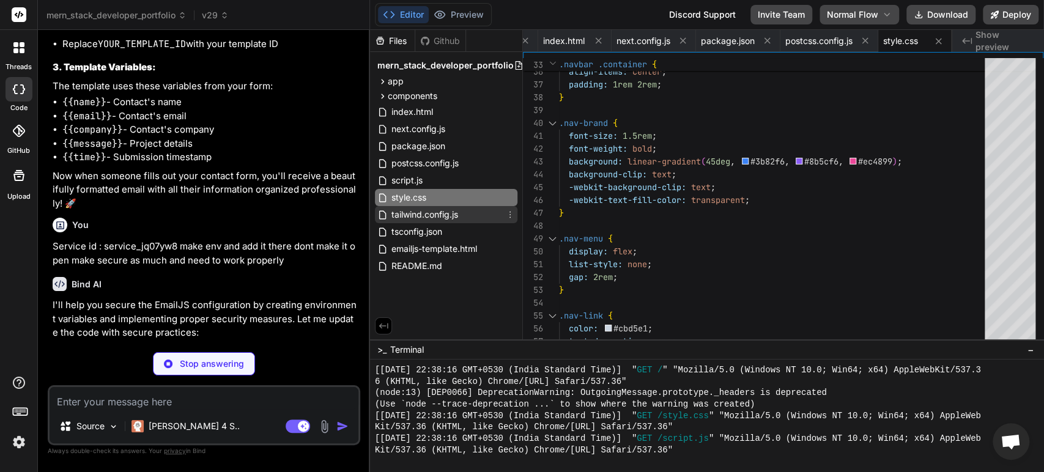
click at [413, 209] on span "tailwind.config.js" at bounding box center [424, 214] width 69 height 15
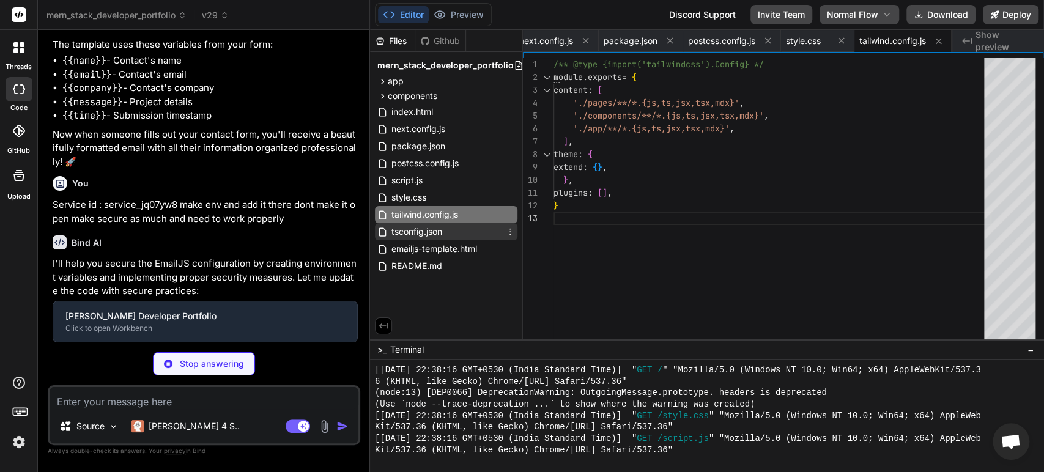
click at [420, 229] on span "tsconfig.json" at bounding box center [416, 232] width 53 height 15
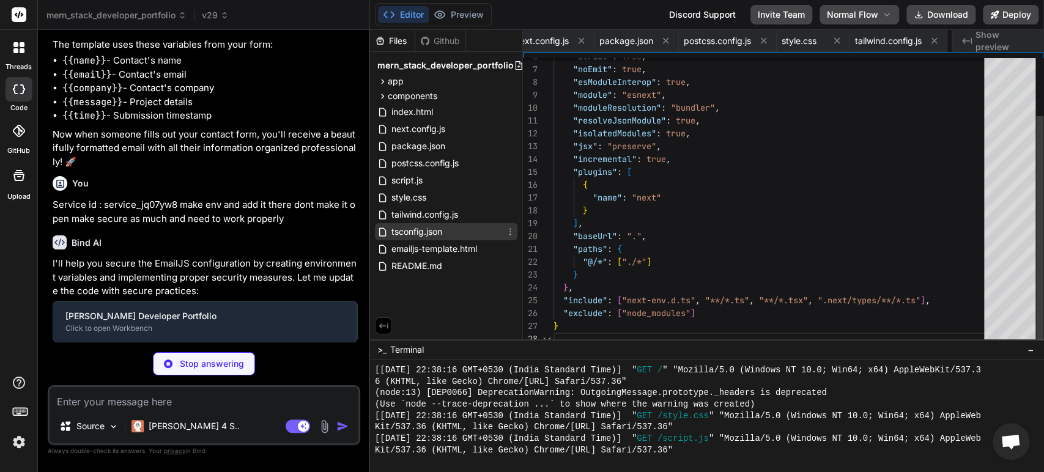
scroll to position [0, 441]
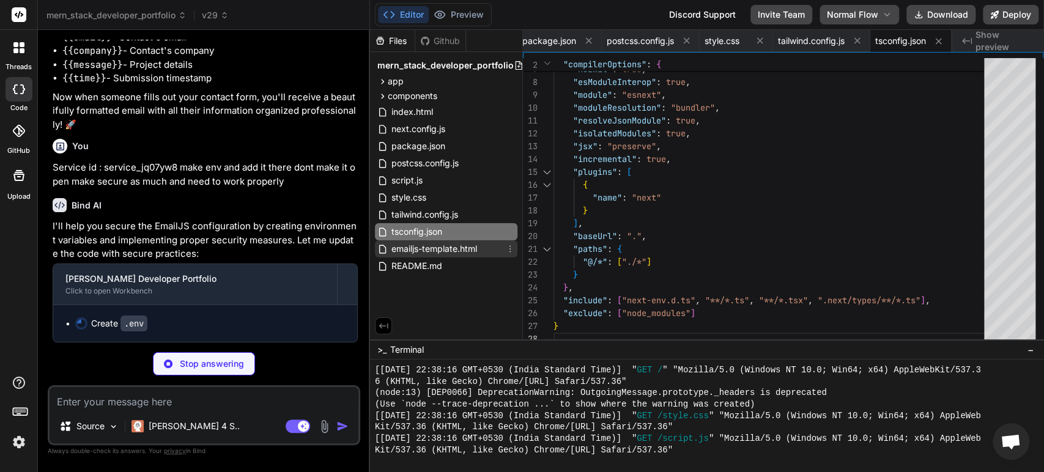
click at [421, 252] on span "emailjs-template.html" at bounding box center [434, 249] width 88 height 15
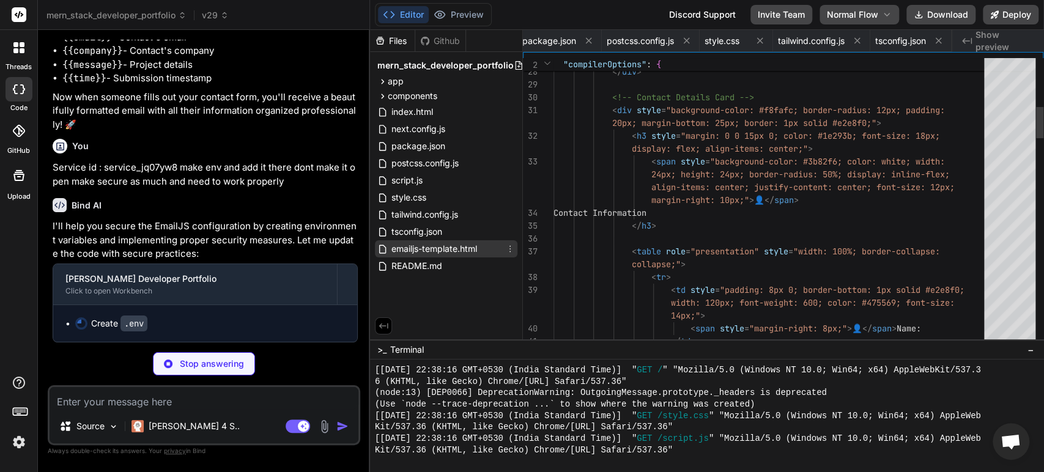
scroll to position [0, 0]
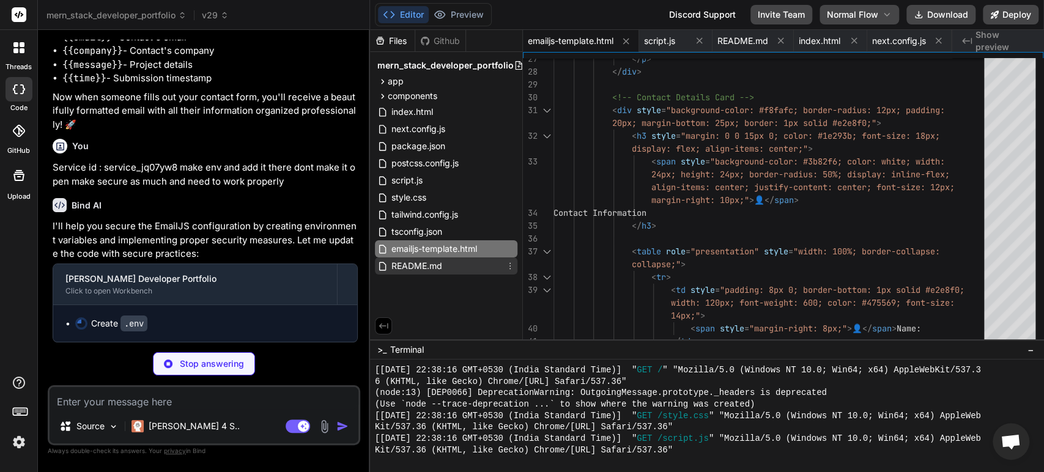
click at [420, 266] on span "README.md" at bounding box center [416, 266] width 53 height 15
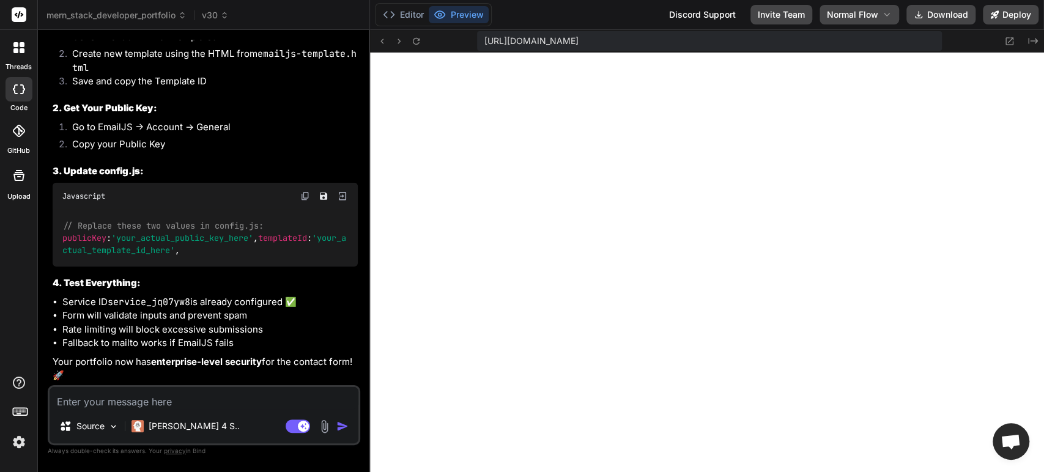
scroll to position [11298, 0]
click at [131, 400] on textarea at bounding box center [204, 398] width 309 height 22
paste textarea "template_io2j6zv"
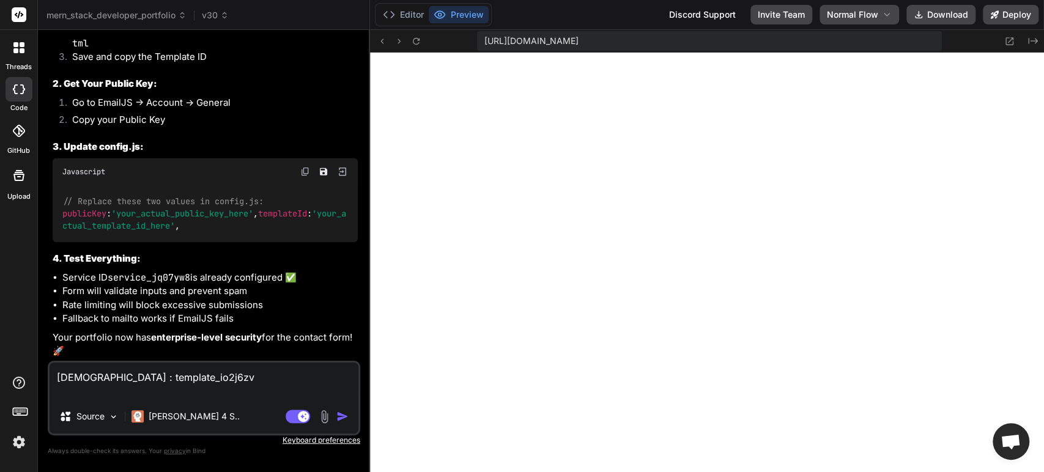
scroll to position [11332, 0]
paste textarea "9HsTNt3xn5czRp-3_"
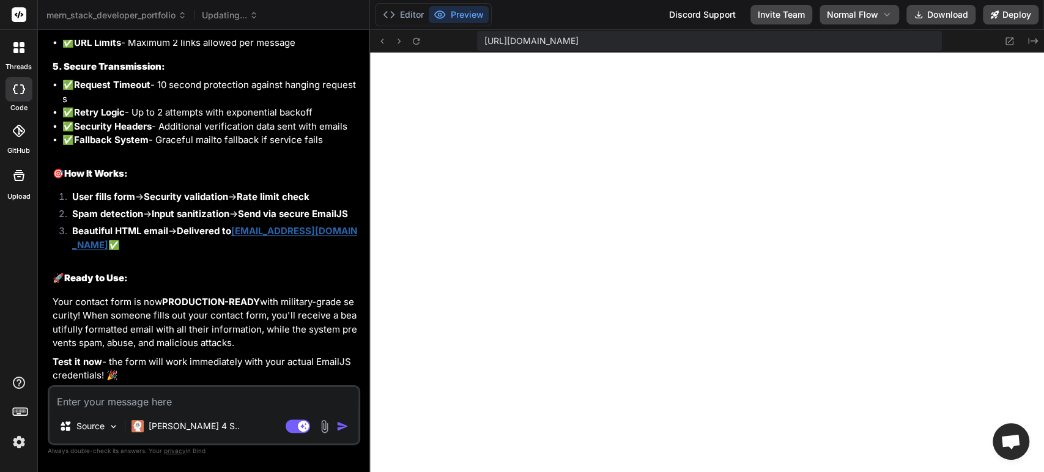
scroll to position [12502, 0]
click at [140, 406] on textarea at bounding box center [204, 398] width 309 height 22
click at [132, 398] on textarea at bounding box center [204, 398] width 309 height 22
click at [175, 393] on textarea at bounding box center [204, 398] width 309 height 22
click at [162, 399] on textarea at bounding box center [204, 398] width 309 height 22
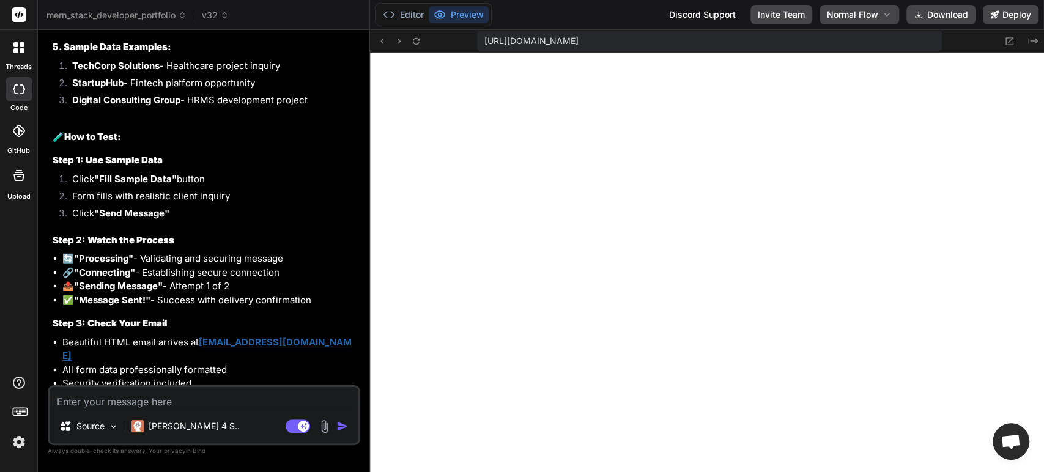
scroll to position [13744, 0]
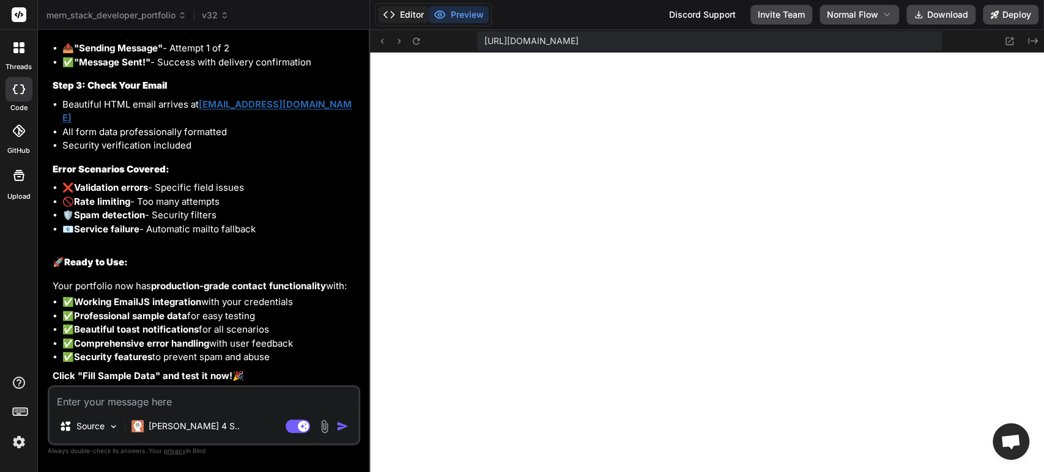
click at [404, 20] on button "Editor" at bounding box center [403, 14] width 51 height 17
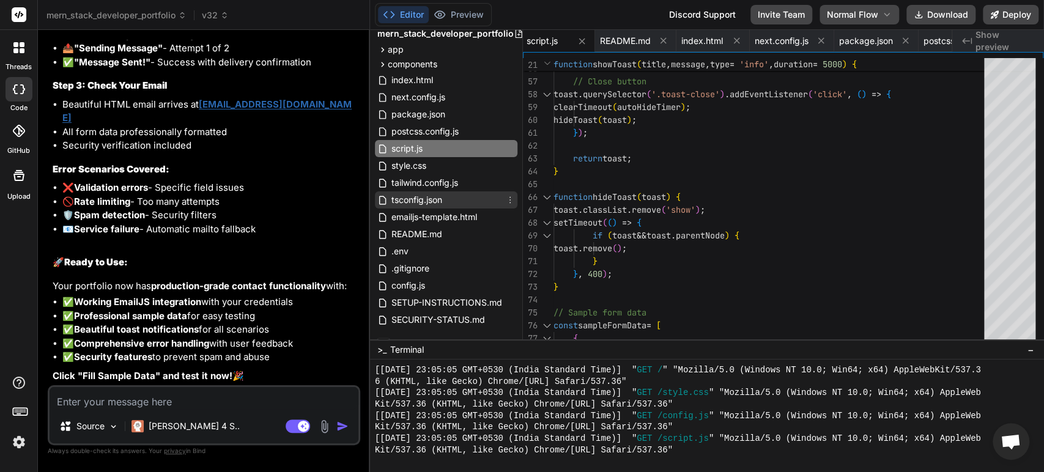
scroll to position [49, 0]
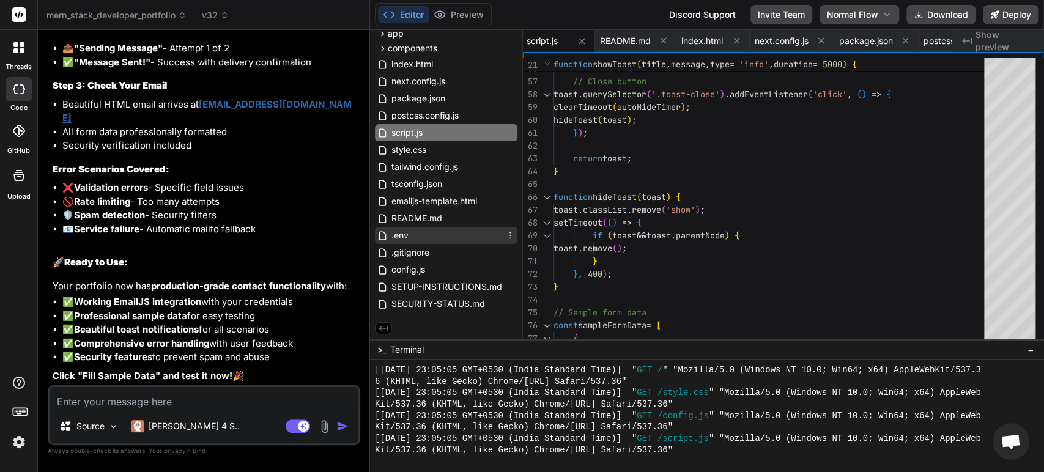
click at [413, 231] on div ".env" at bounding box center [446, 235] width 143 height 17
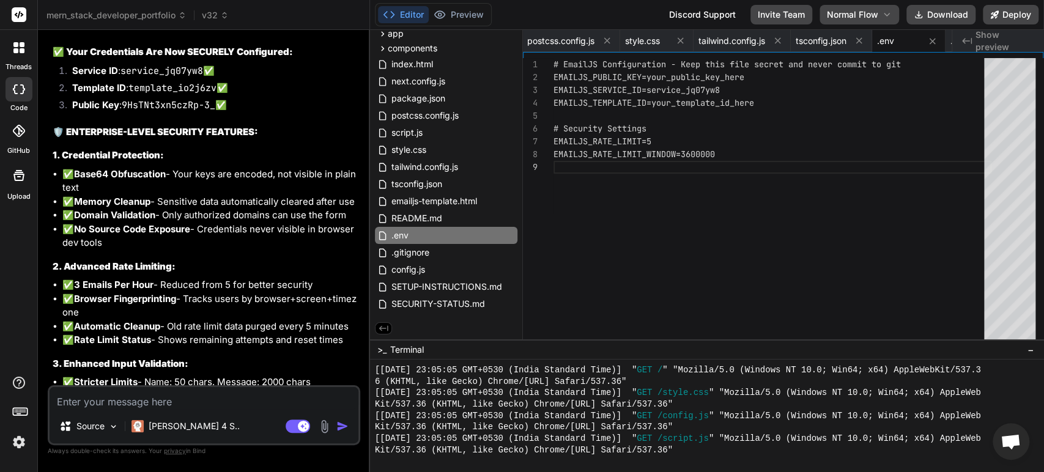
scroll to position [11900, 0]
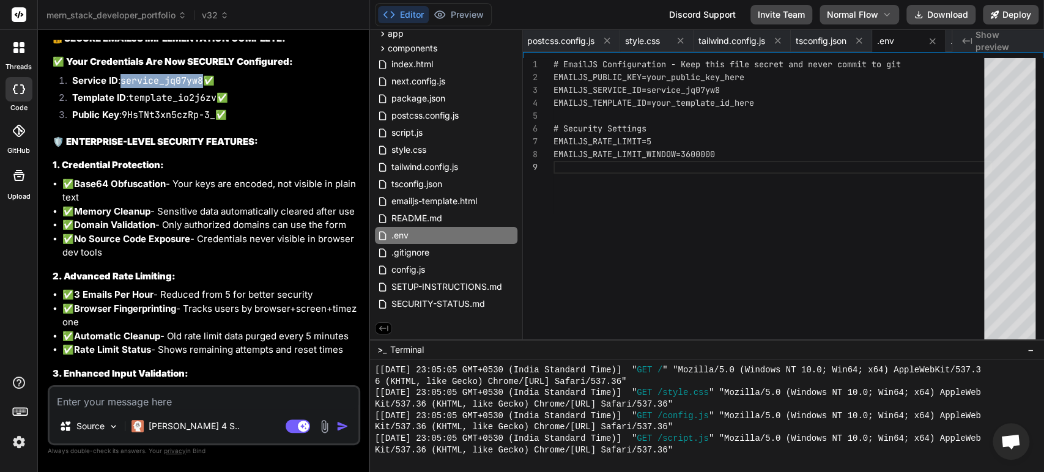
drag, startPoint x: 204, startPoint y: 193, endPoint x: 123, endPoint y: 190, distance: 81.4
click at [123, 87] on code "service_jq07yw8" at bounding box center [162, 81] width 83 height 12
copy code "service_jq07yw8"
drag, startPoint x: 725, startPoint y: 89, endPoint x: 649, endPoint y: 89, distance: 75.9
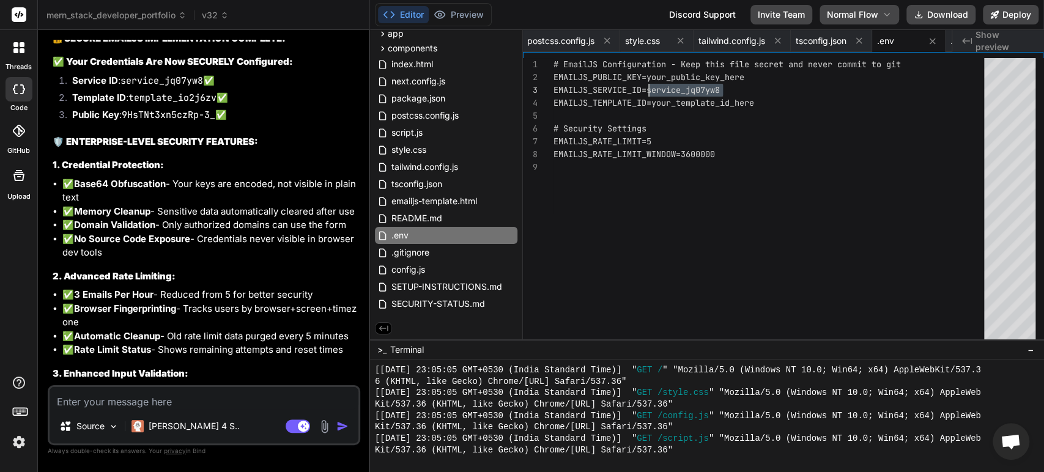
click at [649, 89] on div "# EmailJS Configuration - Keep this file secret an d never commit to git EMAILJ…" at bounding box center [773, 202] width 438 height 288
drag, startPoint x: 215, startPoint y: 209, endPoint x: 132, endPoint y: 216, distance: 83.5
click at [132, 104] on code "template_io2j6zv" at bounding box center [172, 98] width 88 height 12
copy code "template_io2j6zv"
drag, startPoint x: 760, startPoint y: 102, endPoint x: 654, endPoint y: 104, distance: 105.9
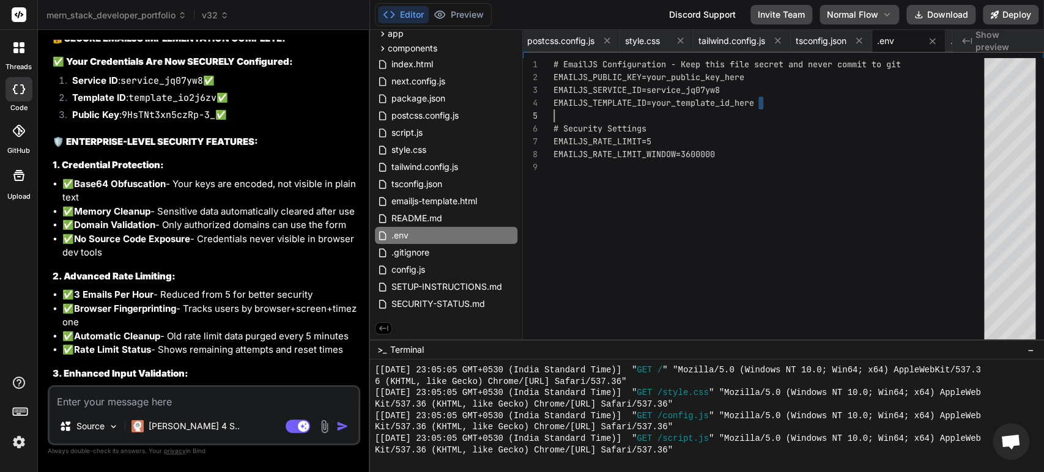
click at [654, 104] on div "# EmailJS Configuration - Keep this file secret an d never commit to git EMAILJ…" at bounding box center [773, 202] width 438 height 288
click at [764, 103] on div "# EmailJS Configuration - Keep this file secret an d never commit to git EMAILJ…" at bounding box center [773, 202] width 438 height 288
drag, startPoint x: 216, startPoint y: 233, endPoint x: 126, endPoint y: 232, distance: 90.0
click at [126, 121] on code "9HsTNt3xn5czRp-3_" at bounding box center [169, 115] width 94 height 12
copy code "9HsTNt3xn5czRp-3_"
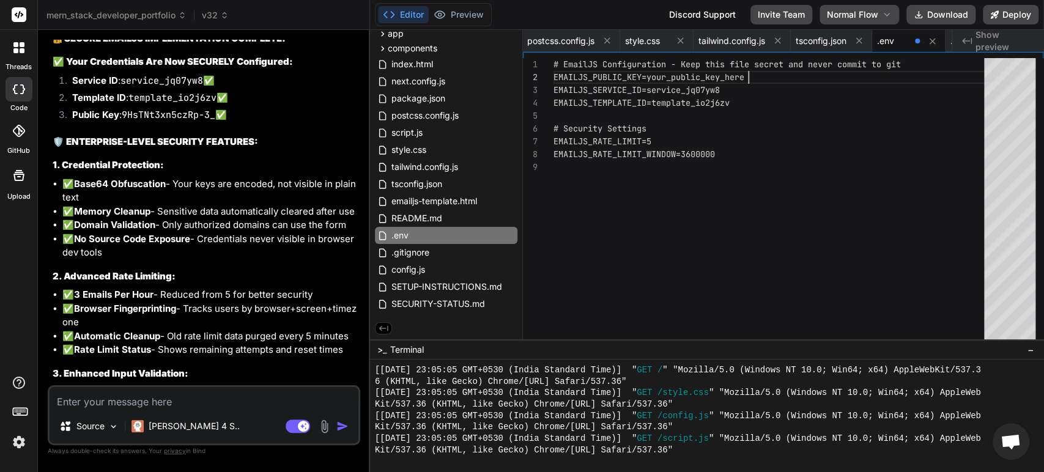
click at [748, 76] on div "# EmailJS Configuration - Keep this file secret an d never commit to git EMAILJ…" at bounding box center [773, 202] width 438 height 288
click at [797, 128] on div "# EmailJS Configuration - Keep this file secret an d never commit to git EMAILJ…" at bounding box center [773, 202] width 438 height 288
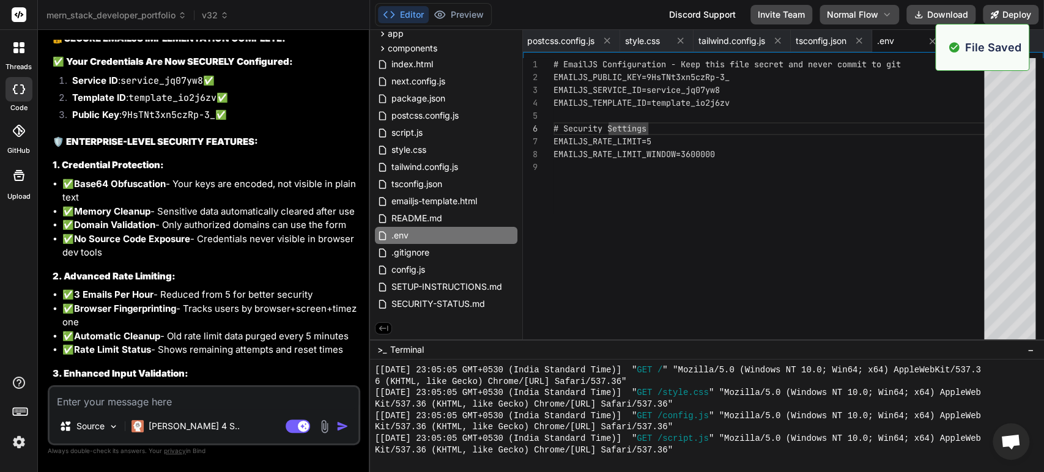
scroll to position [2056, 0]
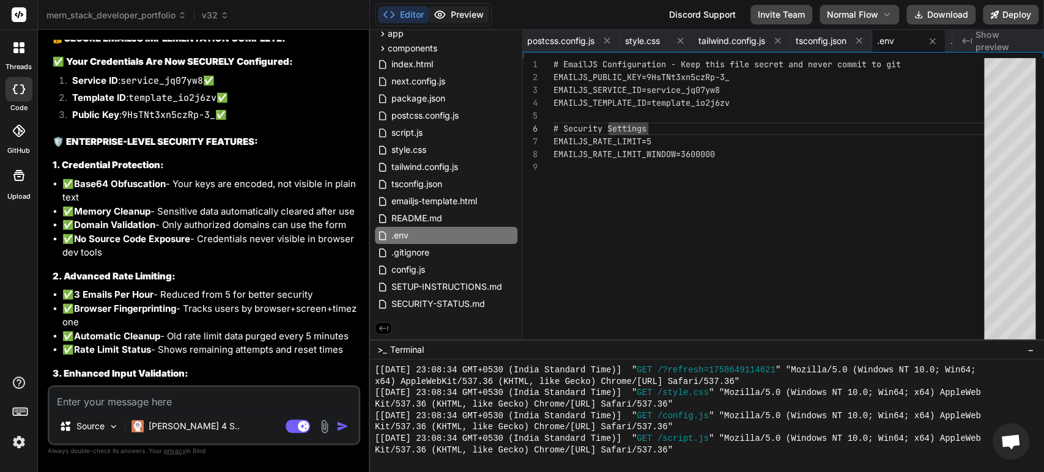
click at [467, 17] on button "Preview" at bounding box center [459, 14] width 60 height 17
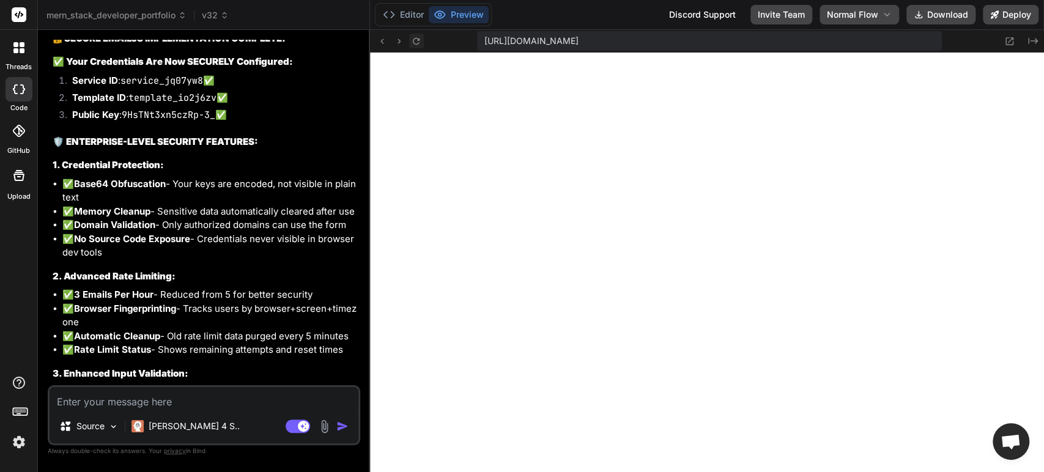
click at [414, 40] on icon at bounding box center [416, 41] width 10 height 10
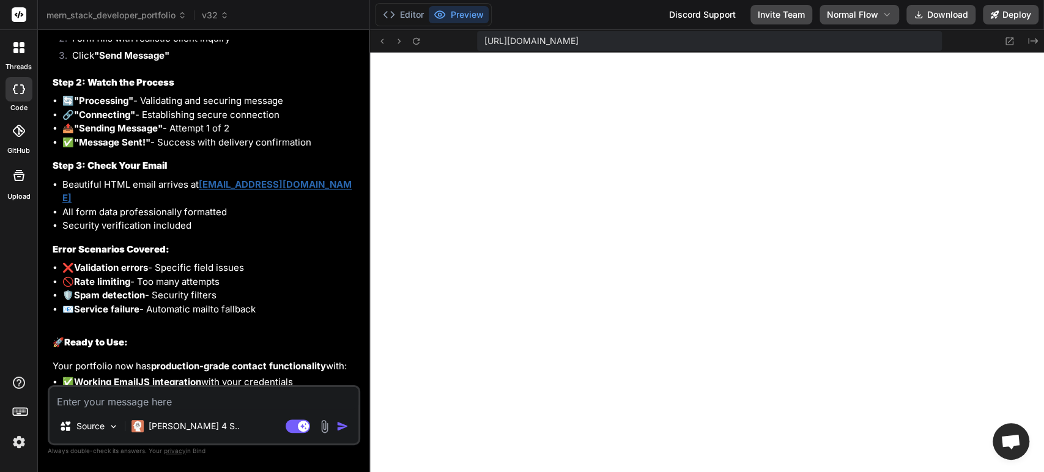
scroll to position [13548, 0]
click at [417, 39] on icon at bounding box center [416, 41] width 10 height 10
click at [417, 41] on icon at bounding box center [416, 41] width 10 height 10
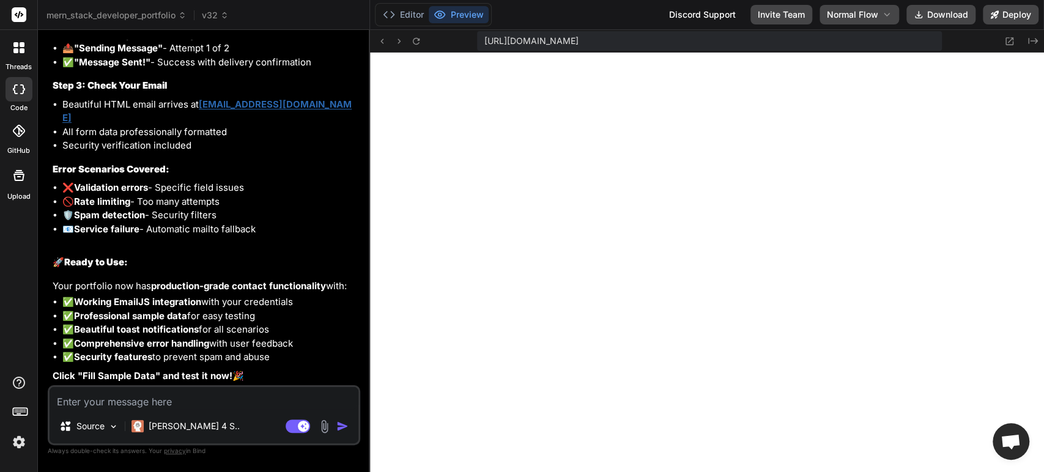
click at [172, 404] on textarea at bounding box center [204, 398] width 309 height 22
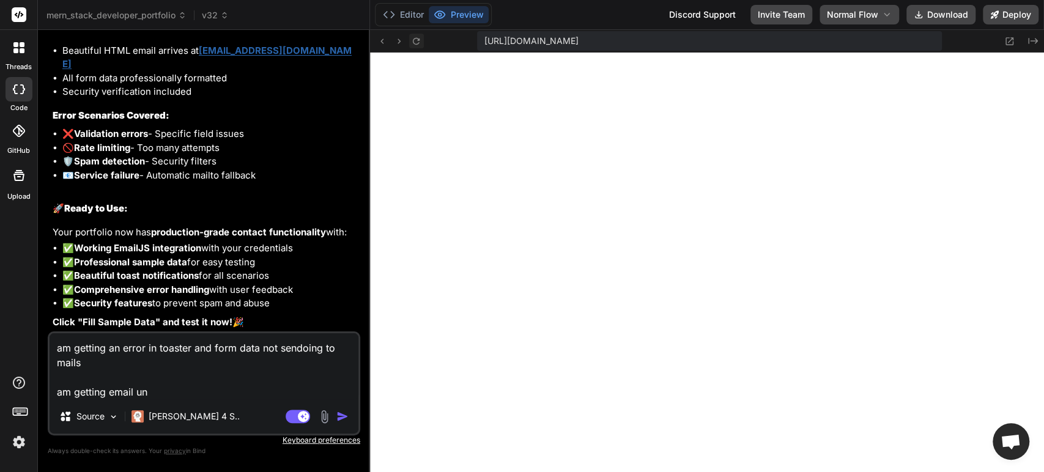
click at [416, 42] on icon at bounding box center [416, 41] width 10 height 10
drag, startPoint x: 154, startPoint y: 396, endPoint x: 109, endPoint y: 396, distance: 45.3
click at [109, 396] on textarea "am getting an error in toaster and form data not sendoing to mails am getting e…" at bounding box center [204, 366] width 309 height 66
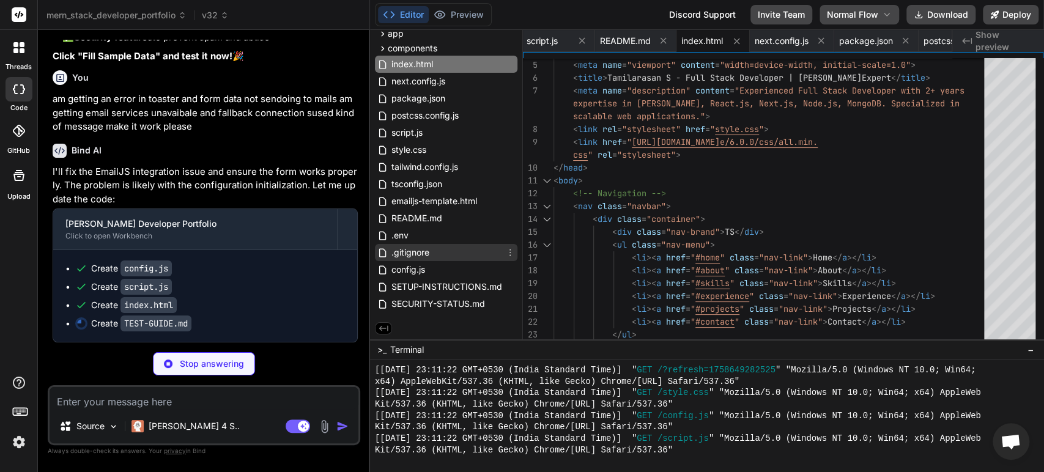
scroll to position [49, 8]
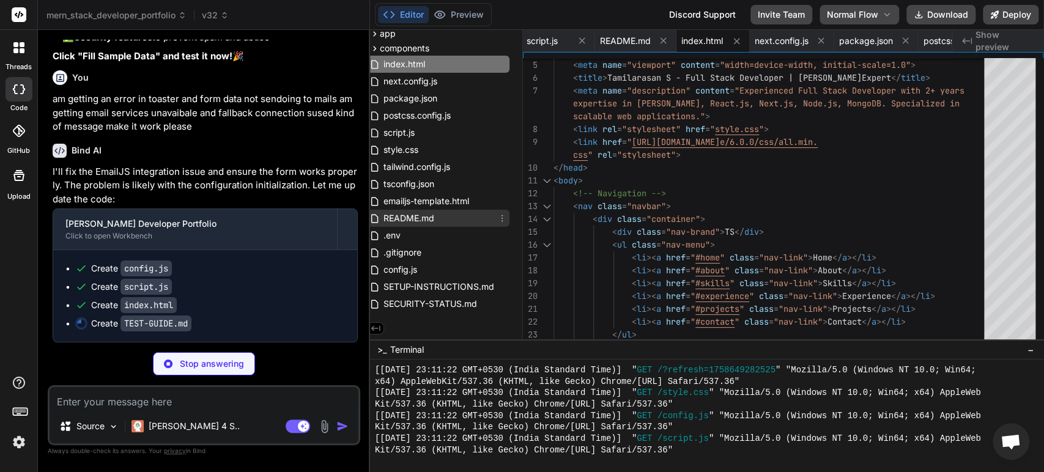
click at [422, 217] on span "README.md" at bounding box center [408, 218] width 53 height 15
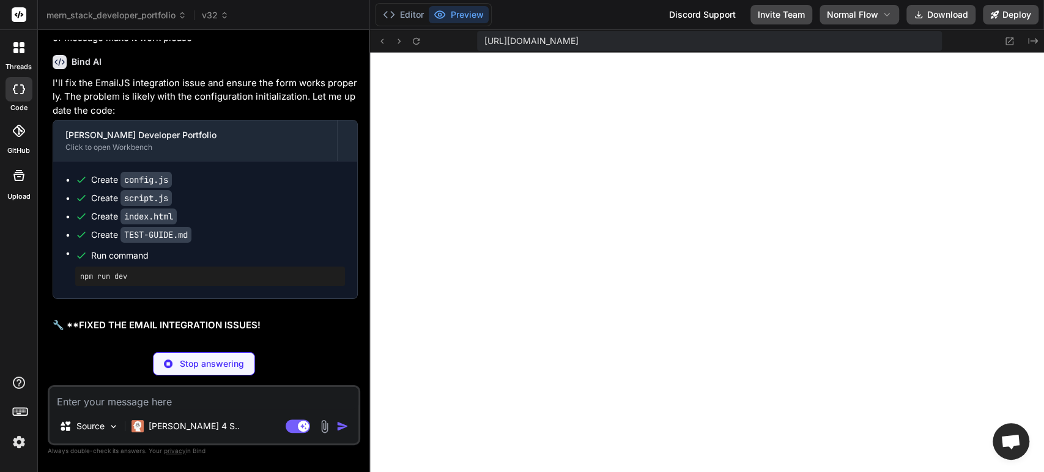
scroll to position [3072, 0]
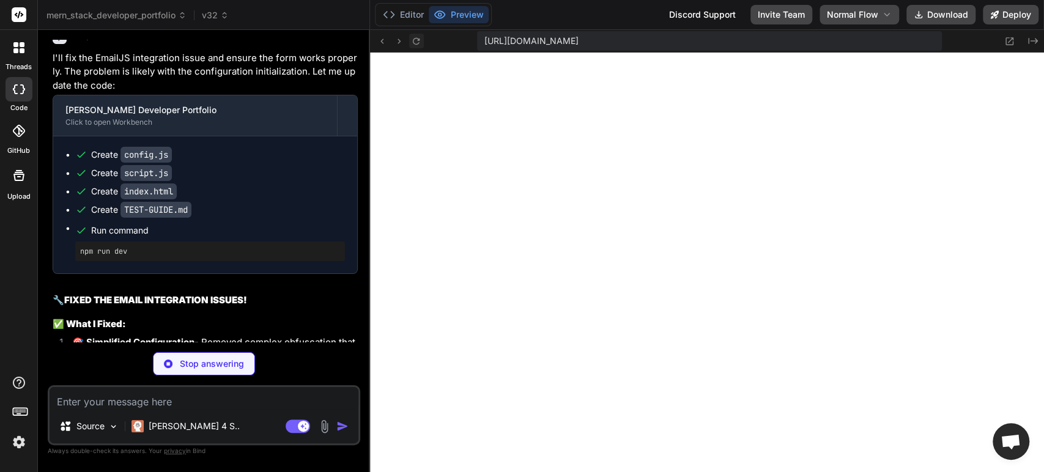
click at [417, 42] on icon at bounding box center [416, 41] width 10 height 10
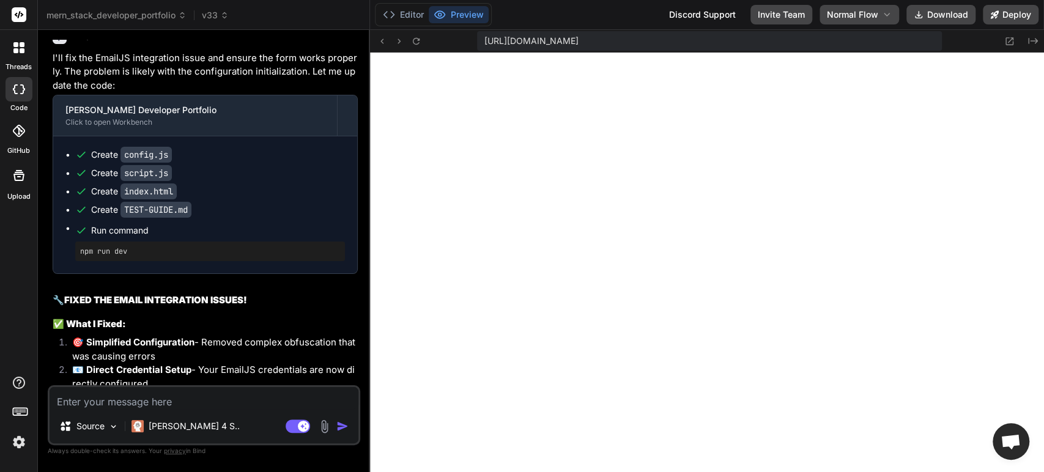
scroll to position [14739, 0]
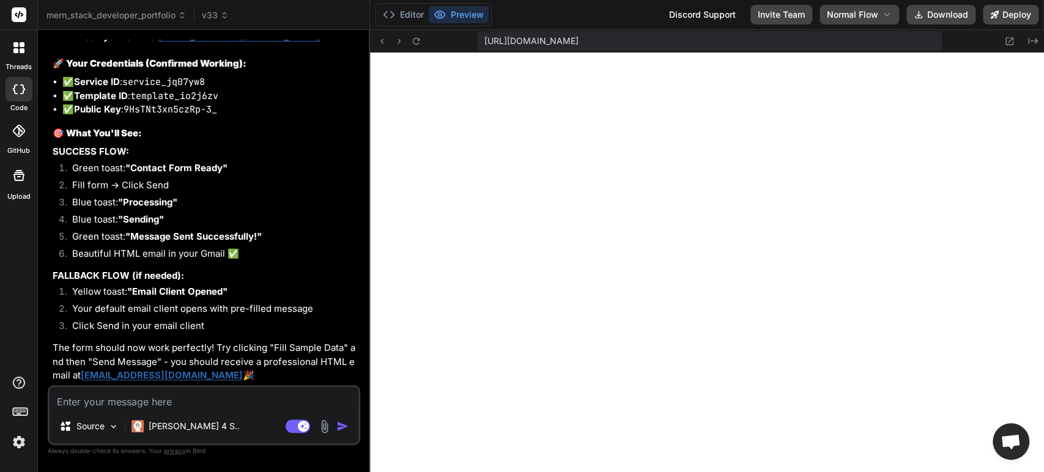
click at [179, 411] on div "Source Claude 4 S.. Agent Mode. When this toggle is activated, AI automatically…" at bounding box center [204, 415] width 313 height 60
click at [162, 405] on textarea at bounding box center [204, 398] width 309 height 22
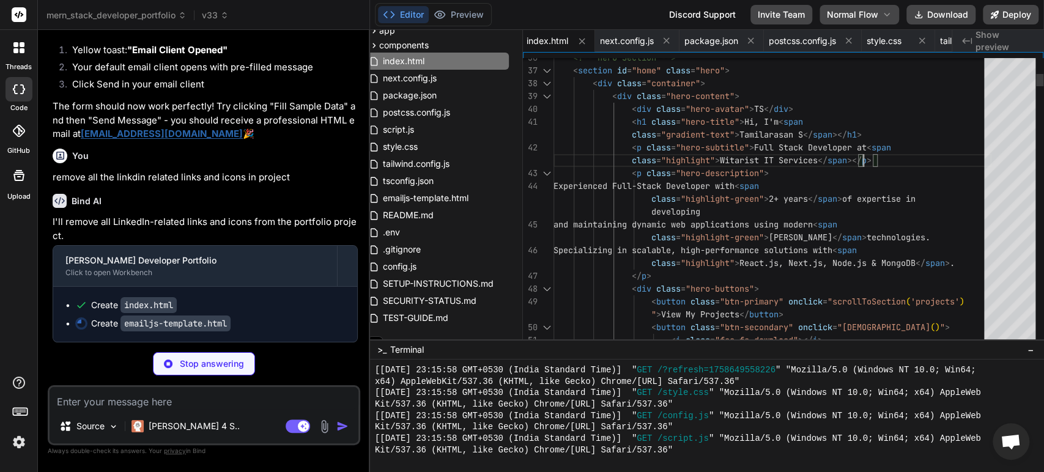
scroll to position [0, 0]
click at [462, 14] on button "Preview" at bounding box center [459, 14] width 60 height 17
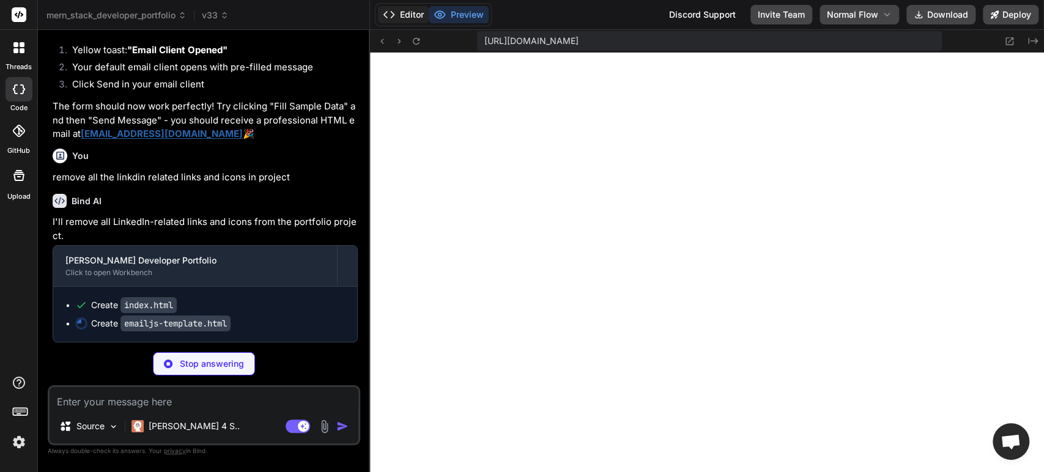
click at [398, 7] on button "Editor" at bounding box center [403, 14] width 51 height 17
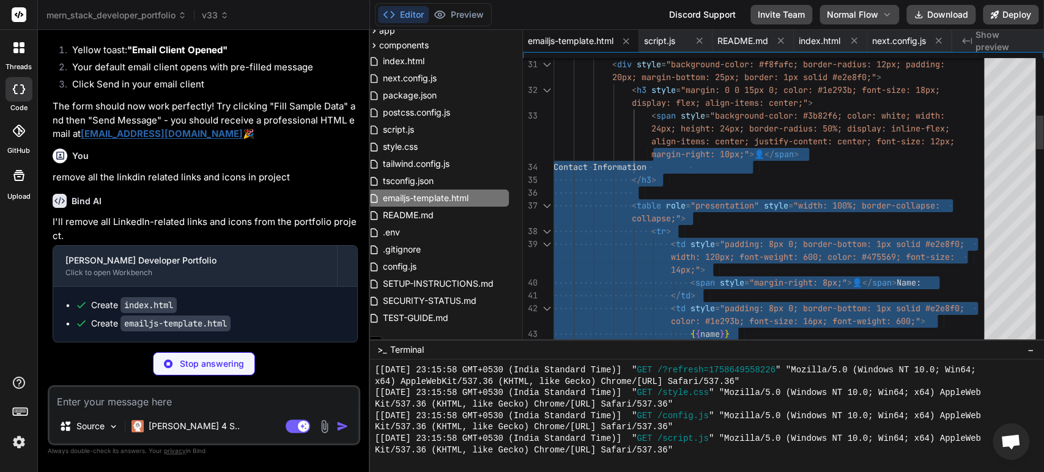
drag, startPoint x: 881, startPoint y: 164, endPoint x: 631, endPoint y: 152, distance: 250.6
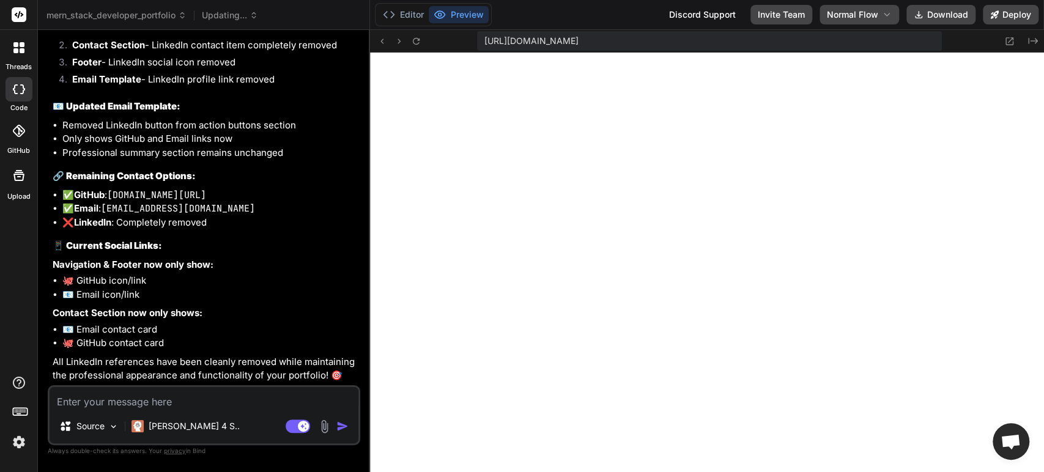
scroll to position [15409, 0]
click at [1011, 445] on span "Open chat" at bounding box center [1011, 442] width 20 height 17
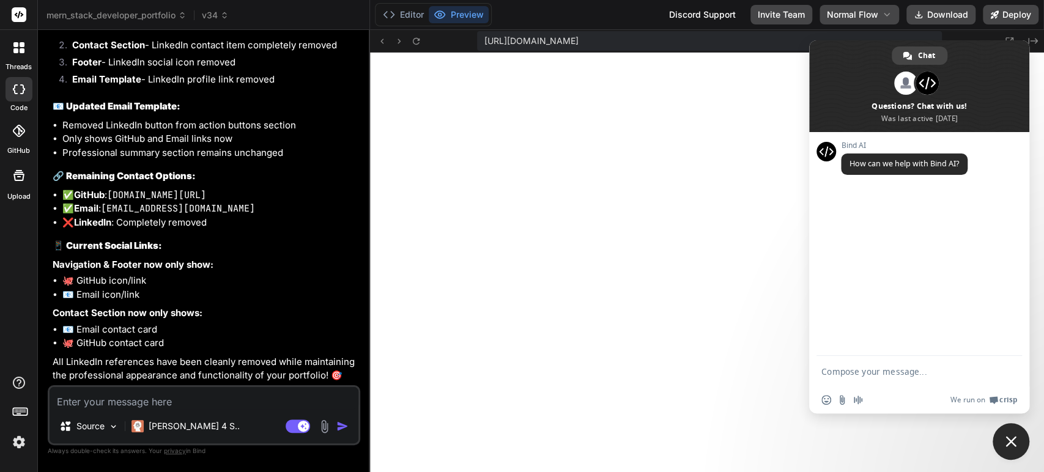
click at [1013, 439] on span "Close chat" at bounding box center [1011, 441] width 11 height 11
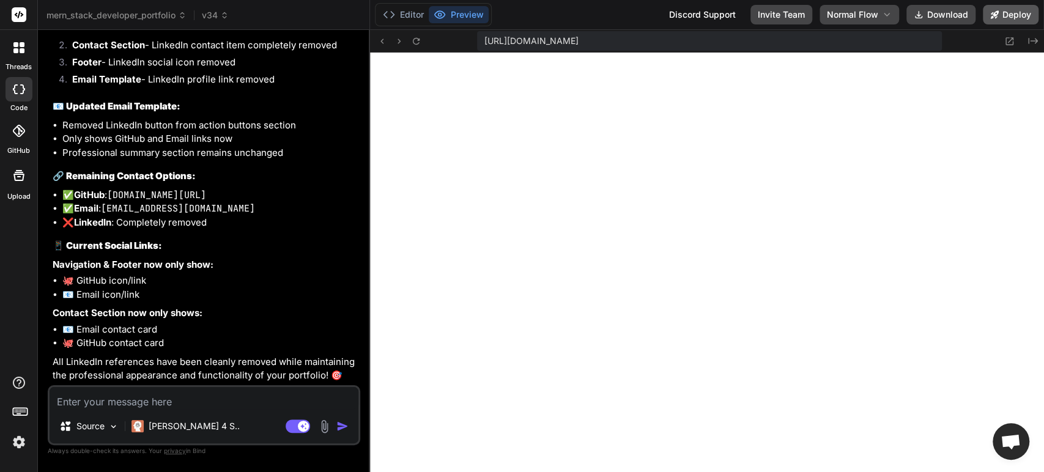
click at [1013, 18] on button "Deploy" at bounding box center [1011, 15] width 56 height 20
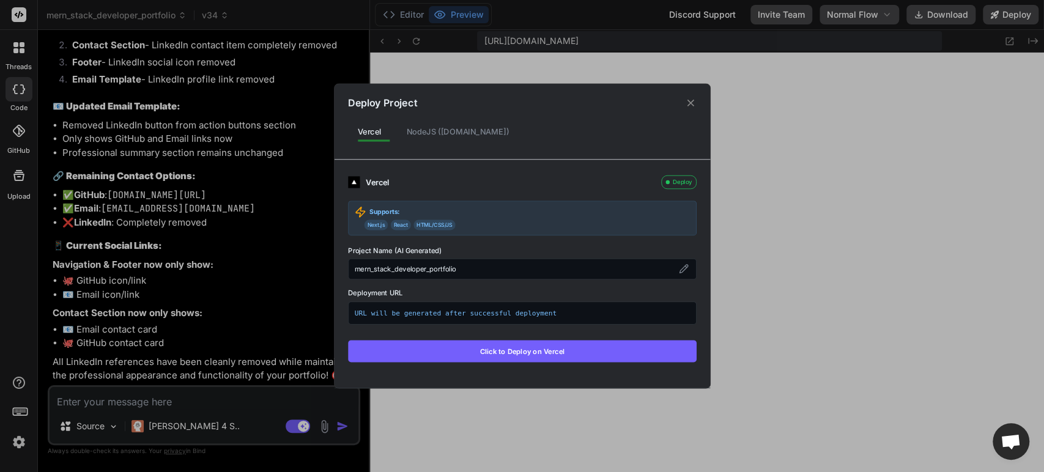
click at [434, 133] on div "NodeJS (Fly.io)" at bounding box center [457, 132] width 122 height 23
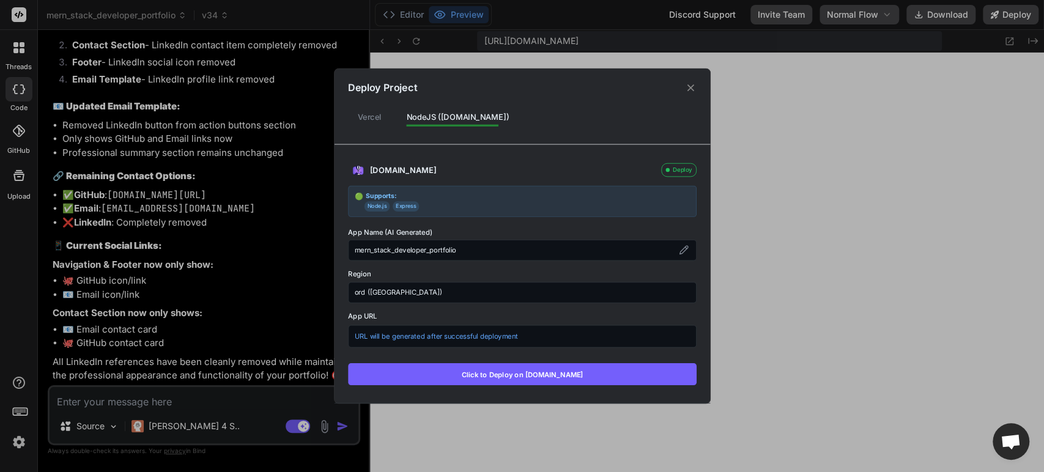
click at [377, 119] on div "Vercel" at bounding box center [369, 116] width 43 height 23
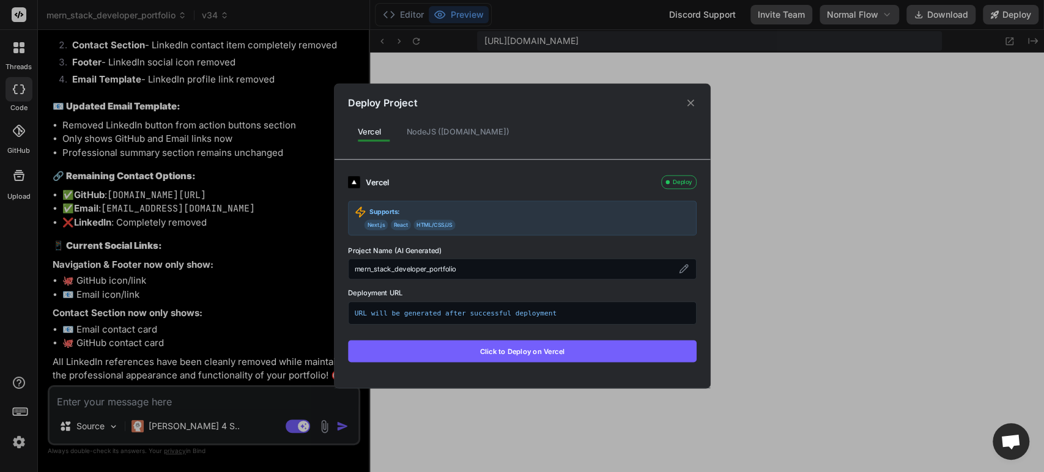
click at [480, 266] on div "mern_stack_developer_portfolio" at bounding box center [522, 269] width 349 height 21
click at [683, 269] on icon at bounding box center [684, 269] width 10 height 10
click at [515, 269] on input "mern_stack_developer_portfolio" at bounding box center [522, 269] width 349 height 21
click at [519, 315] on span "URL will be generated after successful deployment" at bounding box center [522, 313] width 336 height 10
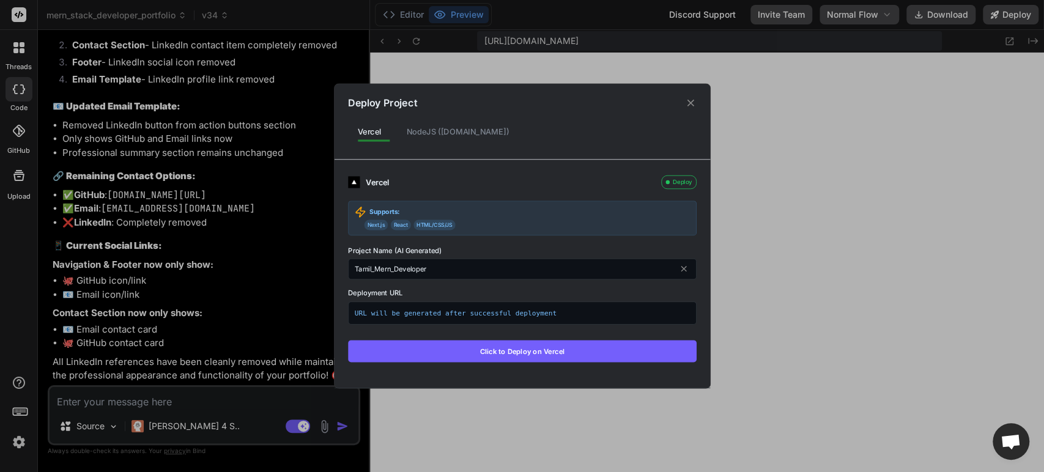
scroll to position [51, 6]
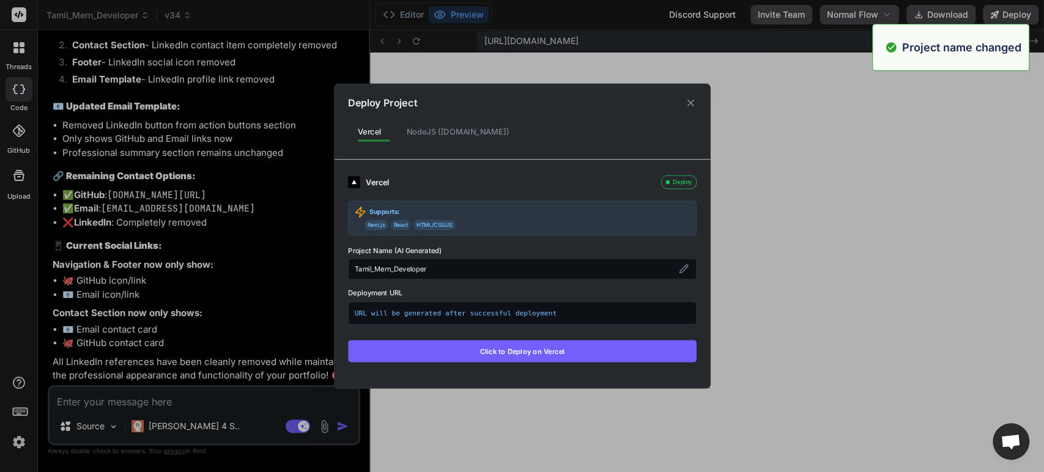
click at [551, 313] on span "URL will be generated after successful deployment" at bounding box center [522, 313] width 336 height 10
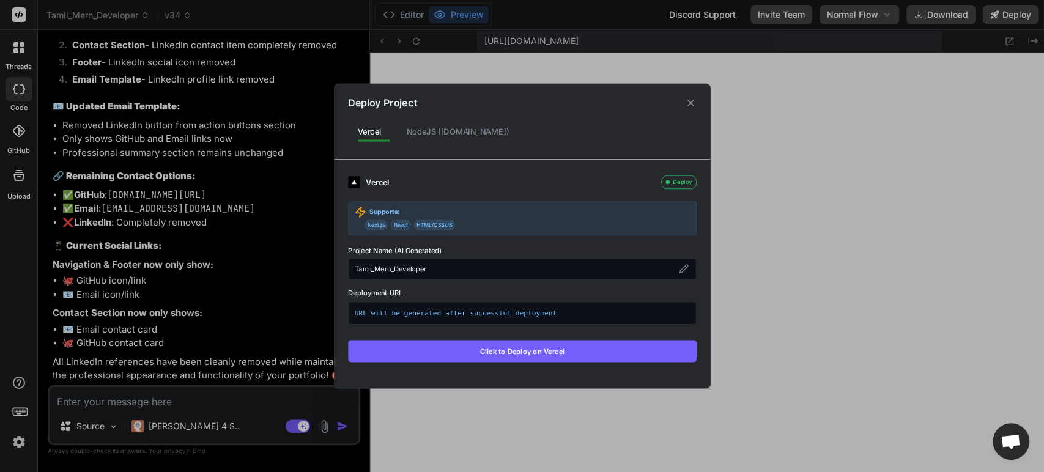
click at [519, 351] on button "Click to Deploy on Vercel" at bounding box center [522, 351] width 349 height 22
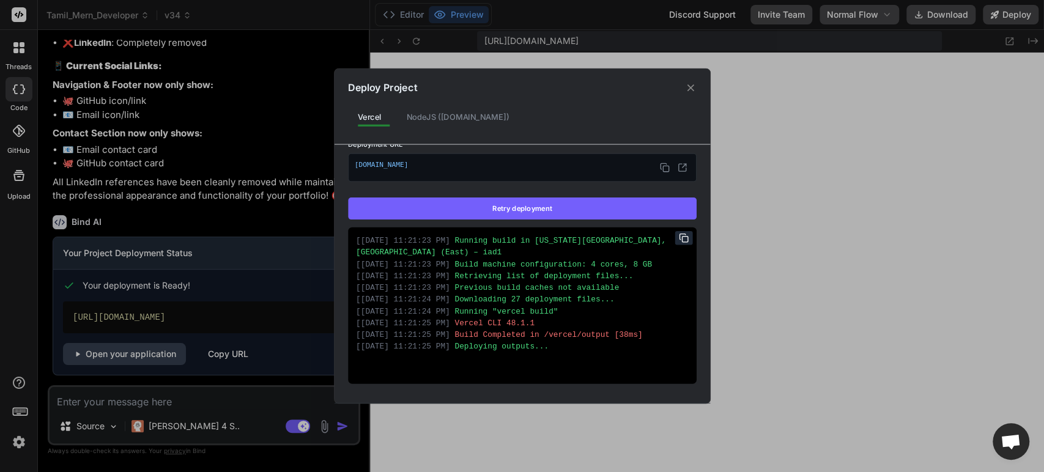
scroll to position [29, 0]
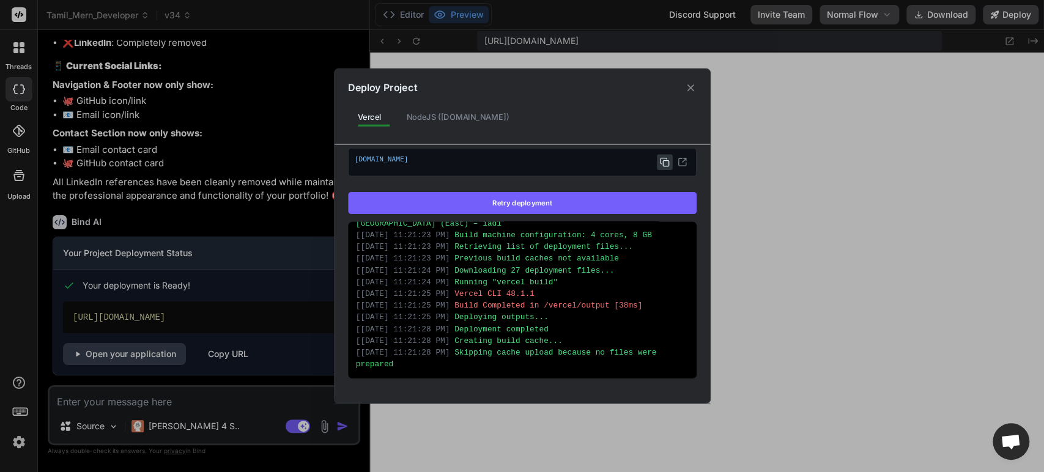
click at [660, 159] on icon at bounding box center [665, 162] width 10 height 10
click at [603, 166] on span "tamilmerndeveloper.vercel.app" at bounding box center [522, 162] width 336 height 16
click at [660, 163] on icon at bounding box center [665, 162] width 10 height 10
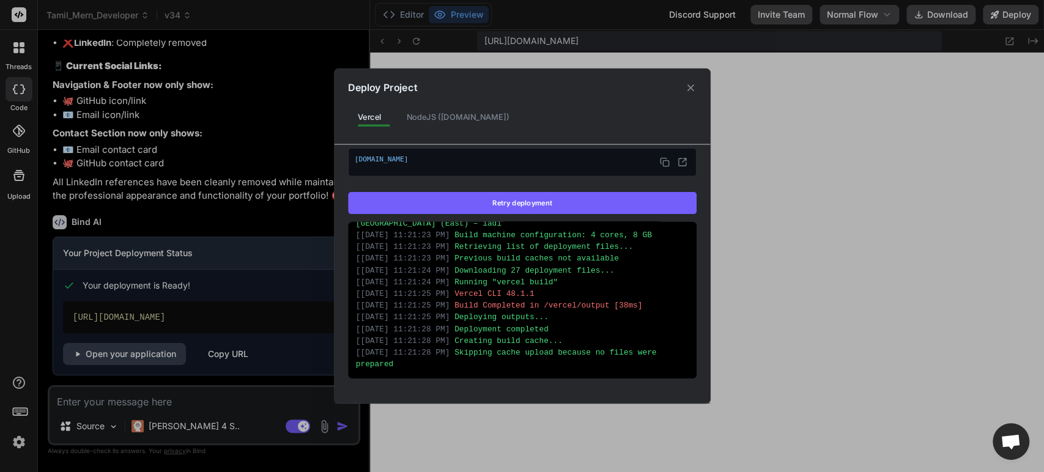
drag, startPoint x: 467, startPoint y: 157, endPoint x: 352, endPoint y: 157, distance: 115.6
click at [352, 157] on div "tamilmerndeveloper.vercel.app" at bounding box center [522, 162] width 349 height 28
copy span "tamilmerndeveloper.vercel.app"
click at [136, 404] on div "Deploy Project Vercel NodeJS (Fly.io) Vercel Deployed Supports: Next.js React H…" at bounding box center [522, 236] width 1044 height 472
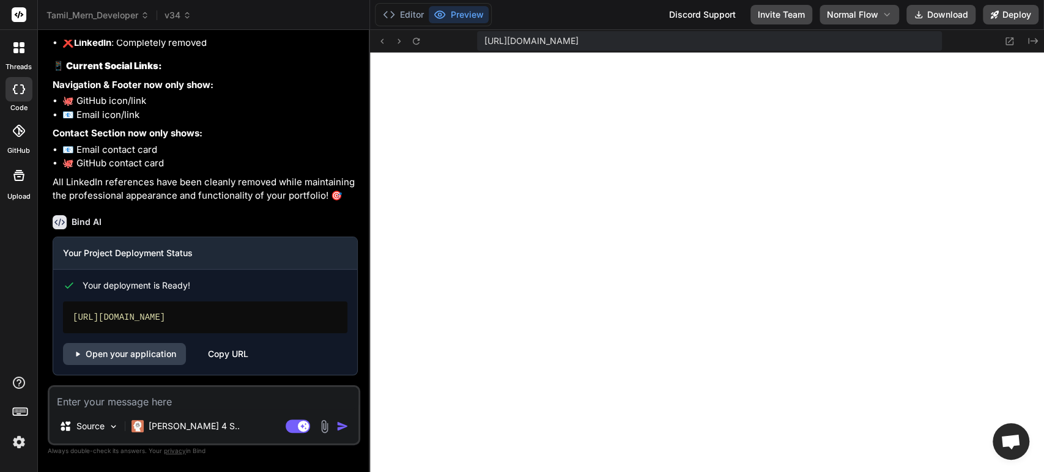
click at [136, 404] on textarea at bounding box center [204, 398] width 309 height 22
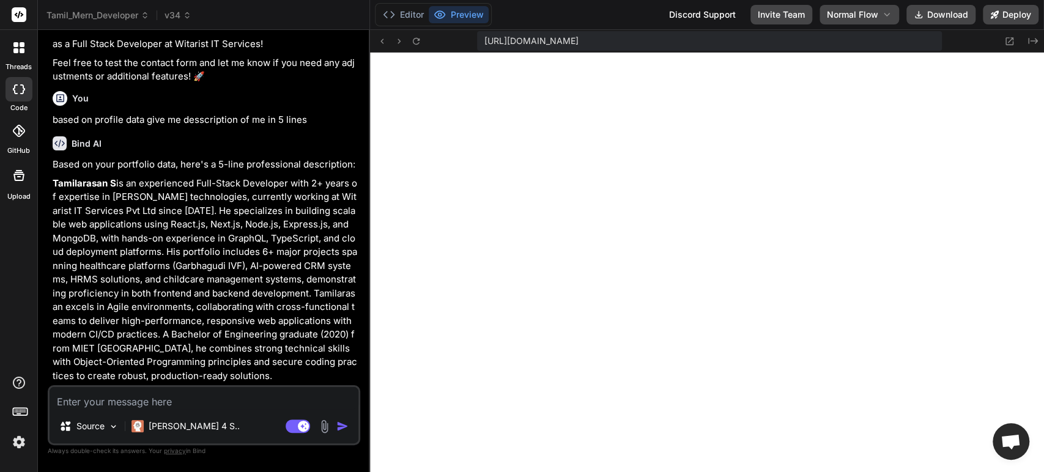
scroll to position [16408, 0]
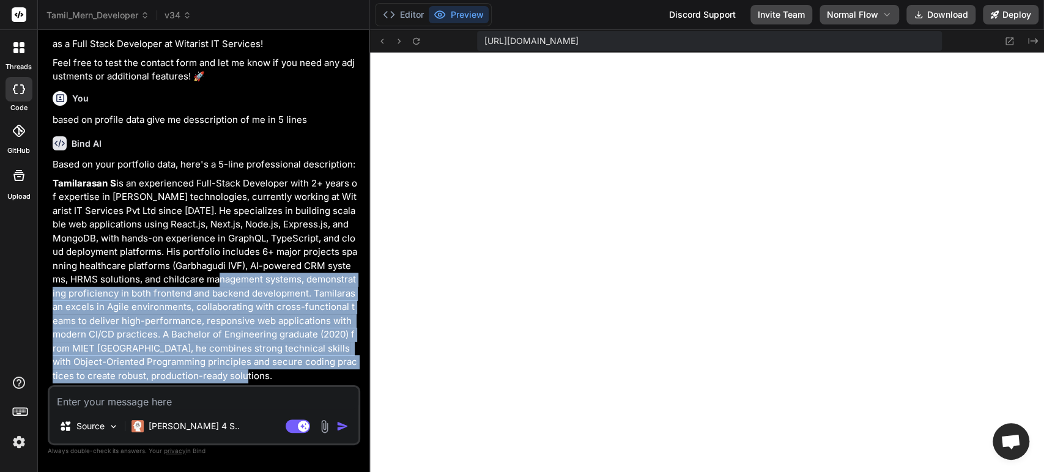
drag, startPoint x: 188, startPoint y: 378, endPoint x: 186, endPoint y: 283, distance: 94.9
click at [186, 283] on p "Tamilarasan S is an experienced Full-Stack Developer with 2+ years of expertise…" at bounding box center [205, 280] width 305 height 207
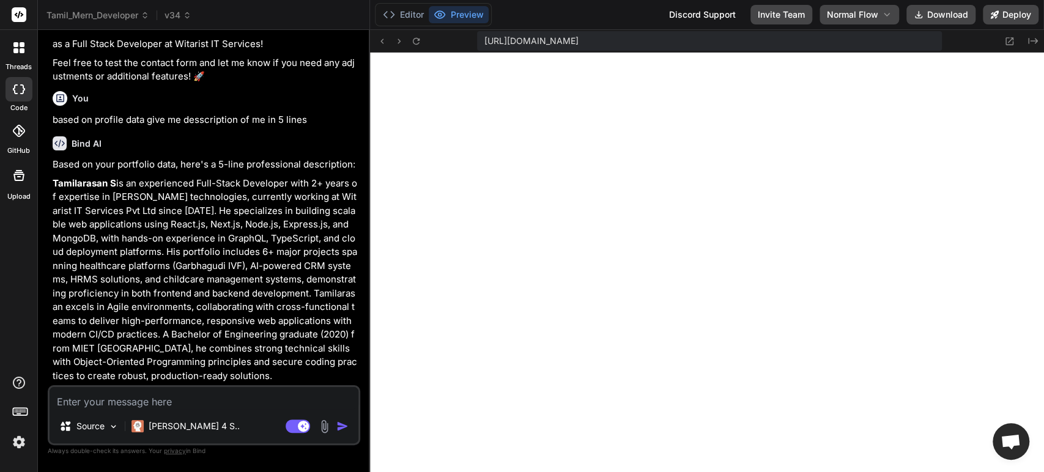
click at [147, 400] on textarea at bounding box center [204, 398] width 309 height 22
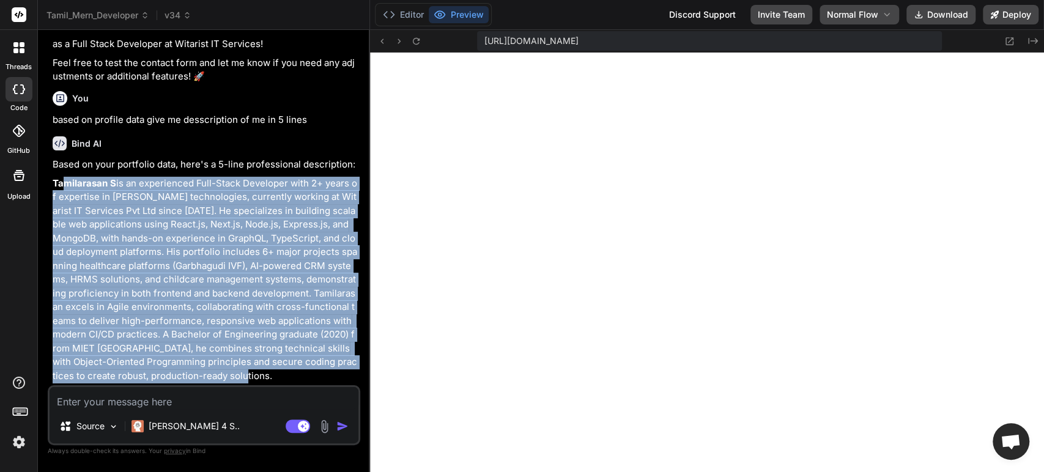
drag, startPoint x: 187, startPoint y: 379, endPoint x: 62, endPoint y: 183, distance: 231.9
click at [62, 183] on p "Tamilarasan S is an experienced Full-Stack Developer with 2+ years of expertise…" at bounding box center [205, 280] width 305 height 207
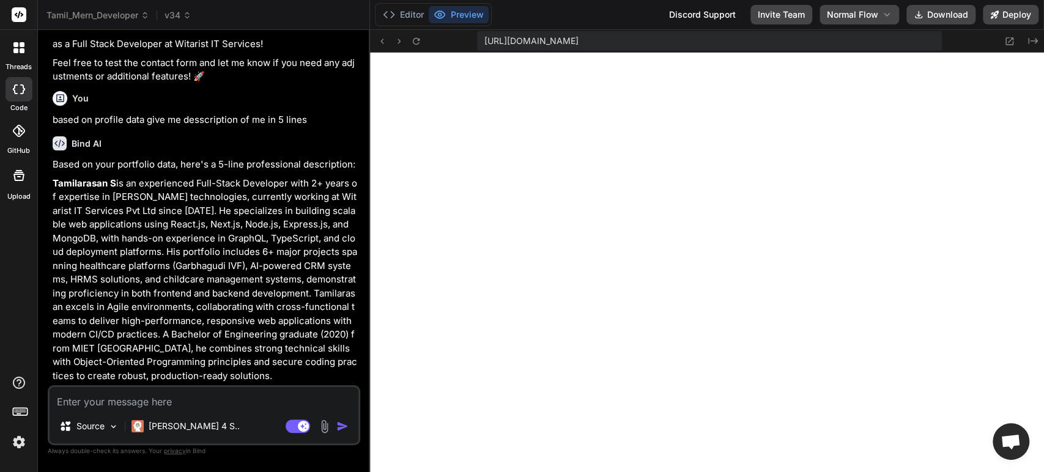
click at [160, 405] on textarea at bounding box center [204, 398] width 309 height 22
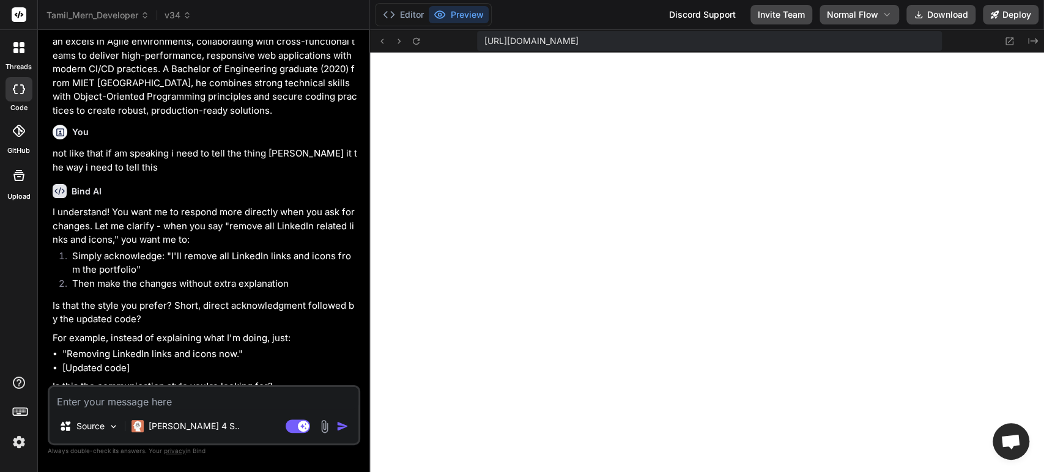
scroll to position [16683, 0]
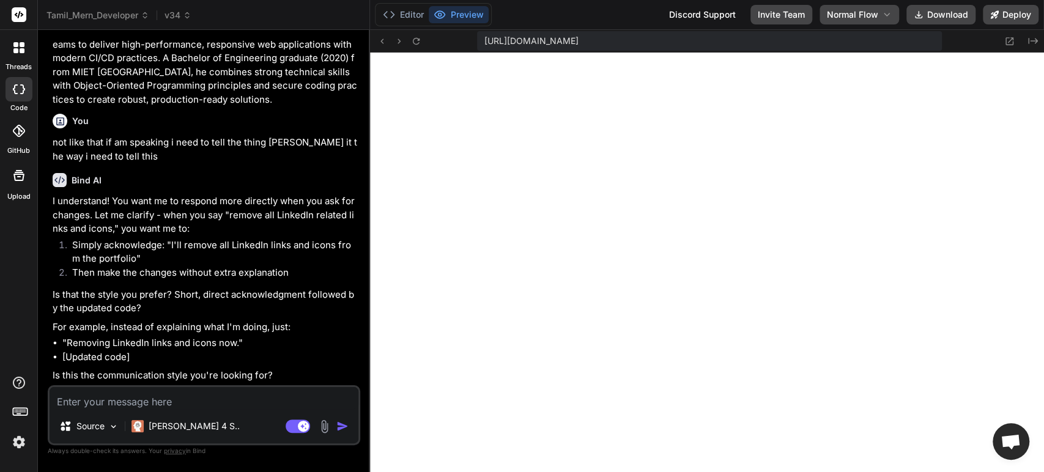
click at [147, 401] on textarea at bounding box center [204, 398] width 309 height 22
click at [152, 400] on textarea at bounding box center [204, 398] width 309 height 22
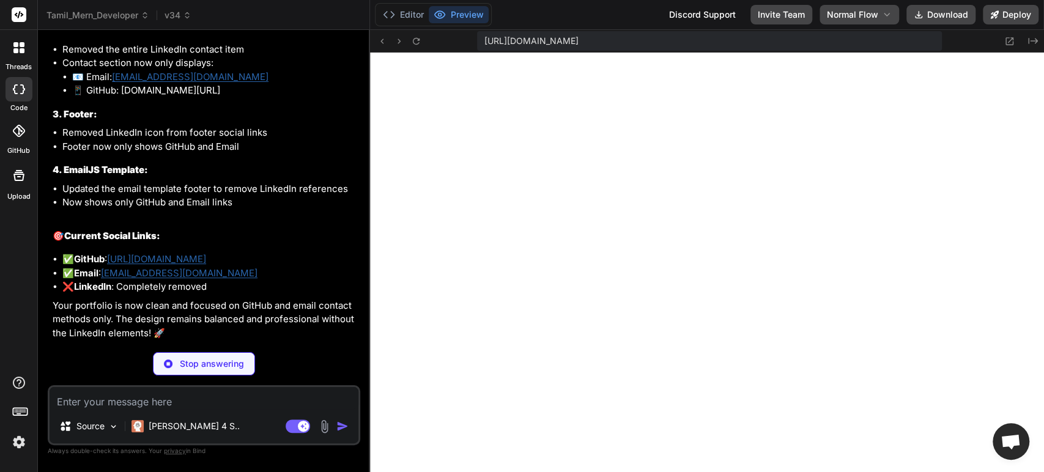
scroll to position [17201, 0]
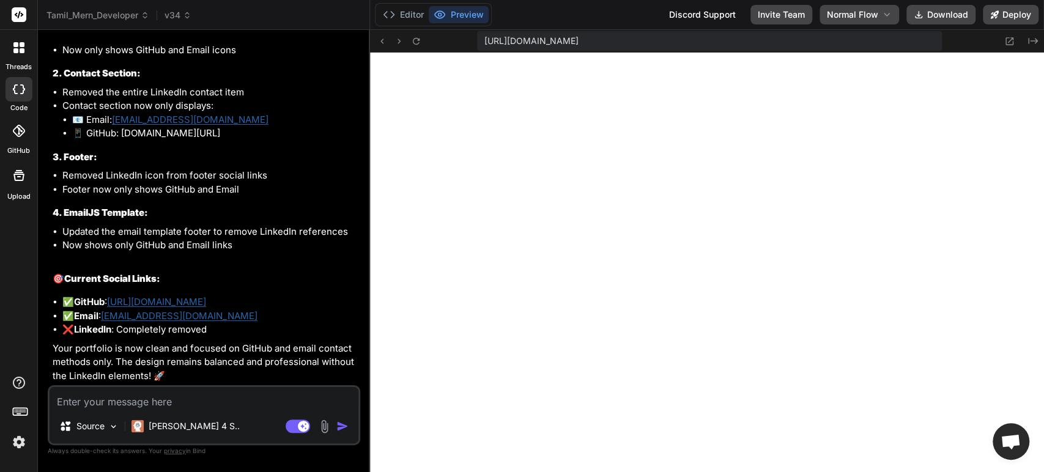
click at [165, 400] on textarea at bounding box center [204, 398] width 309 height 22
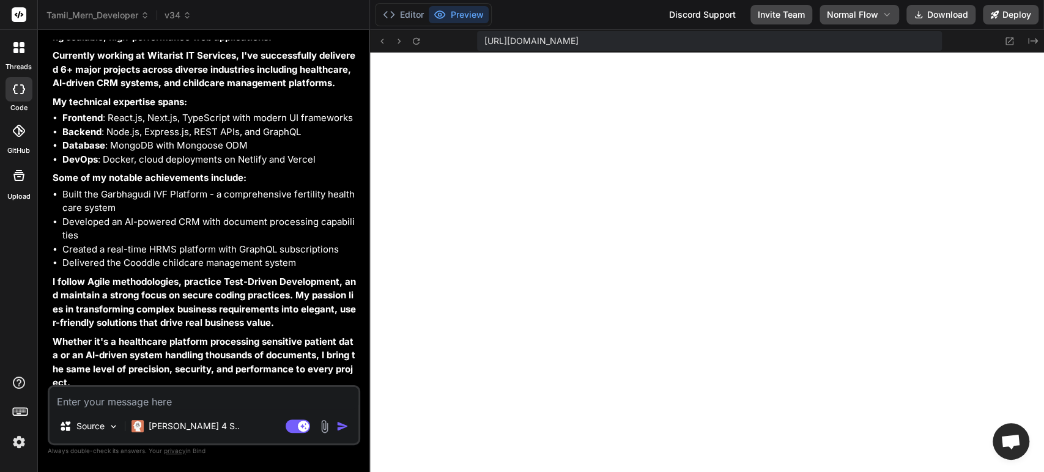
scroll to position [17629, 0]
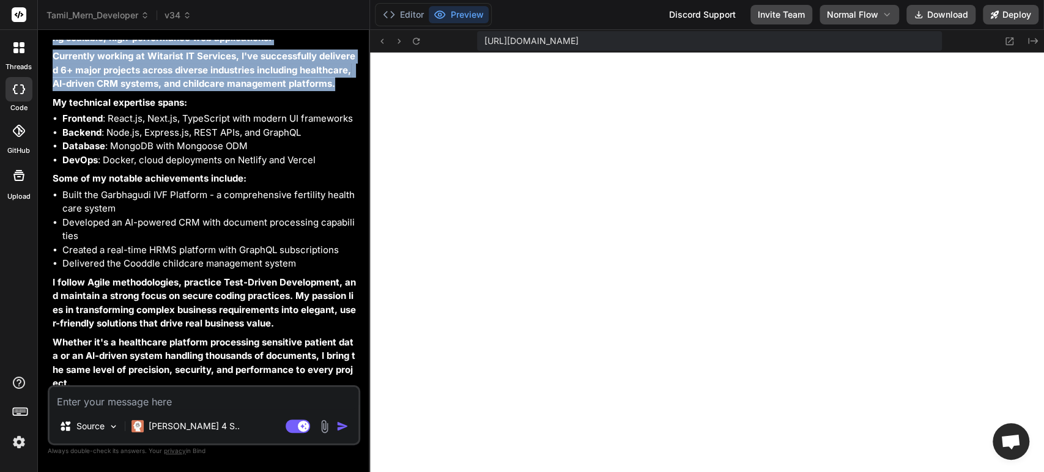
drag, startPoint x: 337, startPoint y: 198, endPoint x: 84, endPoint y: 122, distance: 264.6
click at [84, 122] on div "Based on your portfolio, here's a concise role-based description perfect for a …" at bounding box center [205, 211] width 305 height 562
copy div "I'm Tamilarasan S, a Full Stack Developer specializing in the MERN stack with o…"
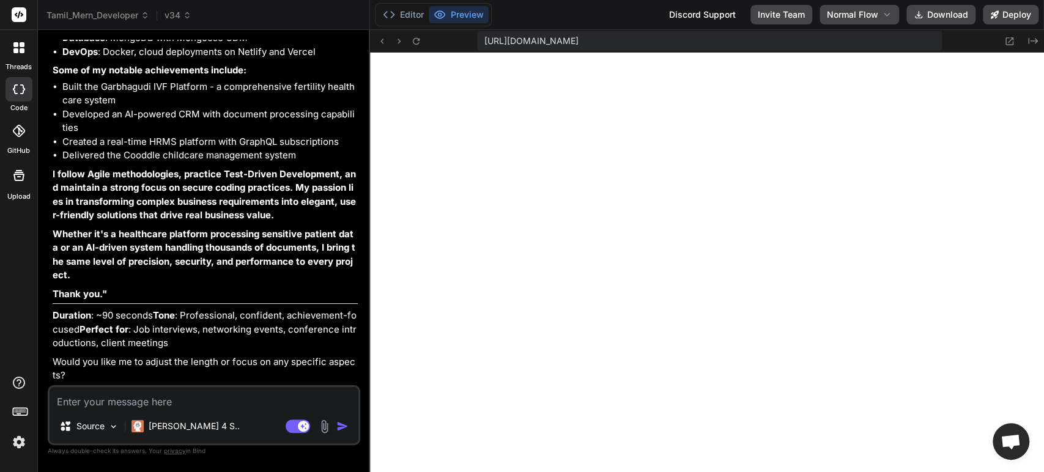
scroll to position [17864, 0]
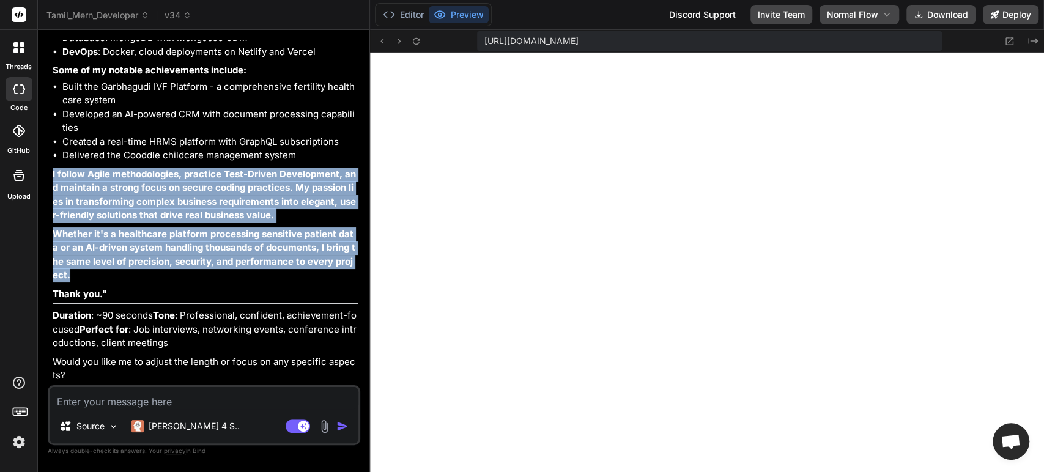
drag, startPoint x: 64, startPoint y: 266, endPoint x: 53, endPoint y: 166, distance: 100.3
click at [53, 166] on div "Based on your portfolio, here's a concise role-based description perfect for a …" at bounding box center [205, 102] width 305 height 562
copy div "I follow Agile methodologies, practice Test-Driven Development, and maintain a …"
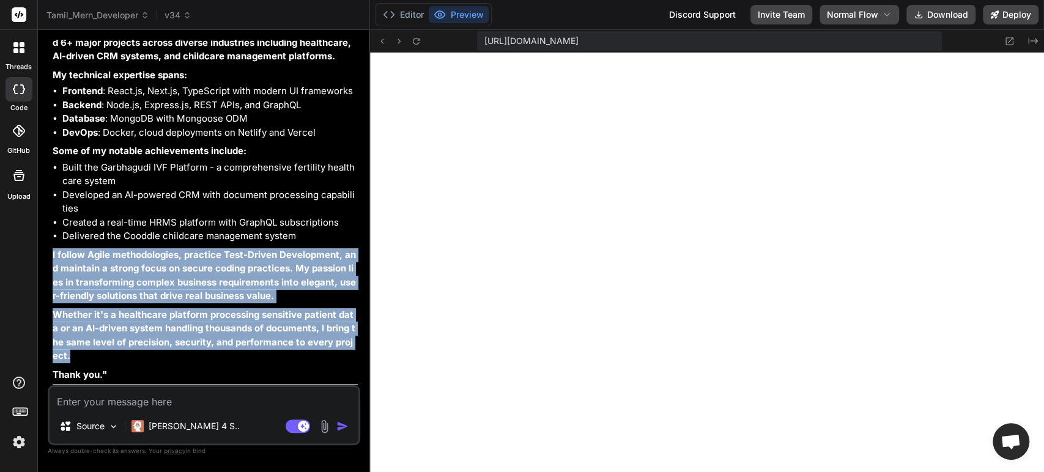
scroll to position [17655, 0]
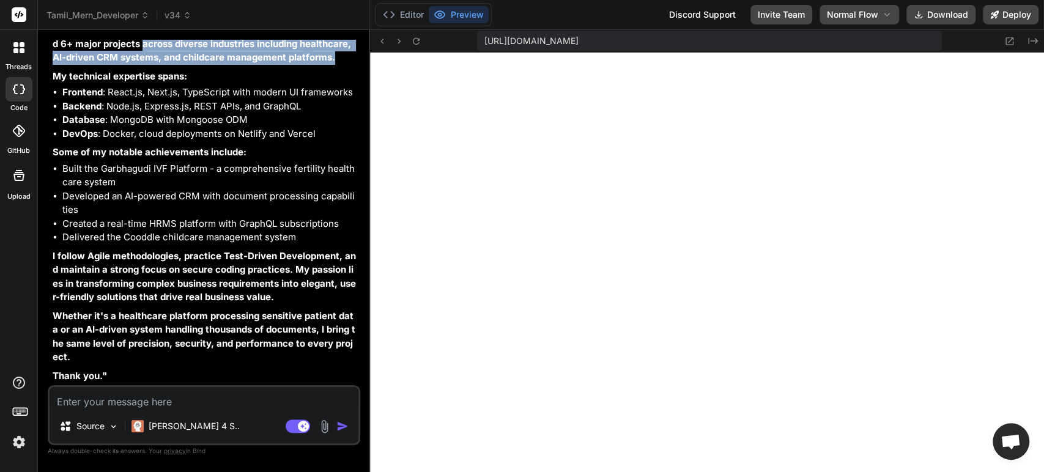
drag, startPoint x: 338, startPoint y: 169, endPoint x: 139, endPoint y: 151, distance: 199.7
click at [139, 65] on p "Currently working at Witarist IT Services, I've successfully delivered 6+ major…" at bounding box center [205, 44] width 305 height 42
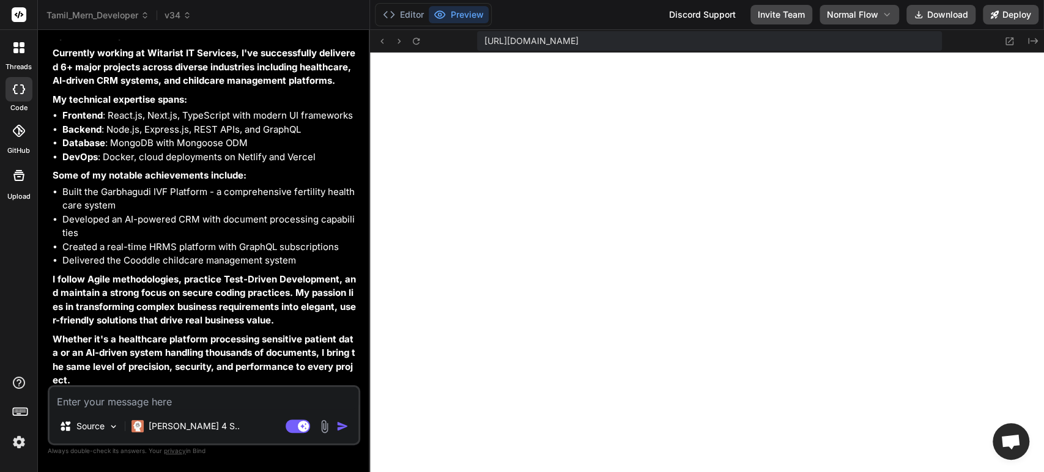
scroll to position [17631, 0]
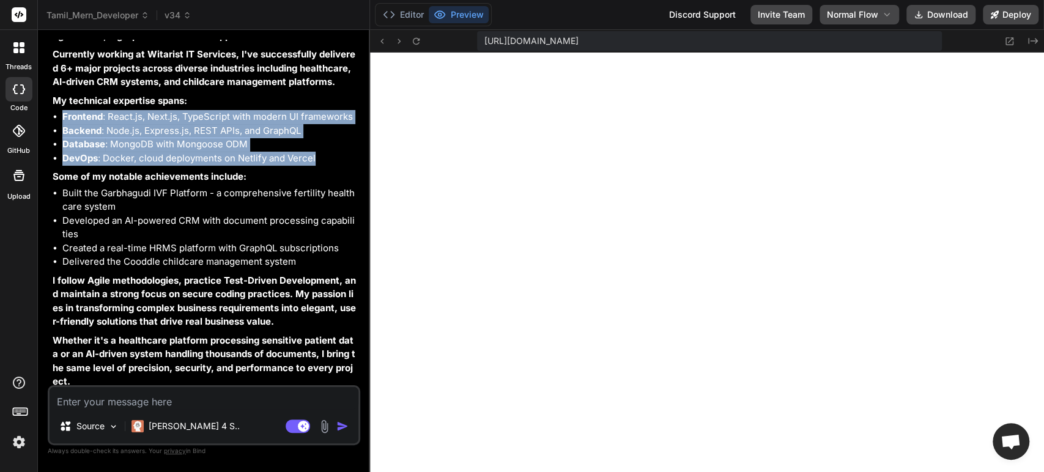
drag, startPoint x: 318, startPoint y: 275, endPoint x: 62, endPoint y: 234, distance: 259.0
click at [62, 165] on ul "Frontend : React.js, Next.js, TypeScript with modern UI frameworks Backend : No…" at bounding box center [205, 137] width 305 height 55
copy ul "Frontend : React.js, Next.js, TypeScript with modern UI frameworks Backend : No…"
